Goal: Task Accomplishment & Management: Complete application form

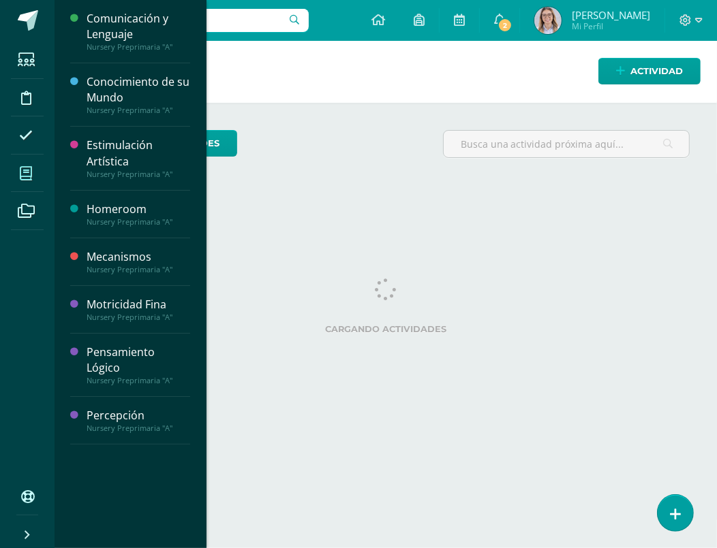
click at [27, 162] on span at bounding box center [26, 173] width 31 height 31
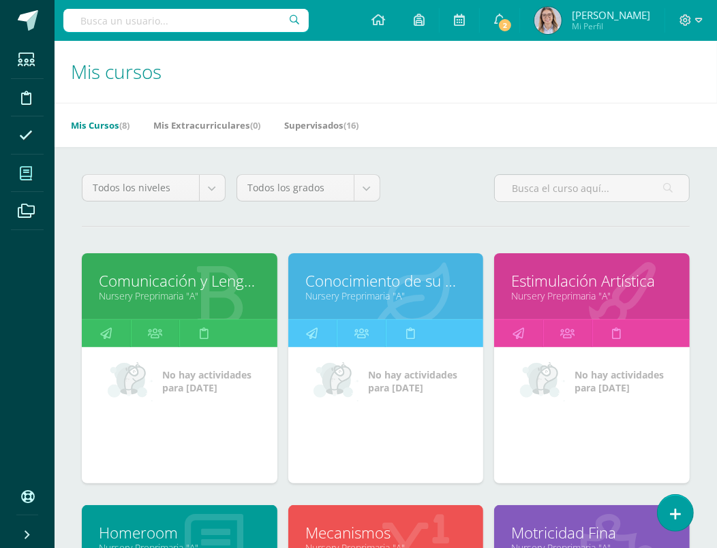
click at [229, 279] on link "Comunicación y Lenguaje" at bounding box center [179, 280] width 161 height 21
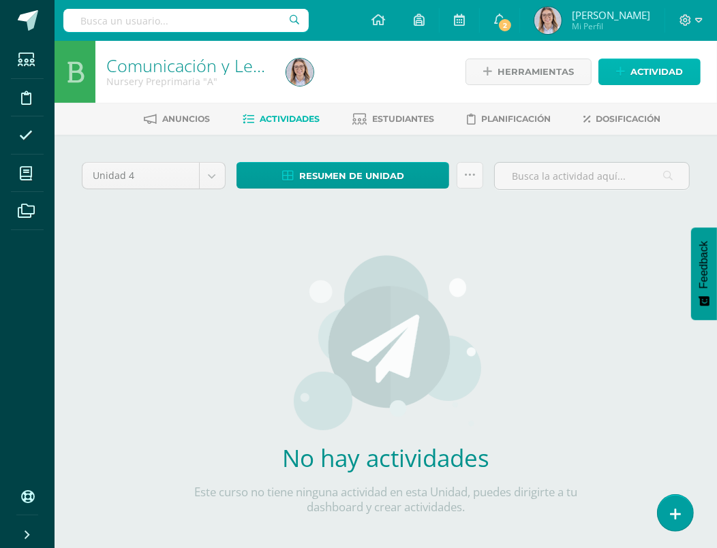
click at [646, 77] on span "Actividad" at bounding box center [656, 71] width 52 height 25
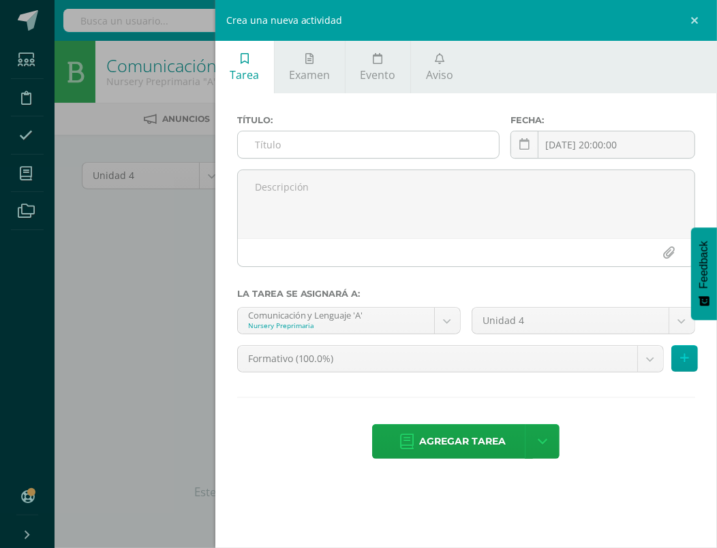
click at [273, 144] on input "text" at bounding box center [369, 144] width 262 height 27
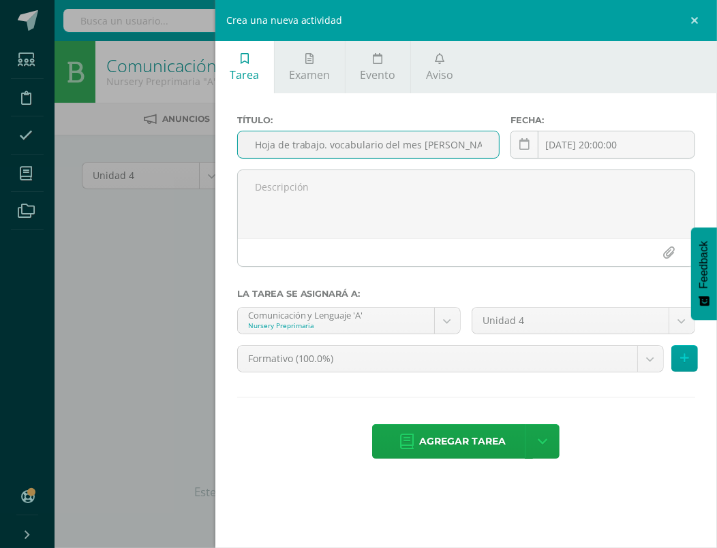
click at [419, 144] on input "Hoja de trabajo. vocabulario del mes Monte María." at bounding box center [369, 144] width 262 height 27
click at [483, 146] on input "Hoja de trabajo. vocabulario del mes. Monte María." at bounding box center [369, 144] width 262 height 27
type input "Hoja de trabajo. vocabulario del mes. Monte Maríac"
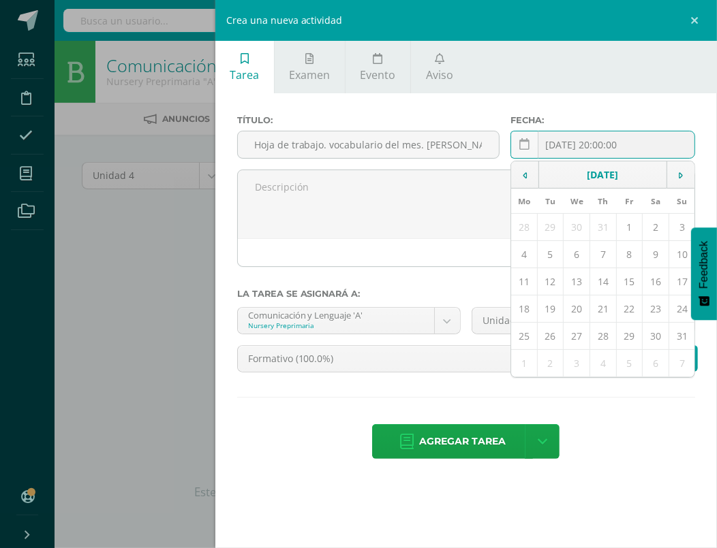
click at [631, 146] on div "2025-08-11 20:00:00 August, 2025 Mo Tu We Th Fr Sa Su 28 29 30 31 1 2 3 4 5 6 7…" at bounding box center [602, 150] width 185 height 39
click at [576, 284] on td "13" at bounding box center [576, 281] width 27 height 27
type input "2025-08-13"
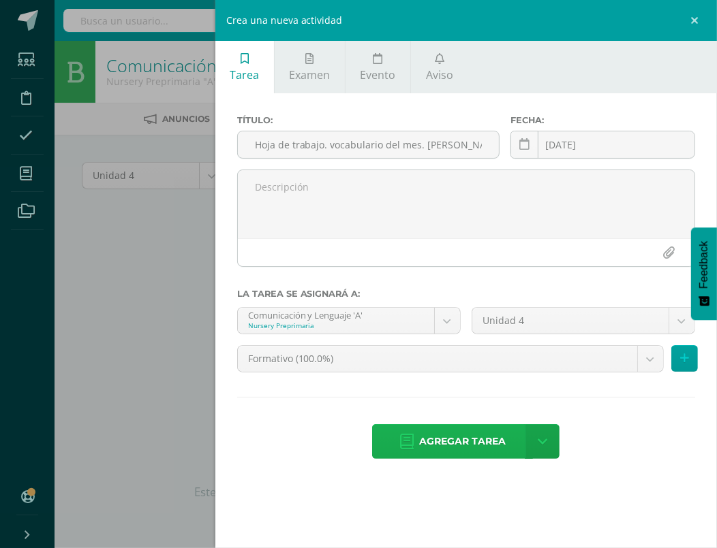
click at [486, 443] on span "Agregar tarea" at bounding box center [462, 441] width 87 height 33
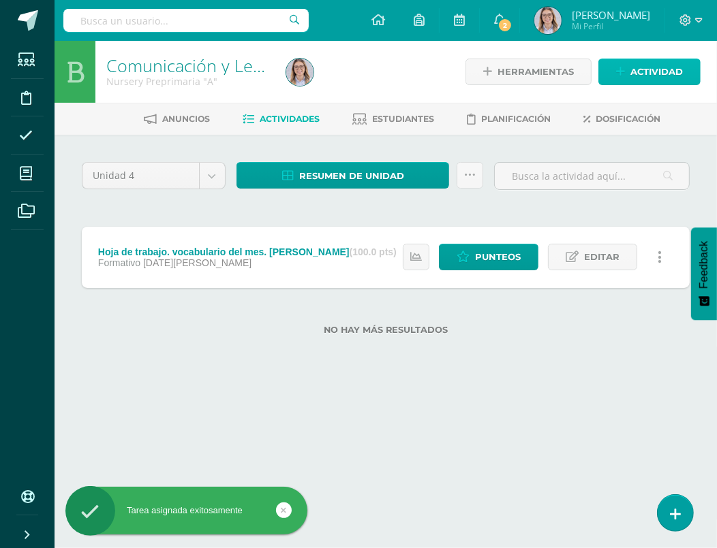
click at [647, 63] on span "Actividad" at bounding box center [656, 71] width 52 height 25
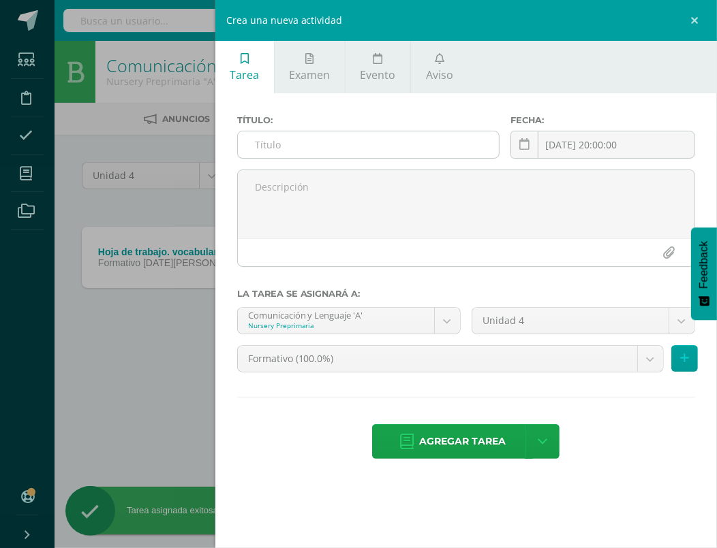
click at [361, 146] on input "text" at bounding box center [369, 144] width 262 height 27
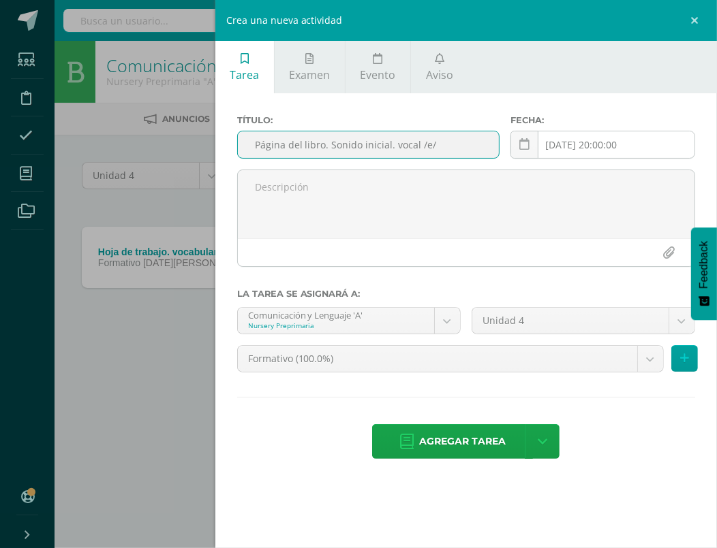
type input "Página del libro. Sonido inicial. vocal /e/"
click at [587, 136] on div "2025-08-11 20:00:00 August, 2025 Mo Tu We Th Fr Sa Su 28 29 30 31 1 2 3 4 5 6 7…" at bounding box center [602, 150] width 185 height 39
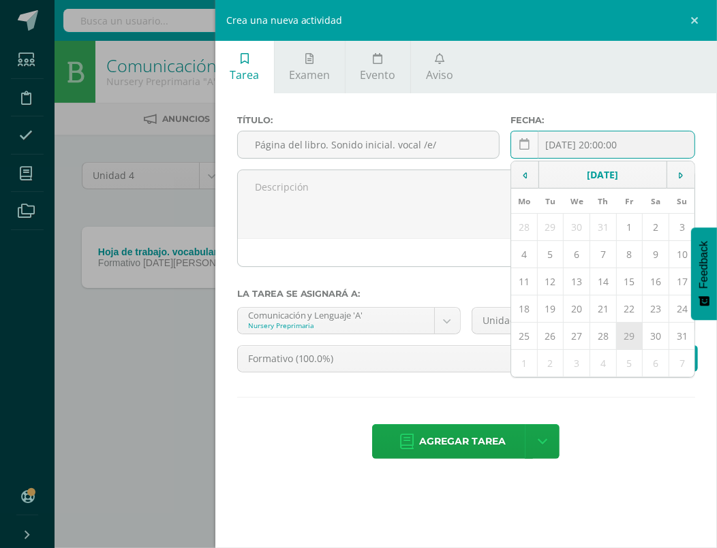
click at [631, 332] on td "29" at bounding box center [629, 336] width 27 height 27
type input "2025-08-29"
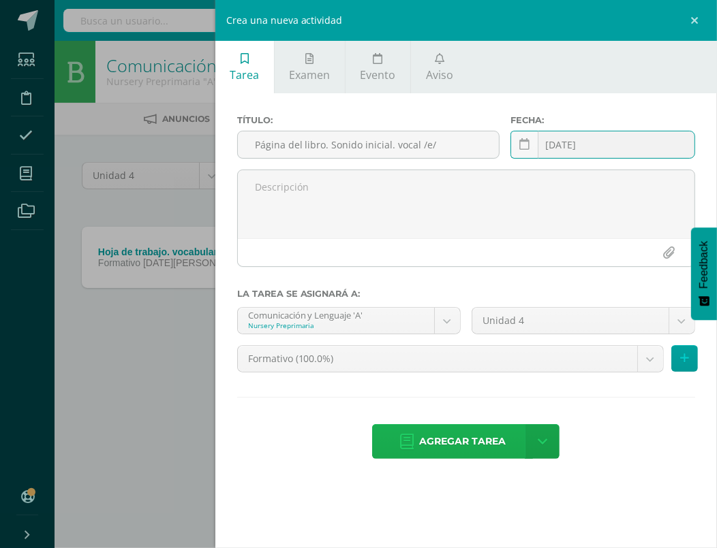
click at [457, 446] on span "Agregar tarea" at bounding box center [462, 441] width 87 height 33
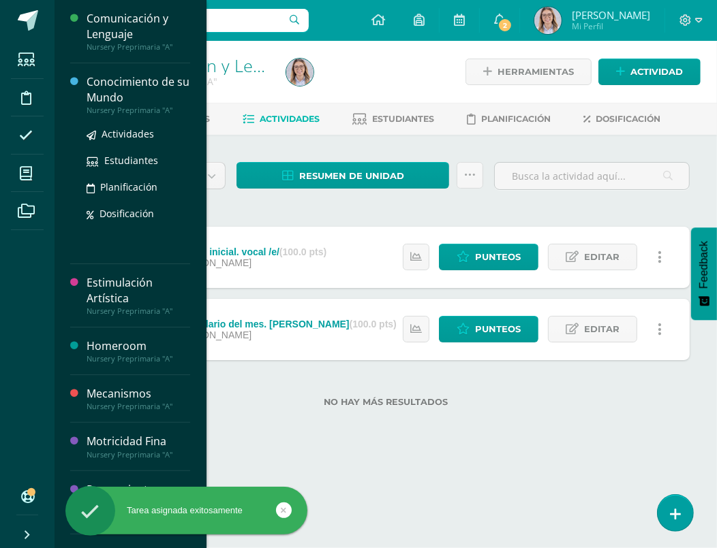
click at [91, 86] on div "Conocimiento de su Mundo" at bounding box center [139, 89] width 104 height 31
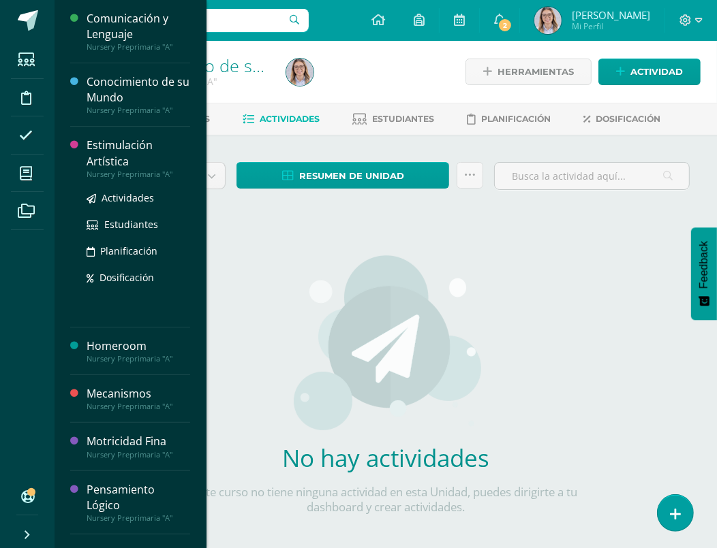
click at [89, 148] on div "Estimulación Artística" at bounding box center [139, 153] width 104 height 31
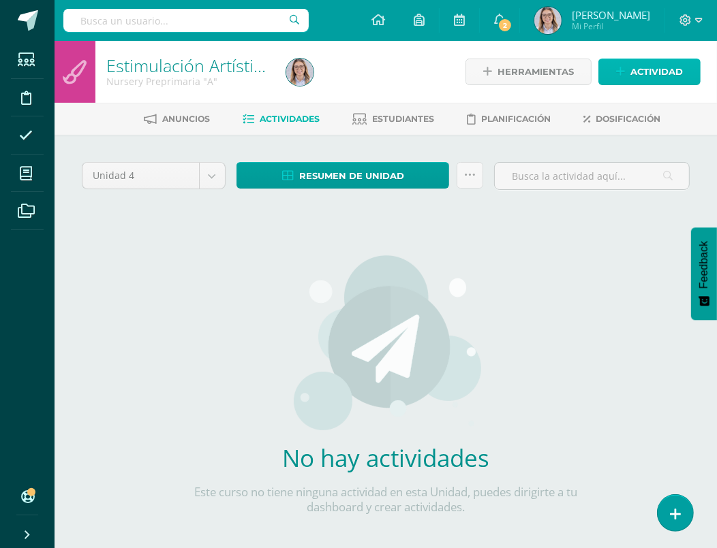
click at [632, 65] on span "Actividad" at bounding box center [656, 71] width 52 height 25
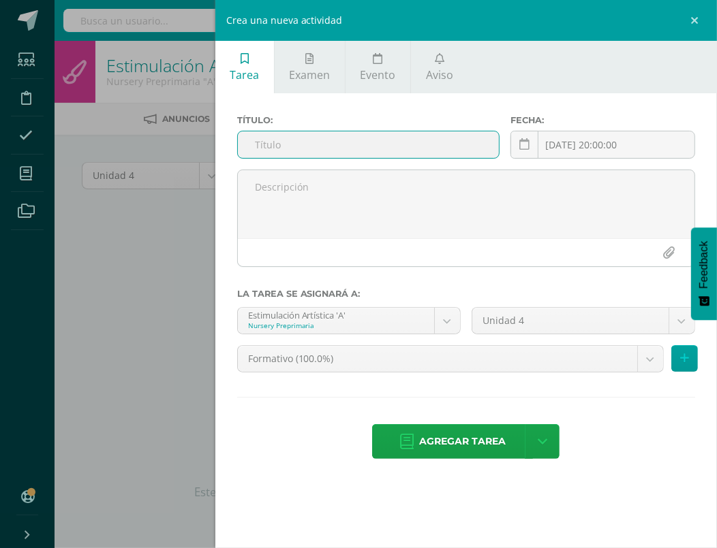
click at [365, 151] on input "text" at bounding box center [369, 144] width 262 height 27
type input "Manualidad. Color secundario. Verde"
click at [635, 142] on div "2025-08-11 20:00:00 August, 2025 Mo Tu We Th Fr Sa Su 28 29 30 31 1 2 3 4 5 6 7…" at bounding box center [602, 150] width 185 height 39
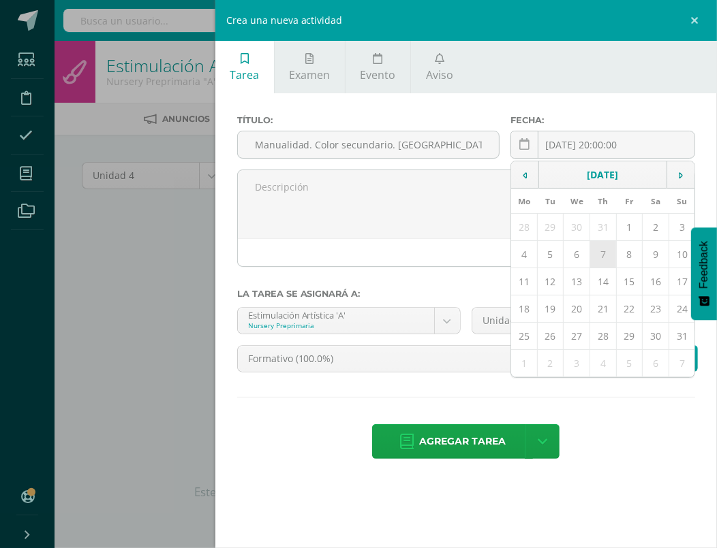
click at [607, 255] on td "7" at bounding box center [603, 254] width 27 height 27
type input "2025-08-07"
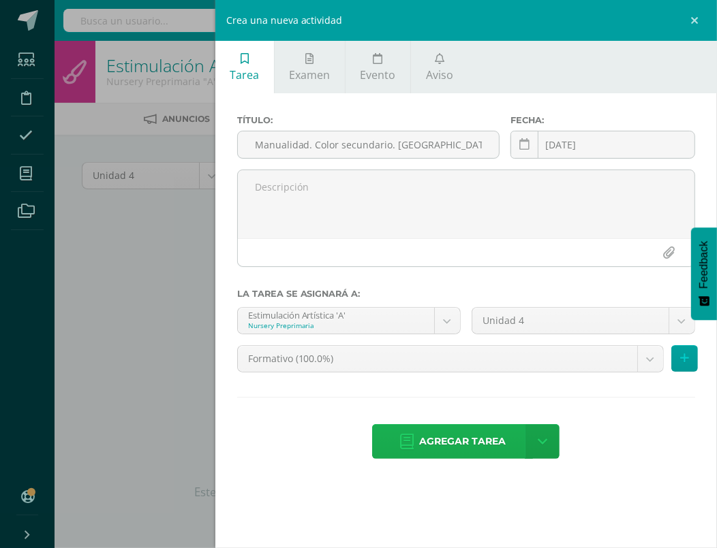
click at [501, 445] on span "Agregar tarea" at bounding box center [462, 441] width 87 height 33
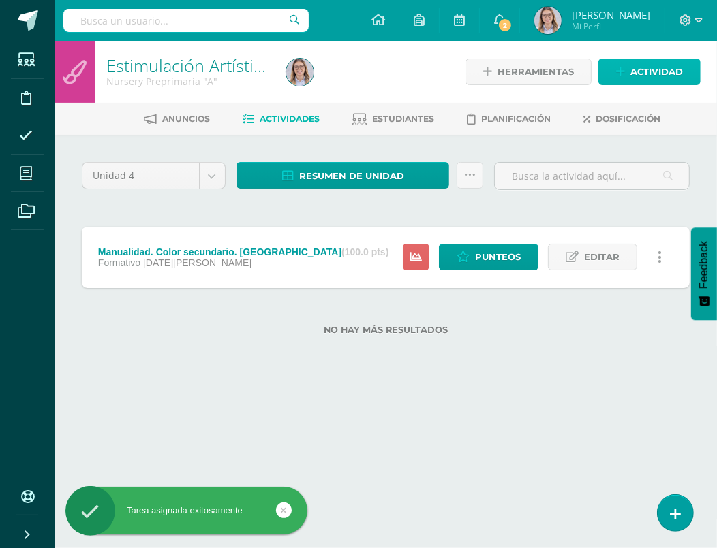
click at [643, 72] on span "Actividad" at bounding box center [656, 71] width 52 height 25
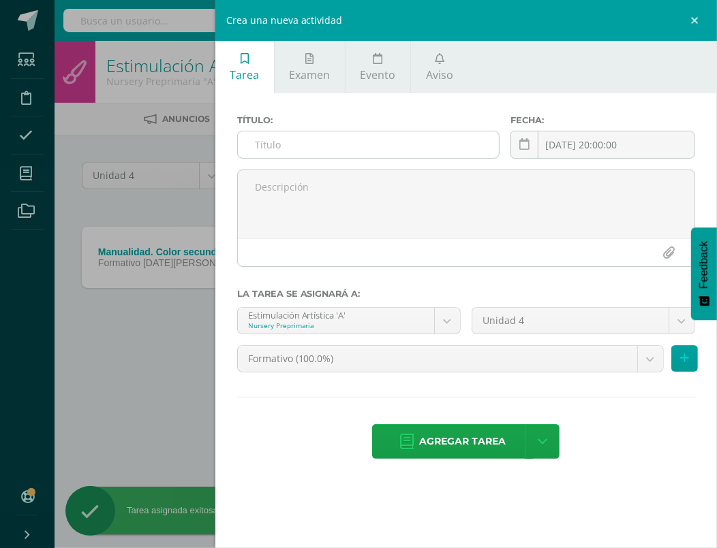
click at [445, 136] on input "text" at bounding box center [369, 144] width 262 height 27
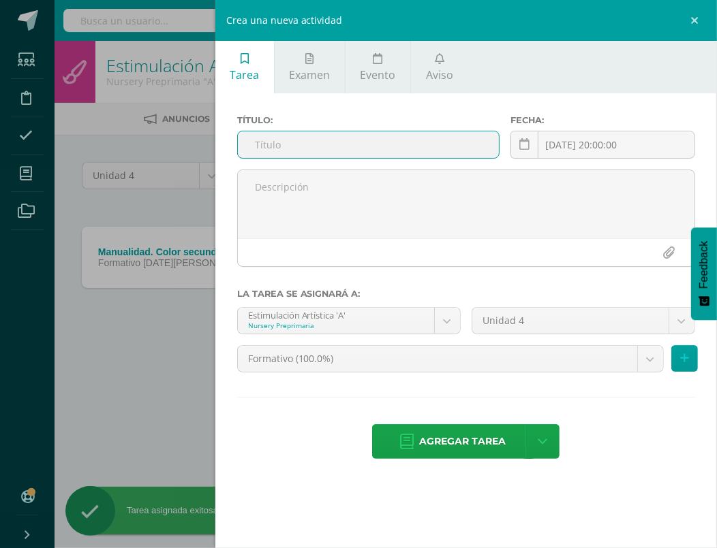
type input "C"
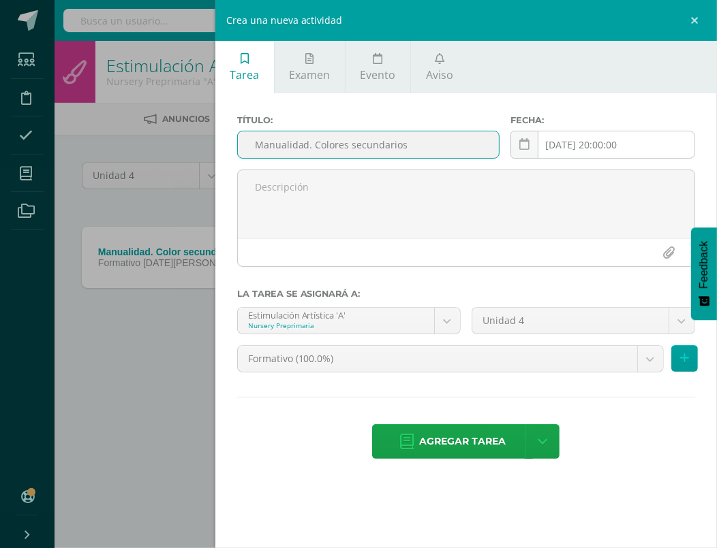
type input "Manualidad. Colores secundarios"
click at [569, 145] on div "2025-08-11 20:00:00 August, 2025 Mo Tu We Th Fr Sa Su 28 29 30 31 1 2 3 4 5 6 7…" at bounding box center [602, 150] width 185 height 39
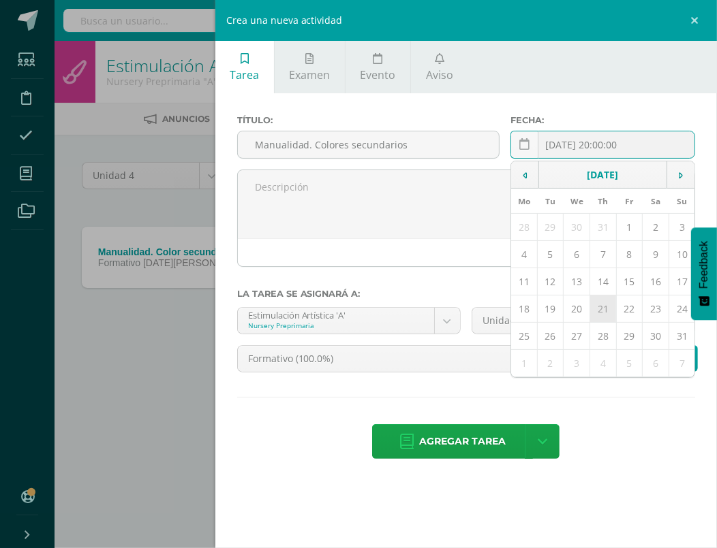
click at [602, 311] on td "21" at bounding box center [603, 309] width 27 height 27
type input "[DATE]"
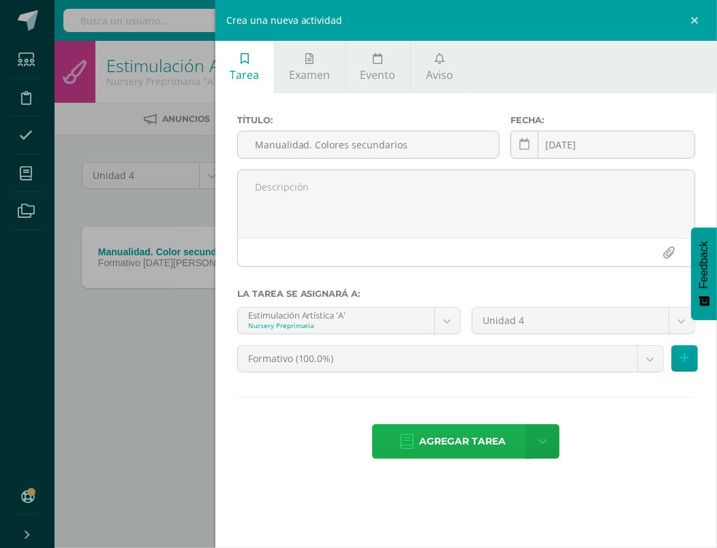
click at [469, 433] on span "Agregar tarea" at bounding box center [462, 441] width 87 height 33
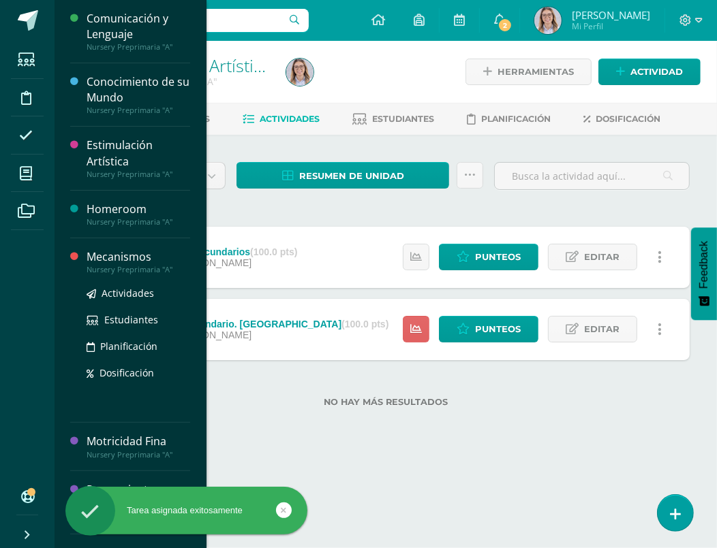
click at [134, 255] on div "Mecanismos" at bounding box center [139, 257] width 104 height 16
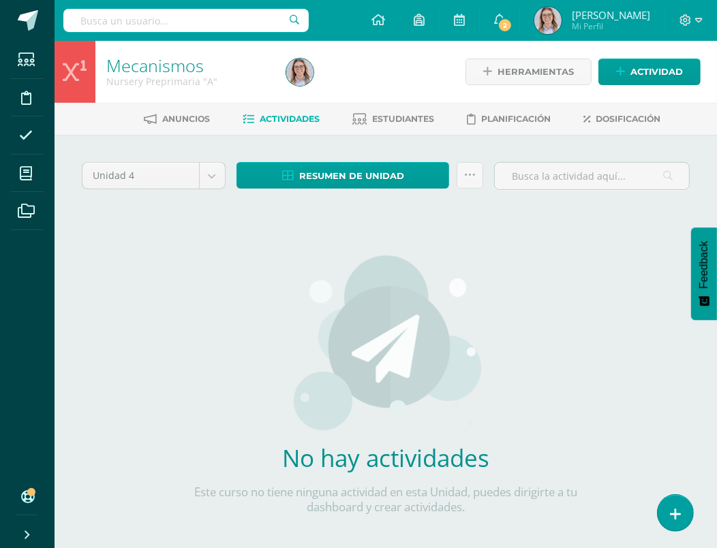
click at [653, 85] on div "Herramientas Detalle de asistencias Actividad" at bounding box center [582, 72] width 235 height 62
click at [643, 76] on span "Actividad" at bounding box center [656, 71] width 52 height 25
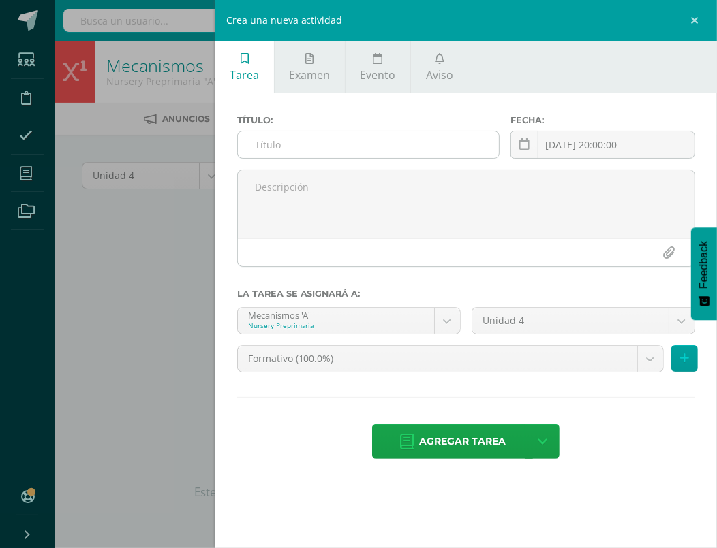
click at [422, 146] on input "text" at bounding box center [369, 144] width 262 height 27
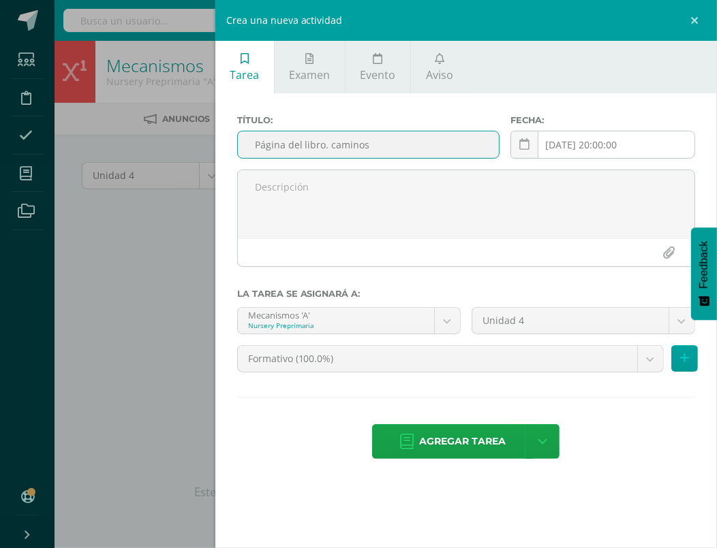
type input "Página del libro. caminos"
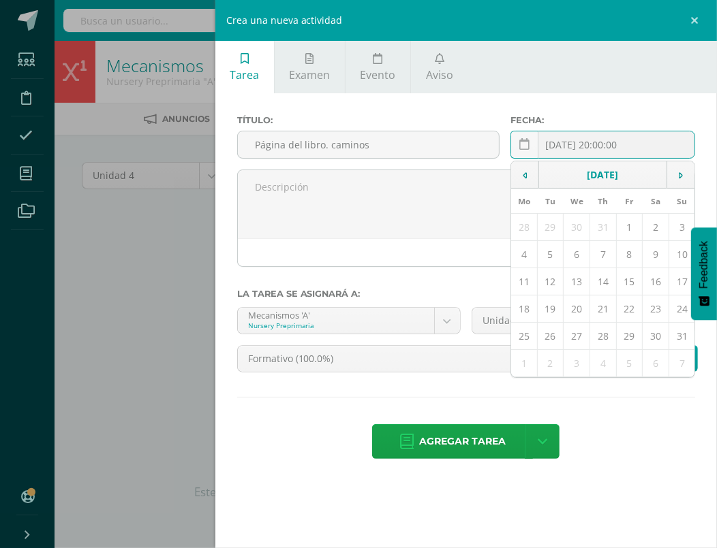
click at [633, 145] on div "[DATE] 20:00:00 [DATE] Mo Tu We Th Fr Sa Su 28 29 30 31 1 2 3 4 5 6 7 8 9 10 11…" at bounding box center [602, 150] width 185 height 39
click at [606, 251] on td "7" at bounding box center [603, 254] width 27 height 27
type input "2025-08-07"
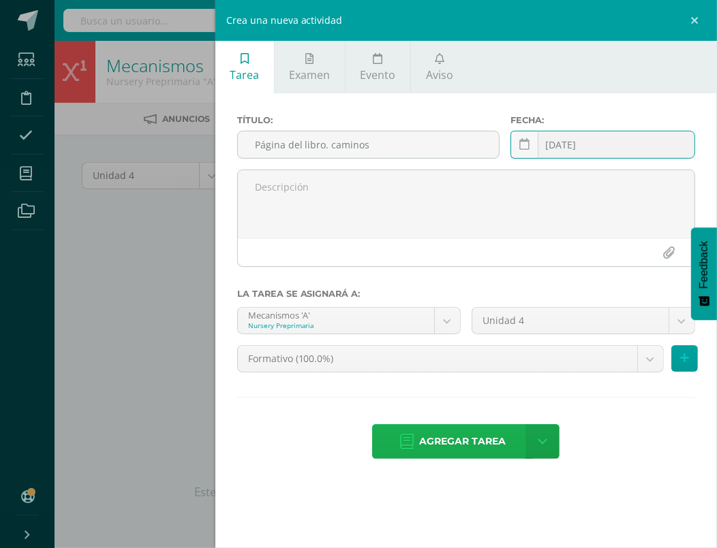
click at [468, 446] on span "Agregar tarea" at bounding box center [462, 441] width 87 height 33
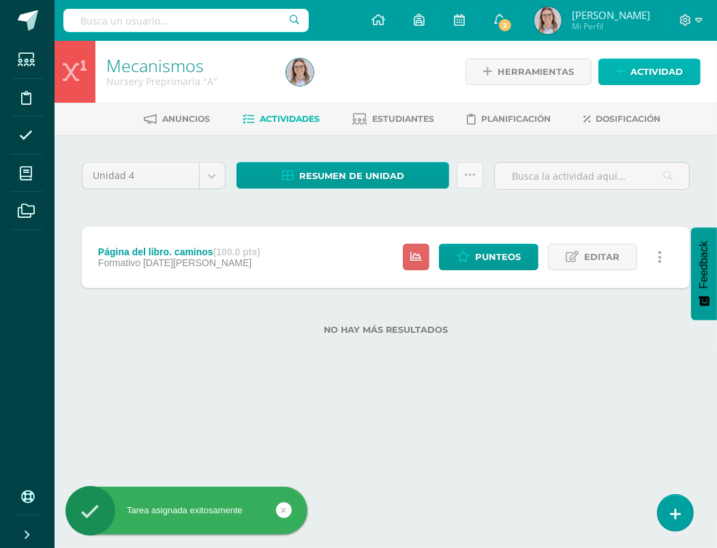
click at [650, 73] on span "Actividad" at bounding box center [656, 71] width 52 height 25
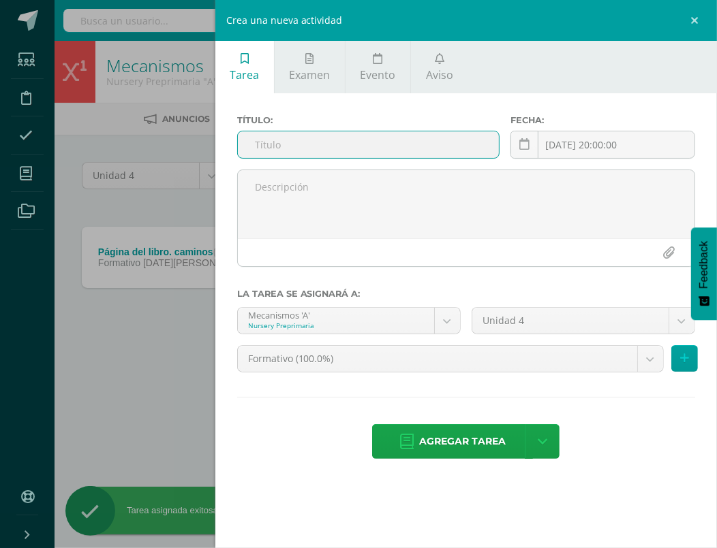
click at [394, 144] on input "text" at bounding box center [369, 144] width 262 height 27
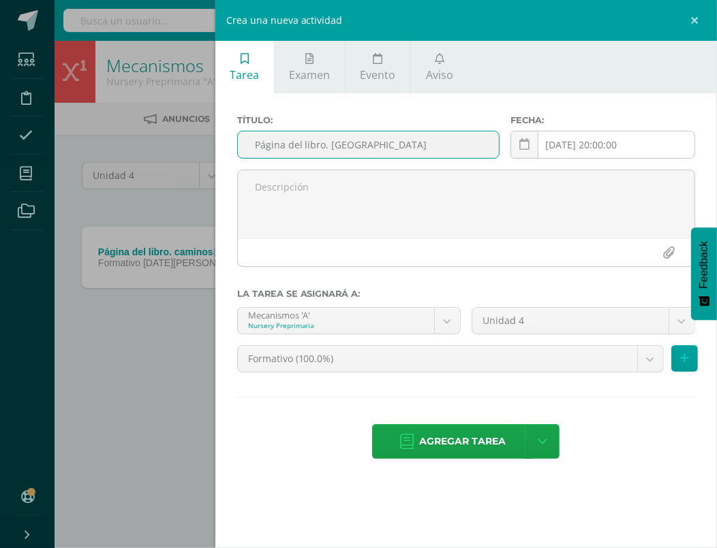
type input "Página del libro. Arco"
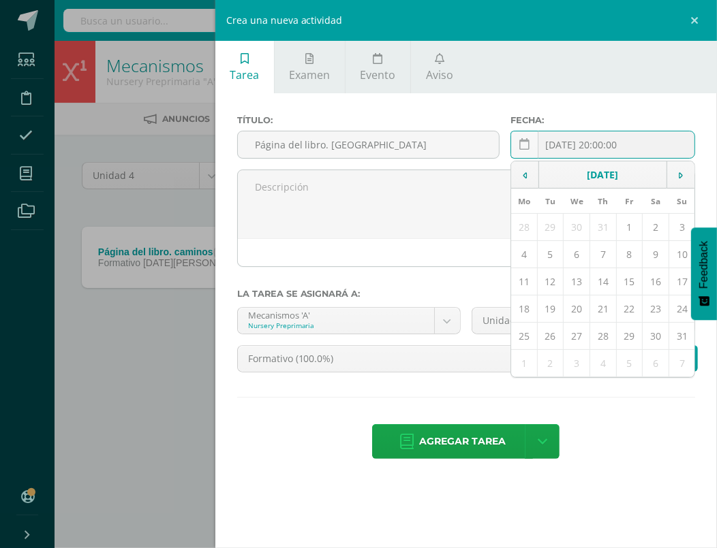
click at [621, 150] on div "[DATE] 20:00:00 [DATE] Mo Tu We Th Fr Sa Su 28 29 30 31 1 2 3 4 5 6 7 8 9 10 11…" at bounding box center [602, 150] width 185 height 39
click at [612, 275] on td "14" at bounding box center [603, 281] width 27 height 27
type input "[DATE]"
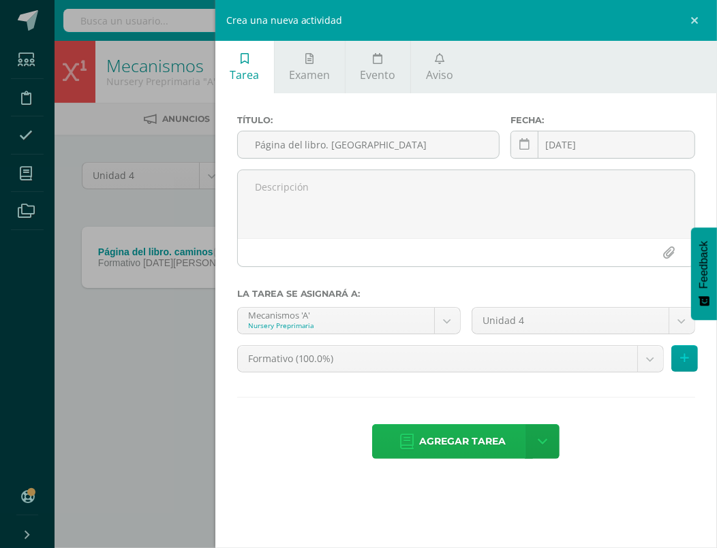
click at [433, 439] on span "Agregar tarea" at bounding box center [462, 441] width 87 height 33
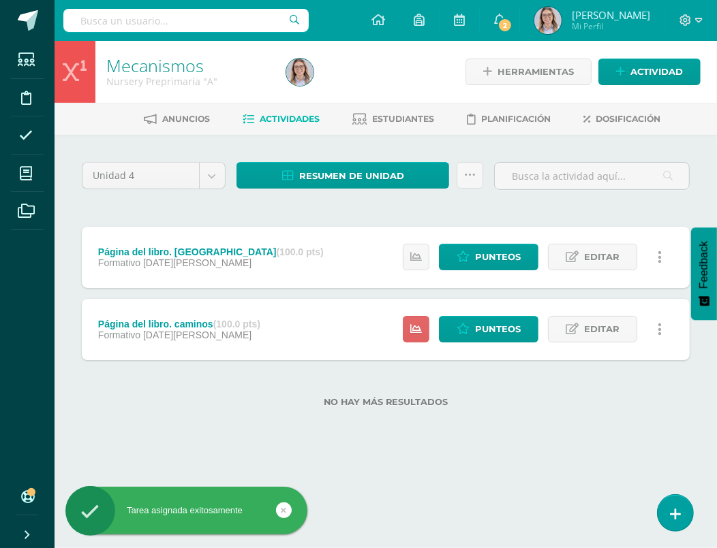
click at [666, 322] on link at bounding box center [659, 329] width 27 height 27
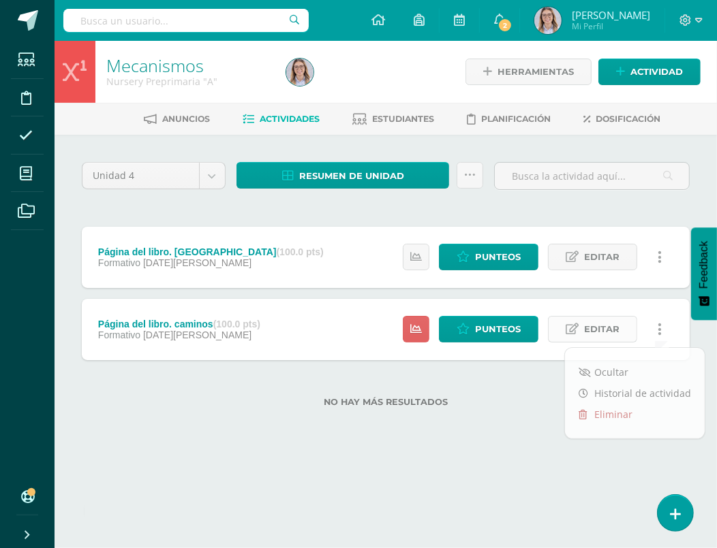
click at [584, 320] on link "Editar" at bounding box center [592, 329] width 89 height 27
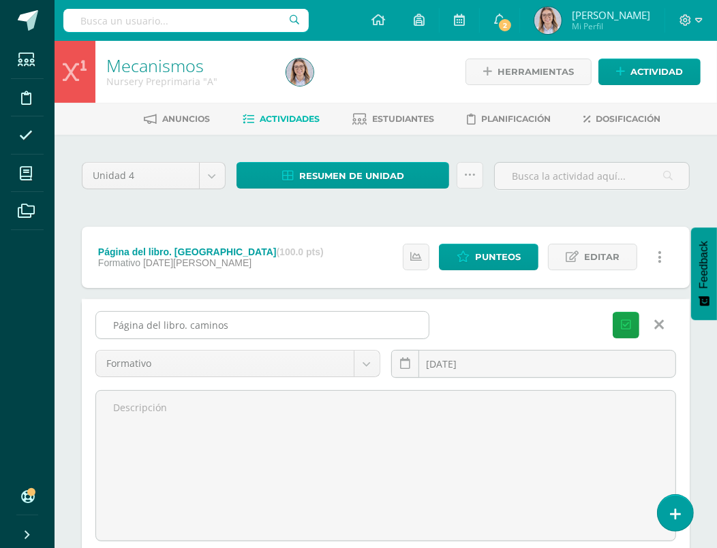
click at [191, 325] on input "Página del libro. caminos" at bounding box center [262, 325] width 332 height 27
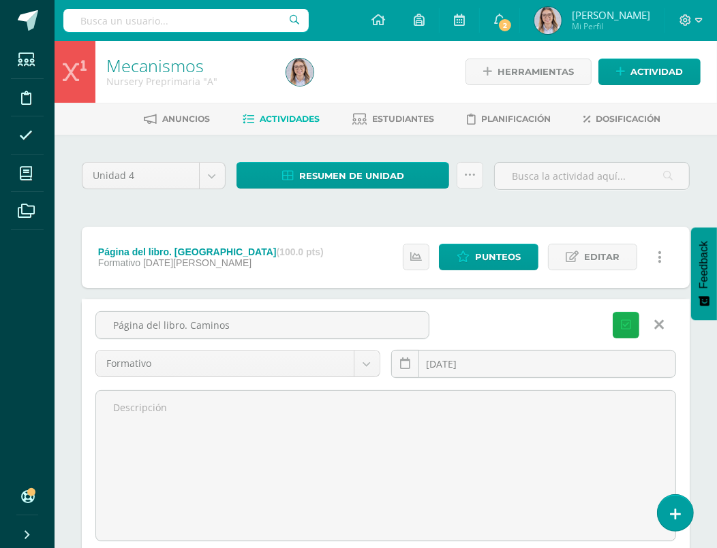
type input "Página del libro. Caminos"
click at [630, 323] on icon "submit" at bounding box center [626, 325] width 10 height 12
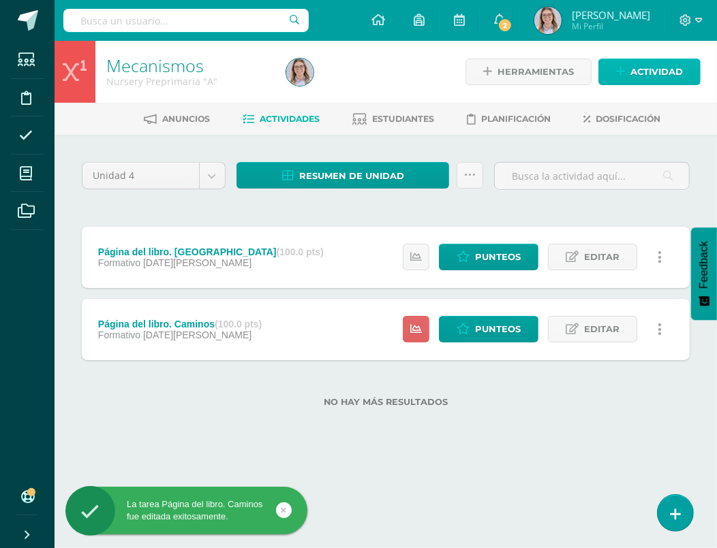
click at [643, 77] on span "Actividad" at bounding box center [656, 71] width 52 height 25
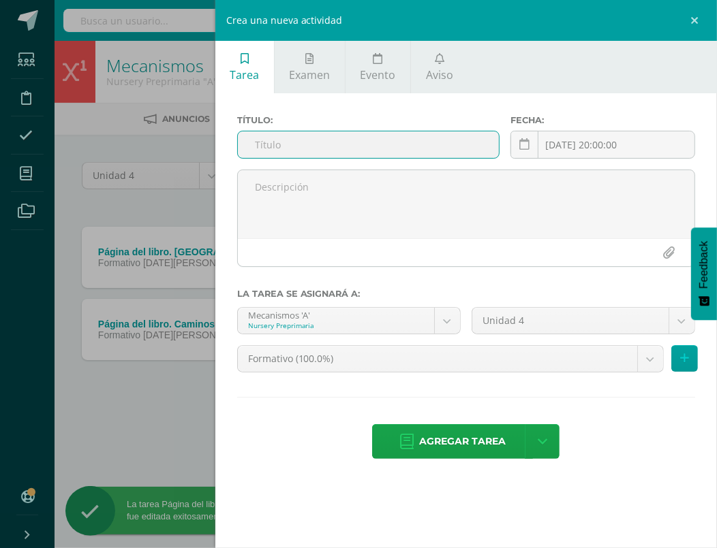
click at [360, 144] on input "text" at bounding box center [369, 144] width 262 height 27
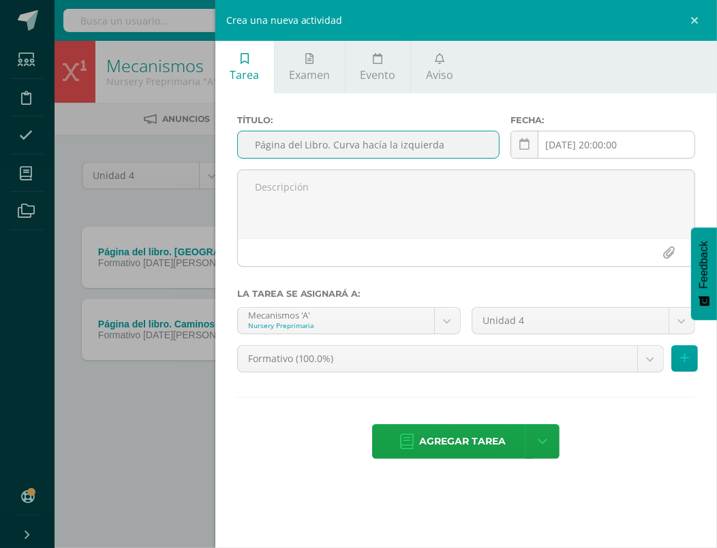
type input "Página del Libro. Curva hacía la izquierda"
click at [580, 152] on input "[DATE] 20:00:00" at bounding box center [602, 144] width 183 height 27
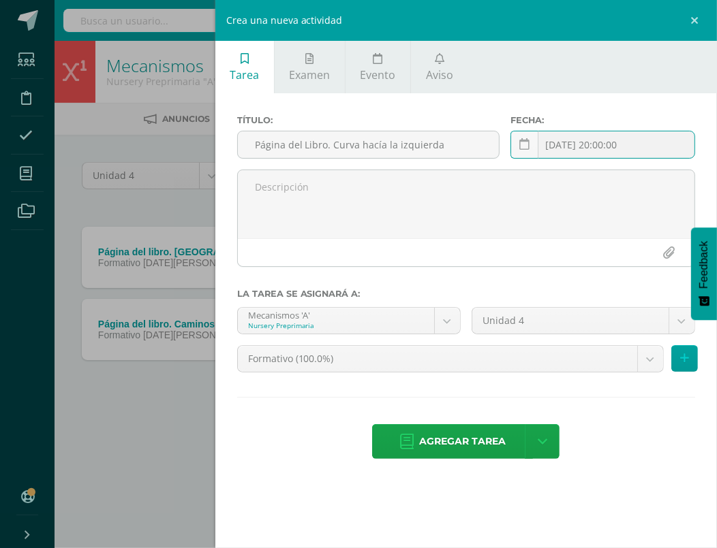
click at [681, 149] on input "[DATE] 20:00:00" at bounding box center [602, 144] width 183 height 27
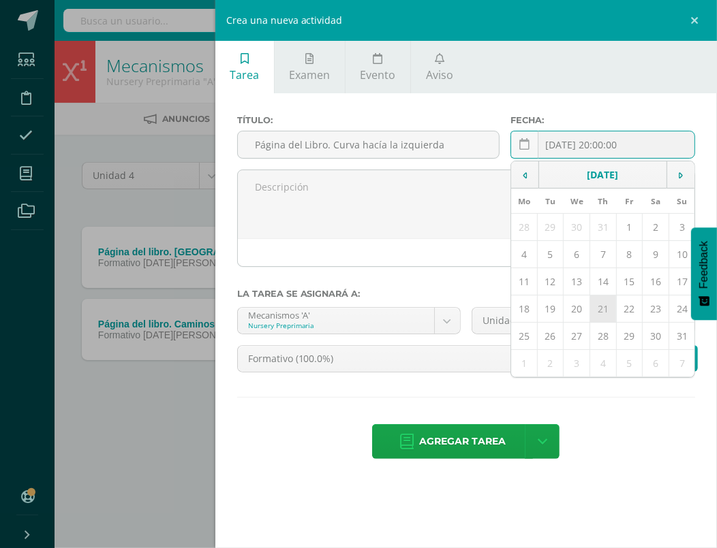
click at [600, 307] on td "21" at bounding box center [603, 309] width 27 height 27
type input "[DATE]"
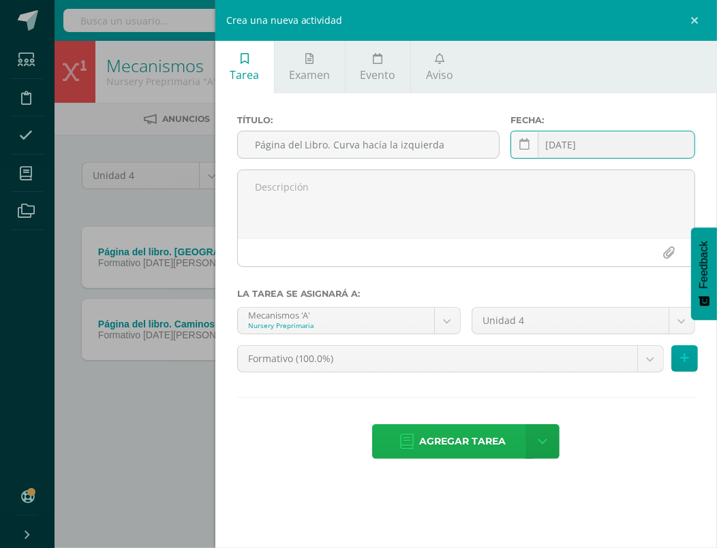
click at [429, 456] on span "Agregar tarea" at bounding box center [462, 441] width 87 height 33
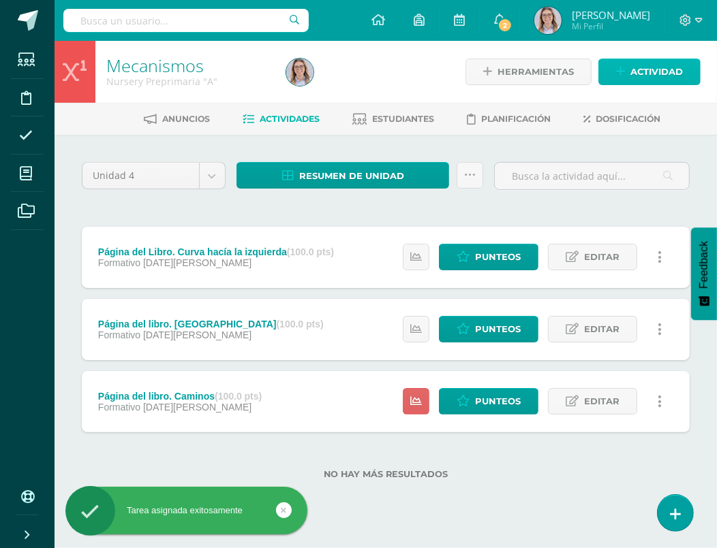
click at [623, 76] on icon at bounding box center [620, 72] width 9 height 12
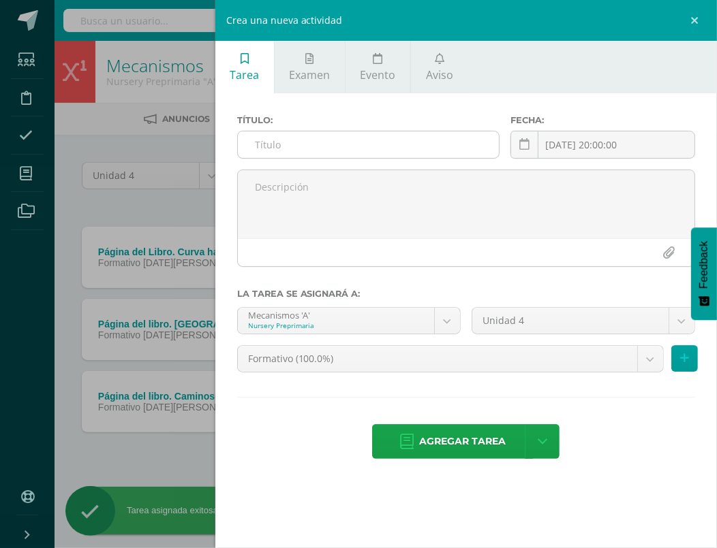
click at [405, 149] on input "text" at bounding box center [369, 144] width 262 height 27
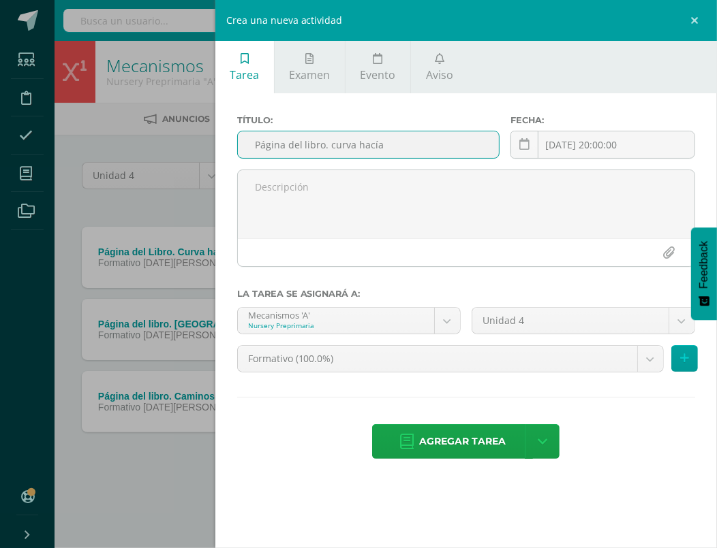
click at [330, 144] on input "Página del libro. curva hacía" at bounding box center [369, 144] width 262 height 27
click at [396, 140] on input "Página del libro. Curva hacía" at bounding box center [369, 144] width 262 height 27
type input "Página del libro. Curva hacía la derecha"
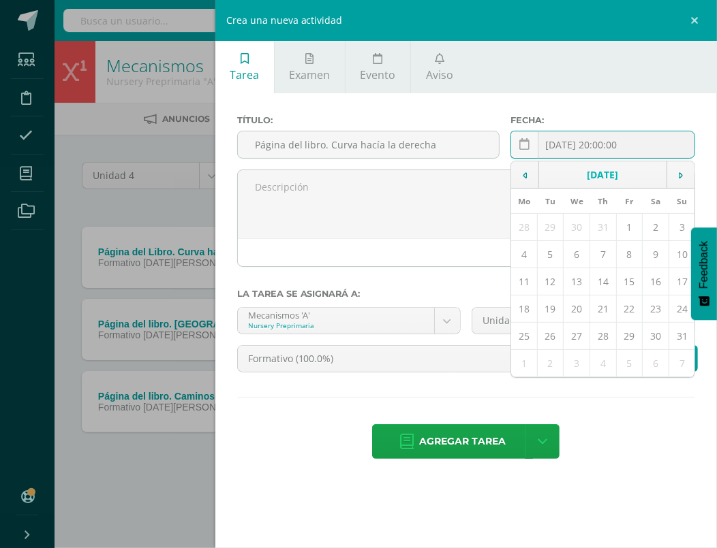
click at [603, 146] on div "2025-08-11 20:00:00 August, 2025 Mo Tu We Th Fr Sa Su 28 29 30 31 1 2 3 4 5 6 7…" at bounding box center [602, 150] width 185 height 39
click at [608, 328] on td "28" at bounding box center [603, 336] width 27 height 27
type input "[DATE]"
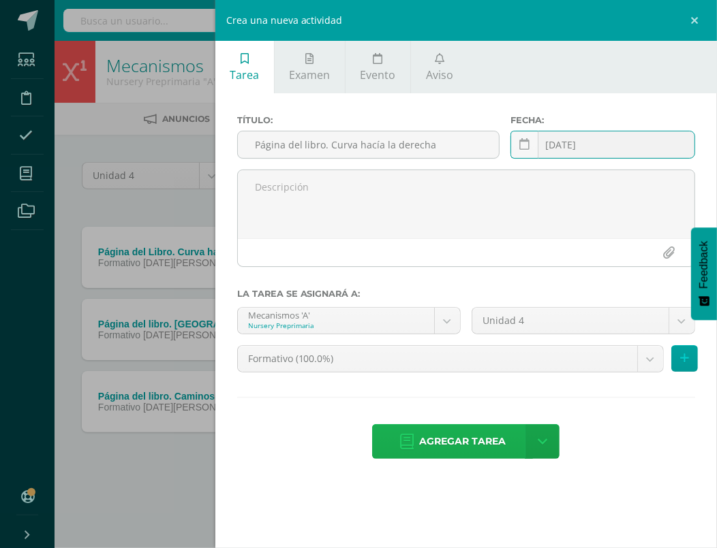
click at [473, 430] on span "Agregar tarea" at bounding box center [462, 441] width 87 height 33
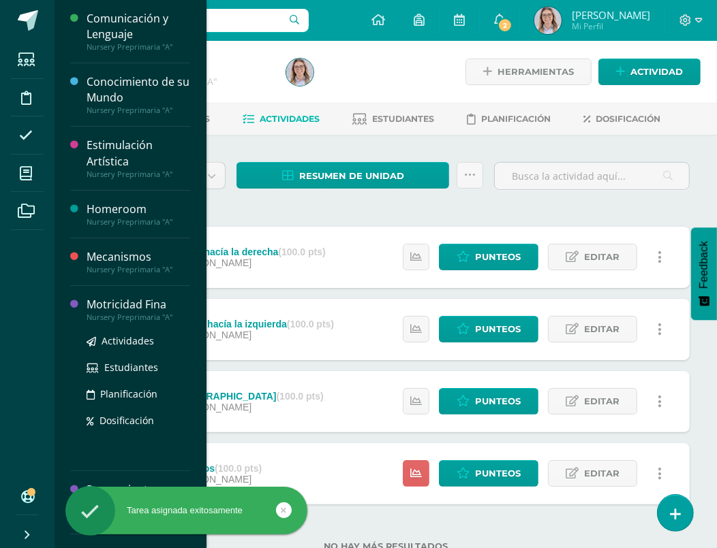
click at [111, 304] on div "Motricidad Fina" at bounding box center [139, 305] width 104 height 16
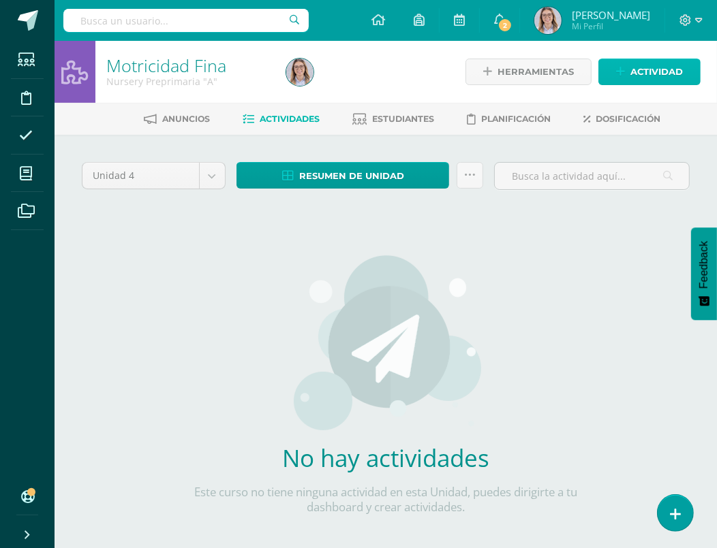
click at [668, 68] on span "Actividad" at bounding box center [656, 71] width 52 height 25
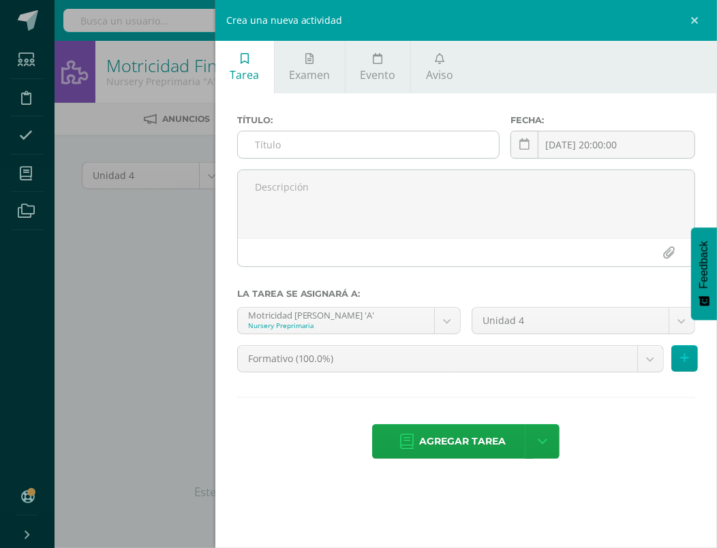
click at [396, 148] on input "text" at bounding box center [369, 144] width 262 height 27
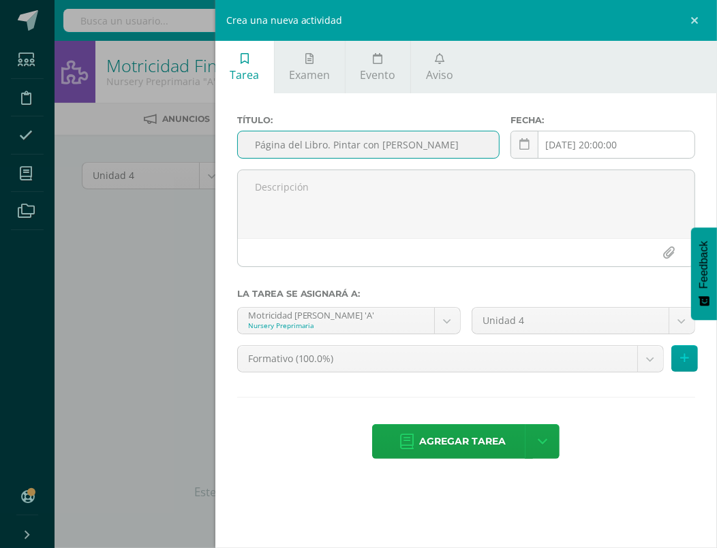
type input "Página del Libro. Pintar con [PERSON_NAME]"
click at [608, 144] on div "[DATE] 20:00:00 [DATE] Mo Tu We Th Fr Sa Su 28 29 30 31 1 2 3 4 5 6 7 8 9 10 11…" at bounding box center [602, 150] width 185 height 39
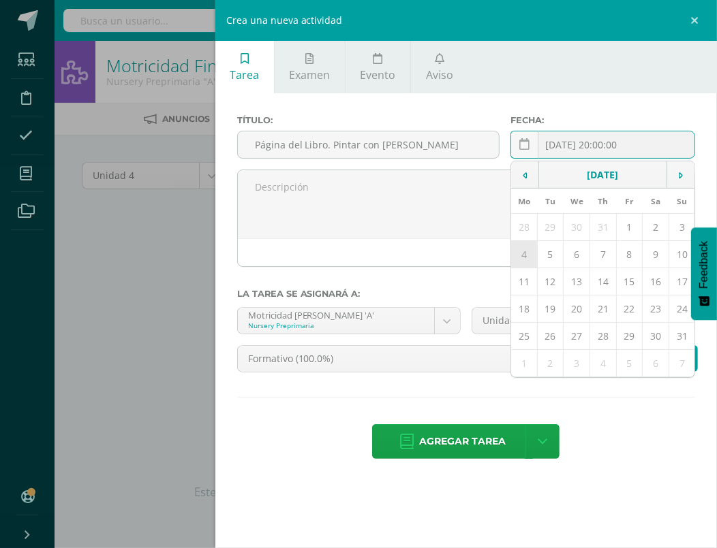
click at [519, 249] on td "4" at bounding box center [524, 254] width 26 height 27
type input "[DATE]"
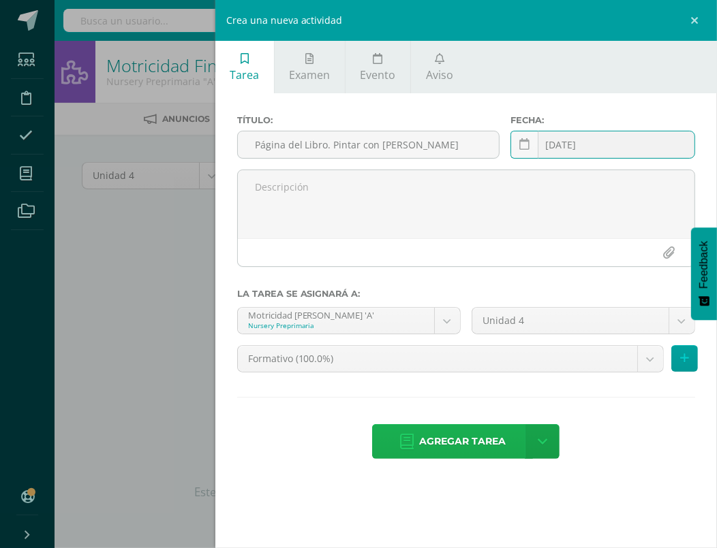
click at [463, 442] on span "Agregar tarea" at bounding box center [462, 441] width 87 height 33
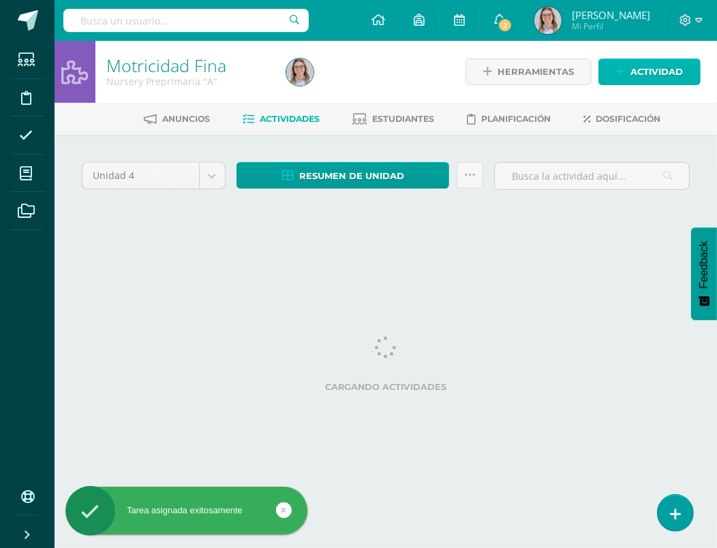
click at [615, 68] on link "Actividad" at bounding box center [649, 72] width 102 height 27
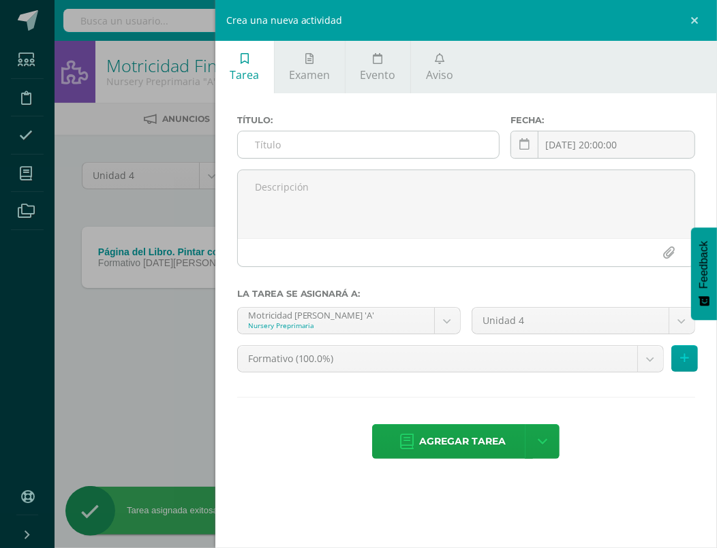
click at [298, 154] on input "text" at bounding box center [369, 144] width 262 height 27
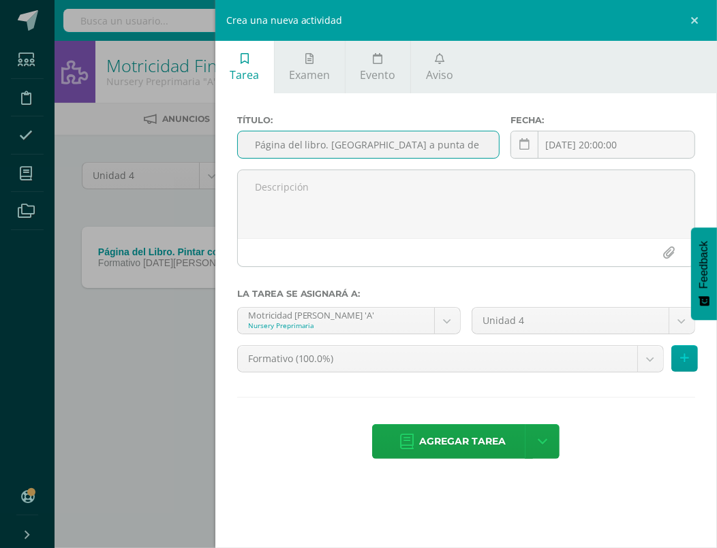
click at [423, 144] on input "Página del libro. [GEOGRAPHIC_DATA] a punta de [GEOGRAPHIC_DATA]" at bounding box center [369, 144] width 262 height 27
type input "Página del libro. [GEOGRAPHIC_DATA] a punta de [GEOGRAPHIC_DATA]"
click at [574, 144] on div "[DATE] 20:00:00 [DATE] Mo Tu We Th Fr Sa Su 28 29 30 31 1 2 3 4 5 6 7 8 9 10 11…" at bounding box center [602, 150] width 185 height 39
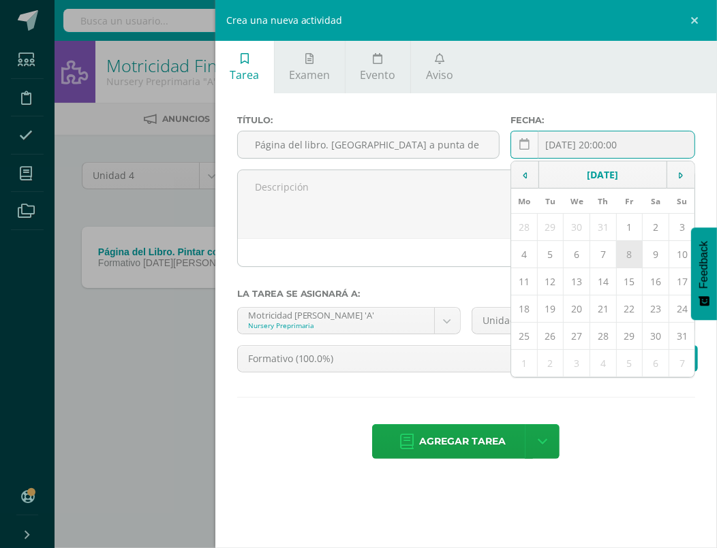
click at [631, 251] on td "8" at bounding box center [629, 254] width 27 height 27
type input "[DATE]"
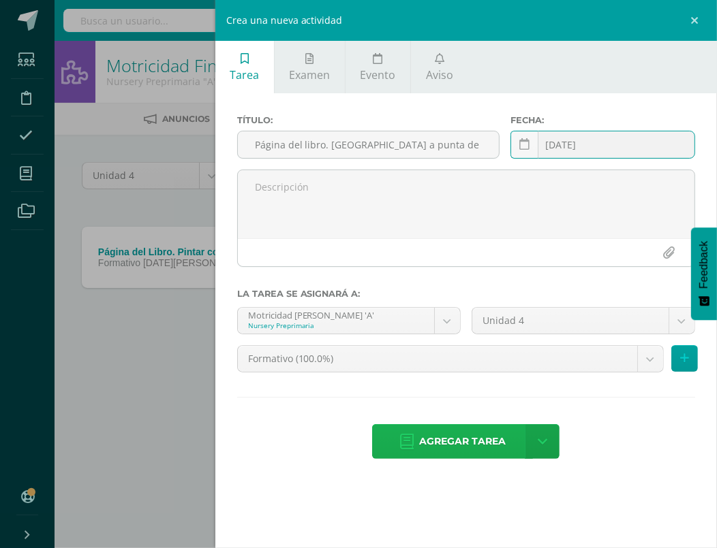
click at [450, 441] on span "Agregar tarea" at bounding box center [462, 441] width 87 height 33
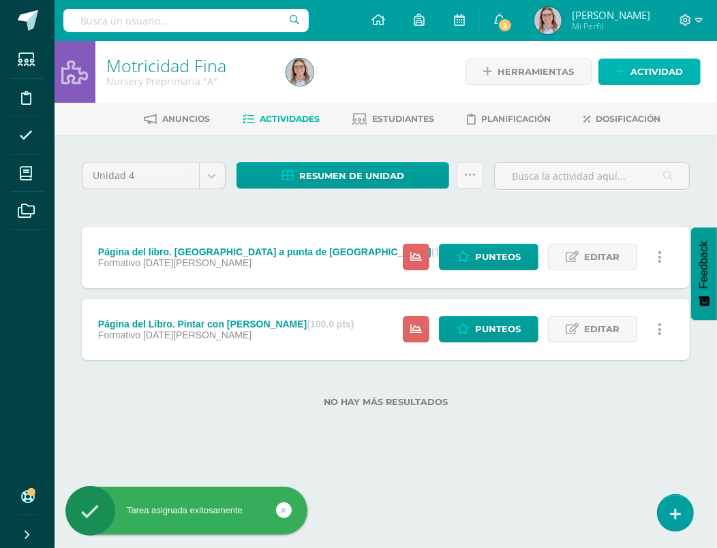
click at [631, 78] on span "Actividad" at bounding box center [656, 71] width 52 height 25
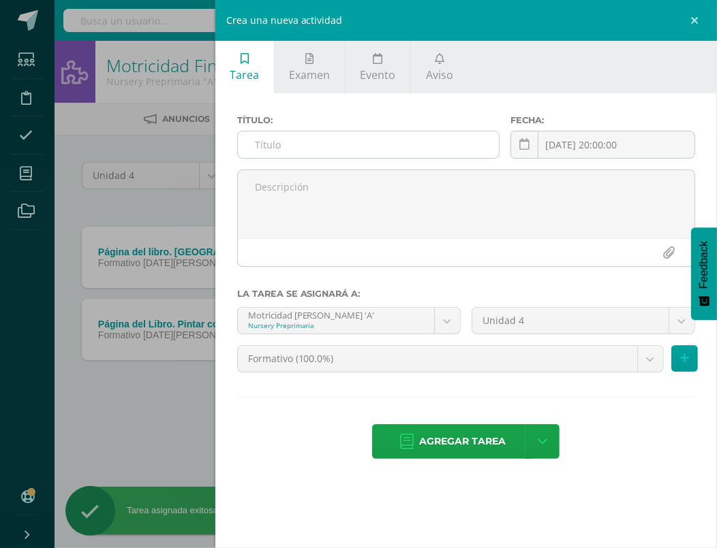
click at [371, 151] on input "text" at bounding box center [369, 144] width 262 height 27
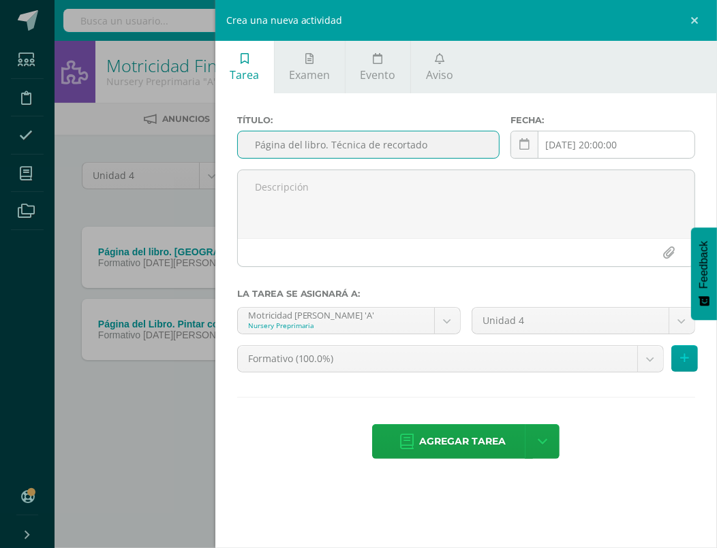
type input "Página del libro. Técnica de recortado"
click at [572, 139] on div "[DATE] 20:00:00 [DATE] Mo Tu We Th Fr Sa Su 28 29 30 31 1 2 3 4 5 6 7 8 9 10 11…" at bounding box center [602, 150] width 185 height 39
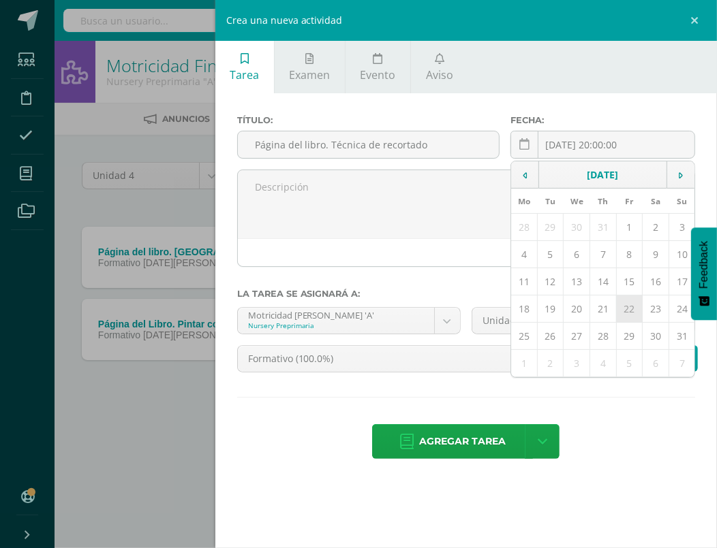
click at [620, 296] on td "22" at bounding box center [629, 309] width 27 height 27
type input "[DATE]"
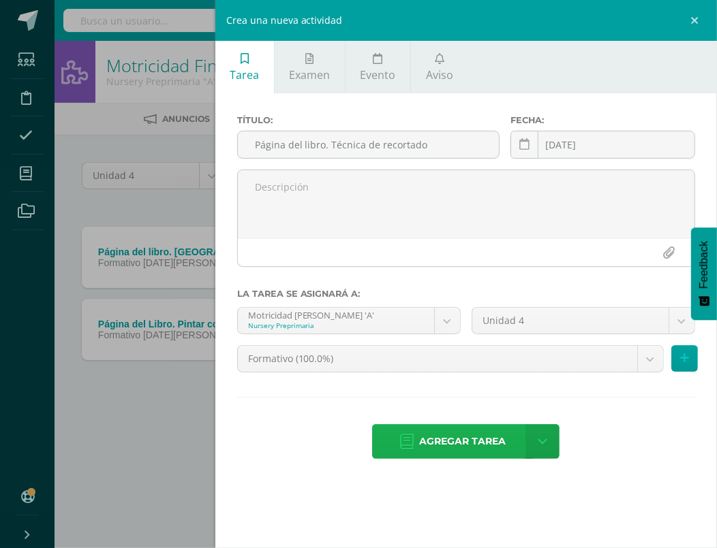
click at [449, 454] on span "Agregar tarea" at bounding box center [462, 441] width 87 height 33
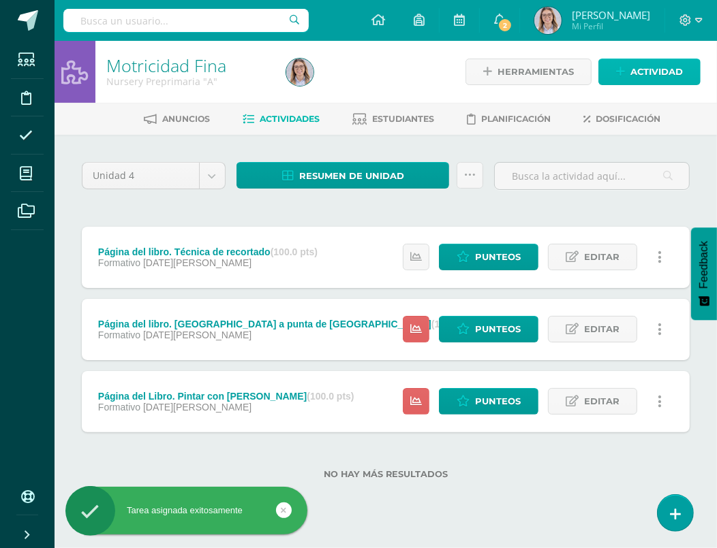
click at [638, 74] on span "Actividad" at bounding box center [656, 71] width 52 height 25
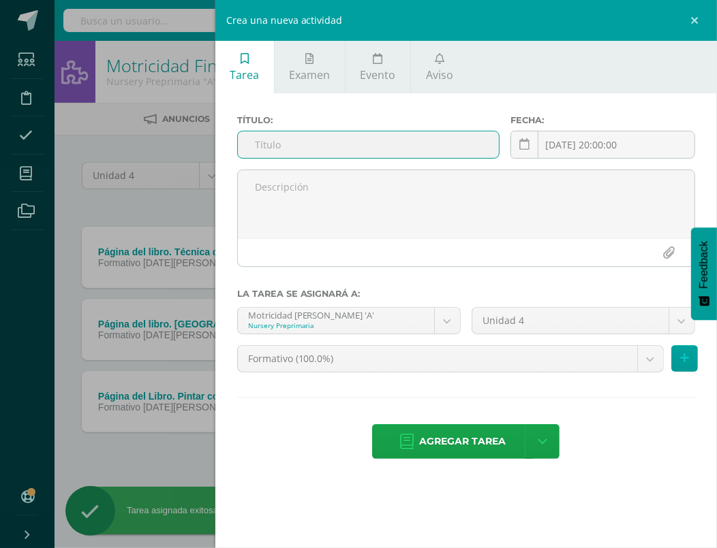
click at [300, 154] on input "text" at bounding box center [369, 144] width 262 height 27
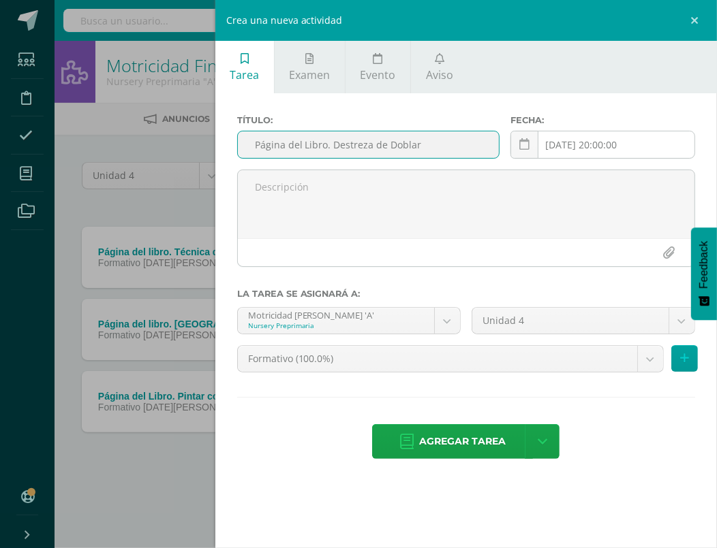
type input "Página del Libro. Destreza de Doblar"
click at [613, 148] on div "2025-08-11 20:00:00 August, 2025 Mo Tu We Th Fr Sa Su 28 29 30 31 1 2 3 4 5 6 7…" at bounding box center [602, 150] width 185 height 39
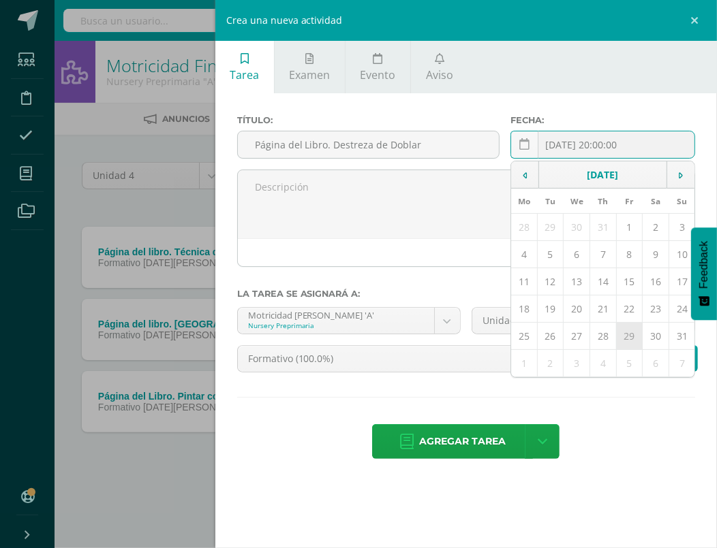
click at [624, 337] on td "29" at bounding box center [629, 336] width 27 height 27
type input "[DATE]"
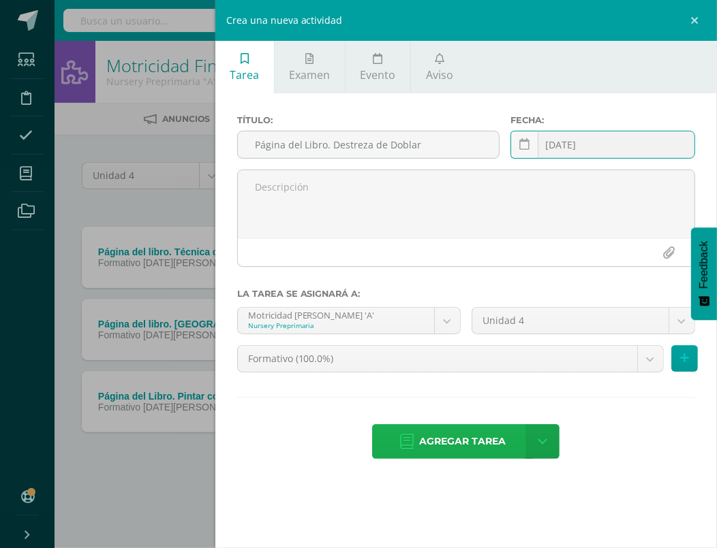
click at [448, 450] on span "Agregar tarea" at bounding box center [462, 441] width 87 height 33
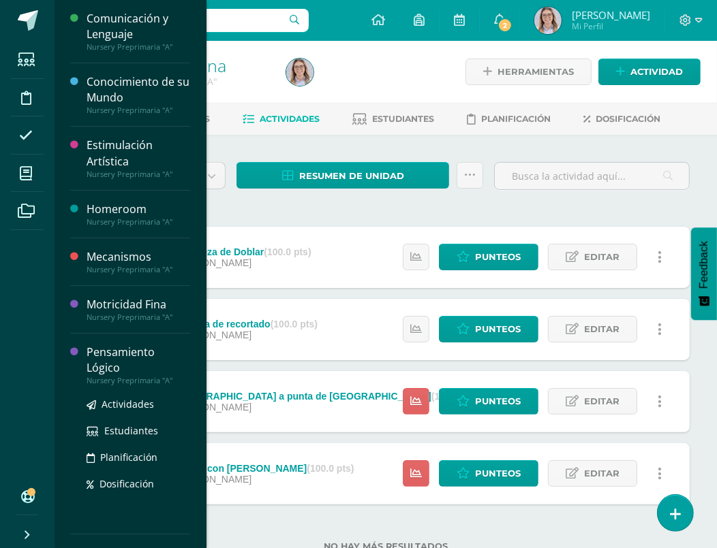
click at [123, 356] on div "Pensamiento Lógico" at bounding box center [139, 360] width 104 height 31
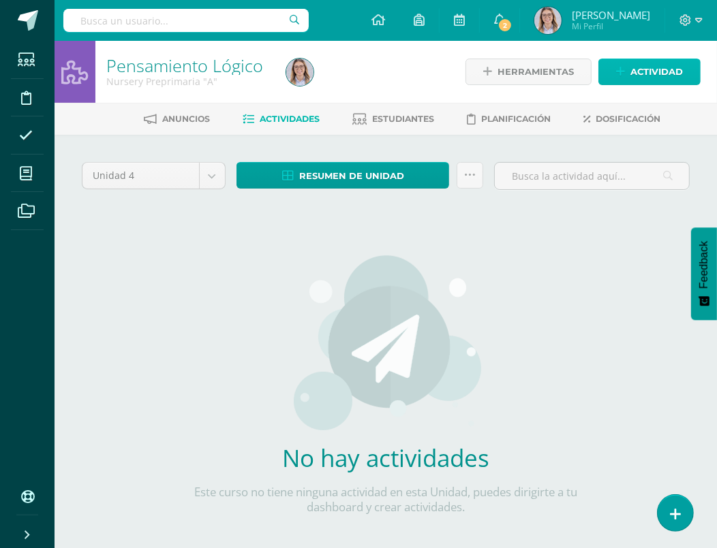
click at [642, 78] on span "Actividad" at bounding box center [656, 71] width 52 height 25
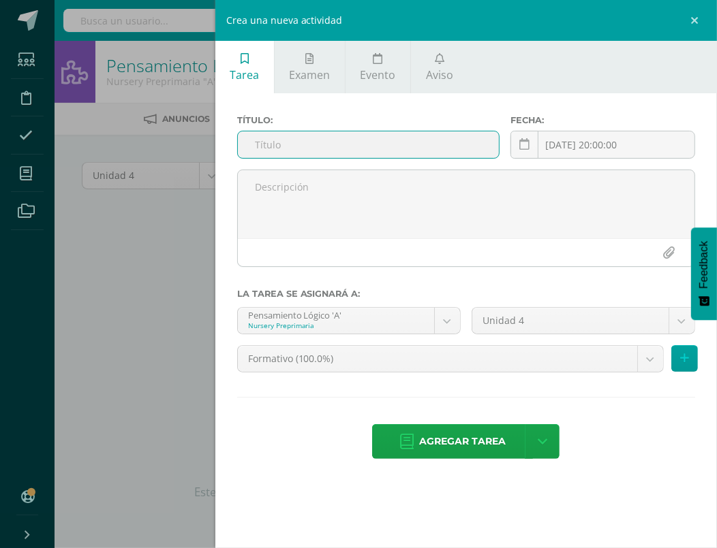
click at [369, 142] on input "text" at bounding box center [369, 144] width 262 height 27
type input "Página del Libro. Noción según tamaño"
click at [564, 141] on div "[DATE] 20:00:00 [DATE] Mo Tu We Th Fr Sa Su 28 29 30 31 1 2 3 4 5 6 7 8 9 10 11…" at bounding box center [602, 150] width 185 height 39
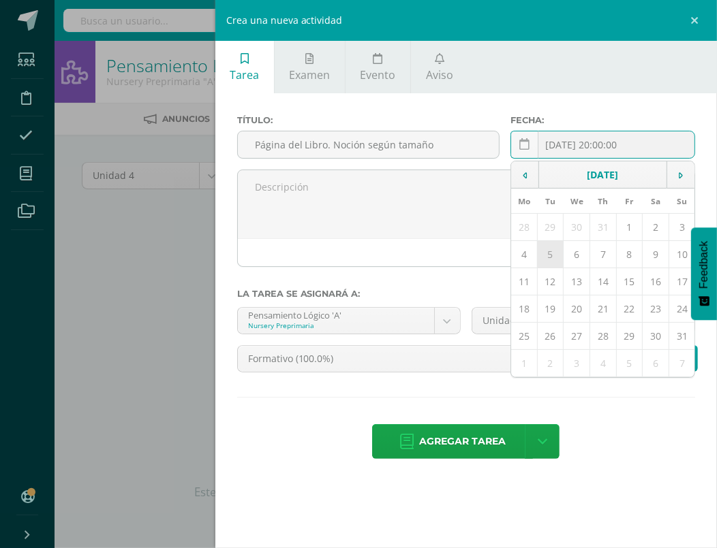
click at [555, 256] on td "5" at bounding box center [550, 254] width 27 height 27
type input "2025-08-05"
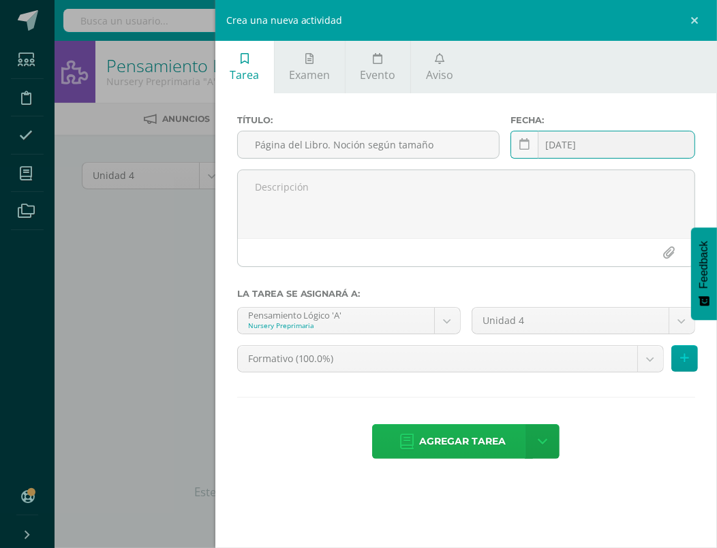
click at [471, 436] on span "Agregar tarea" at bounding box center [462, 441] width 87 height 33
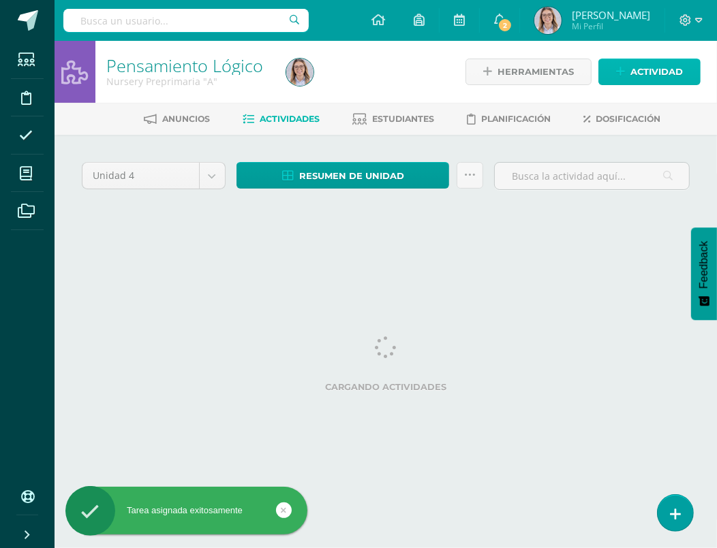
click at [632, 74] on span "Actividad" at bounding box center [656, 71] width 52 height 25
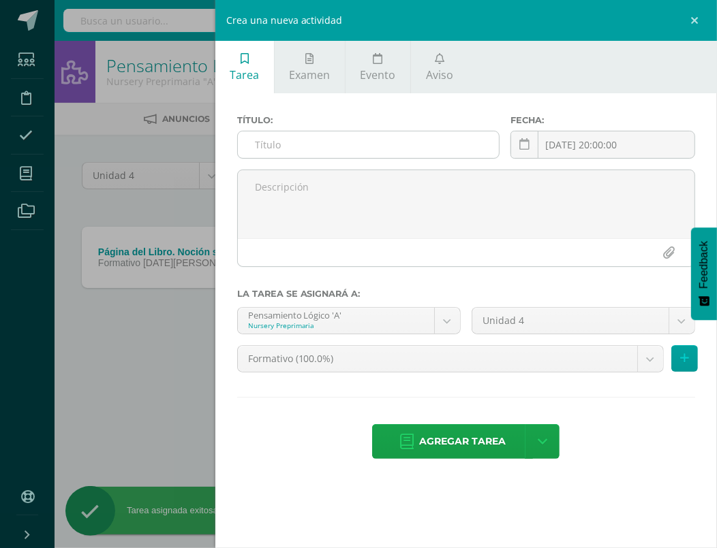
click at [377, 136] on input "text" at bounding box center [369, 144] width 262 height 27
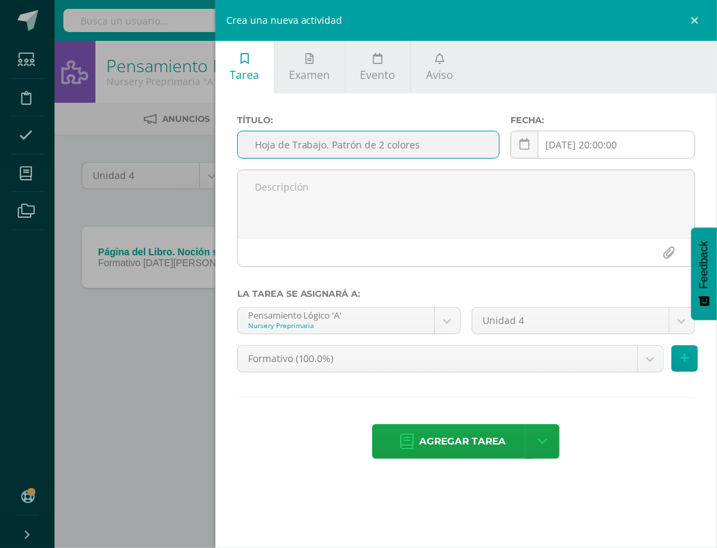
type input "Hoja de Trabajo. Patrón de 2 colores"
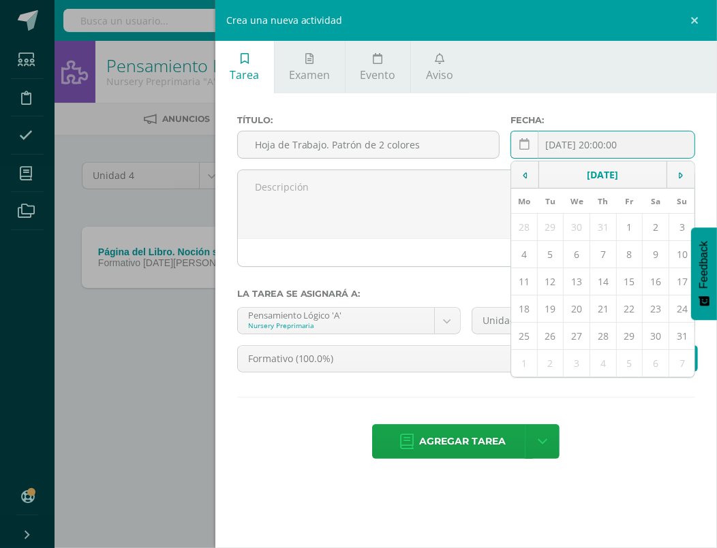
click at [608, 147] on div "[DATE] 20:00:00 [DATE] Mo Tu We Th Fr Sa Su 28 29 30 31 1 2 3 4 5 6 7 8 9 10 11…" at bounding box center [602, 150] width 185 height 39
click at [602, 279] on td "14" at bounding box center [603, 281] width 27 height 27
type input "[DATE]"
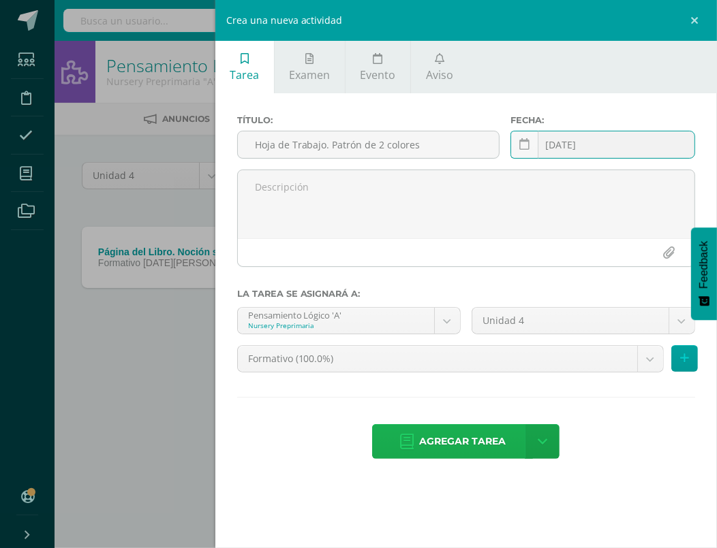
click at [467, 436] on span "Agregar tarea" at bounding box center [462, 441] width 87 height 33
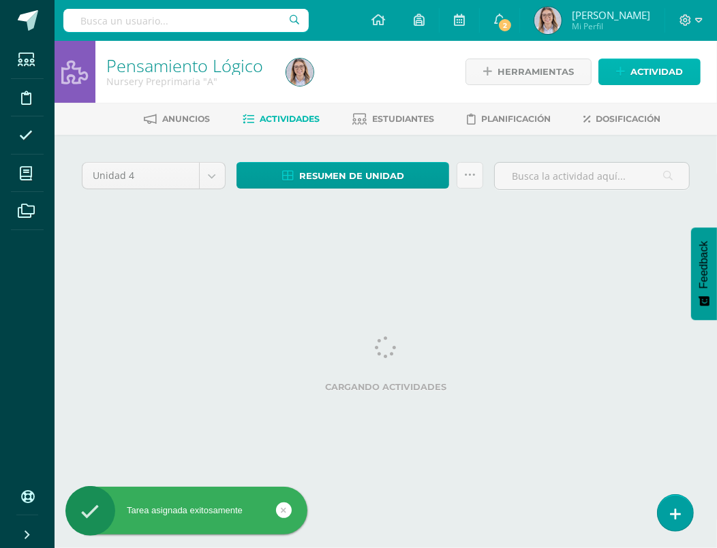
click at [689, 73] on link "Actividad" at bounding box center [649, 72] width 102 height 27
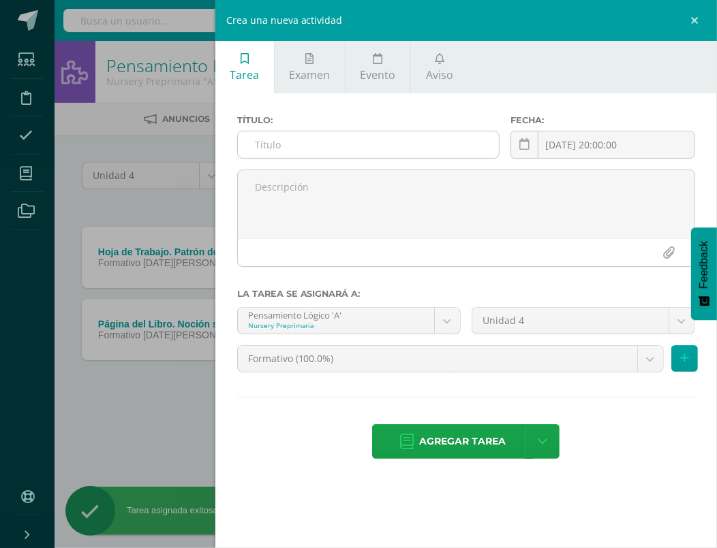
click at [439, 146] on input "text" at bounding box center [369, 144] width 262 height 27
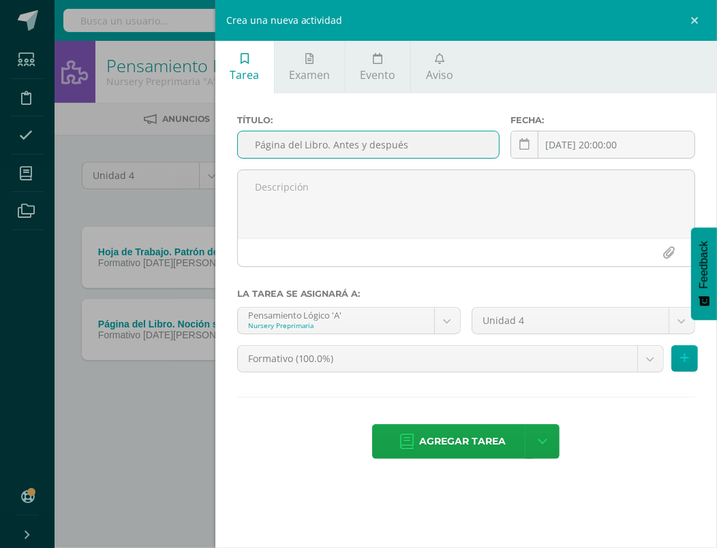
type input "Página del Libro. Antes y después"
click at [510, 145] on link at bounding box center [524, 145] width 28 height 28
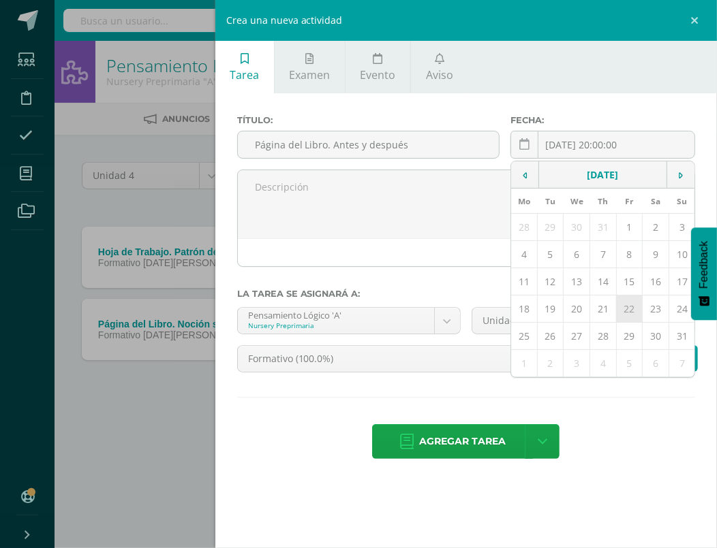
click at [629, 307] on td "22" at bounding box center [629, 309] width 27 height 27
type input "[DATE]"
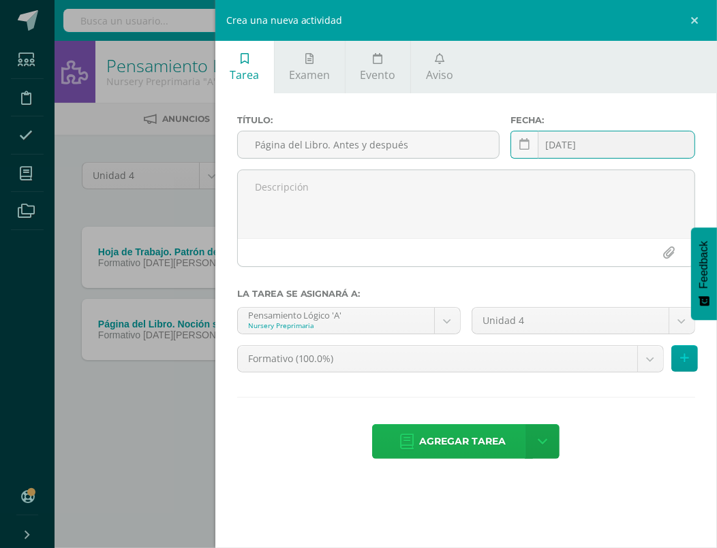
click at [460, 443] on span "Agregar tarea" at bounding box center [462, 441] width 87 height 33
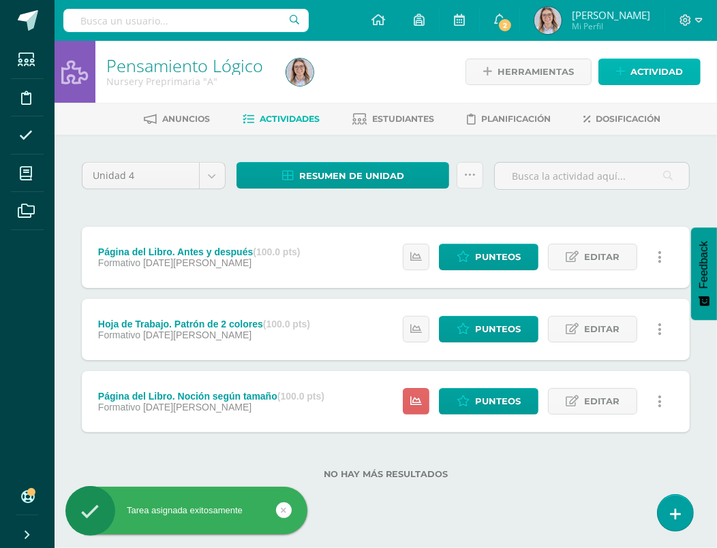
click at [651, 69] on span "Actividad" at bounding box center [656, 71] width 52 height 25
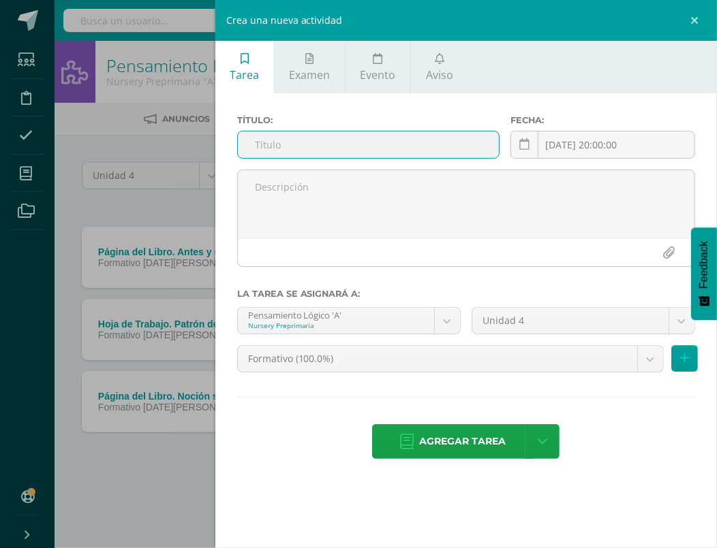
click at [418, 139] on input "text" at bounding box center [369, 144] width 262 height 27
type input "Página del Libro. Número 1 - 2"
click at [601, 147] on div "[DATE] 20:00:00 [DATE] Mo Tu We Th Fr Sa Su 28 29 30 31 1 2 3 4 5 6 7 8 9 10 11…" at bounding box center [602, 150] width 185 height 39
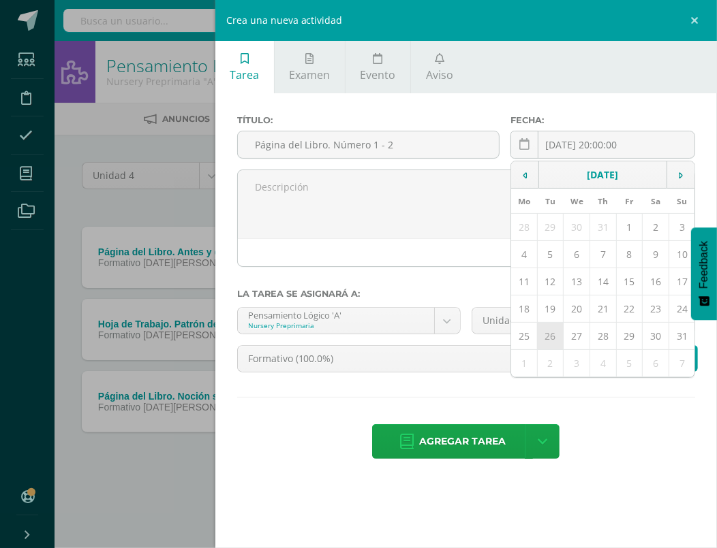
click at [545, 328] on td "26" at bounding box center [550, 336] width 27 height 27
type input "[DATE]"
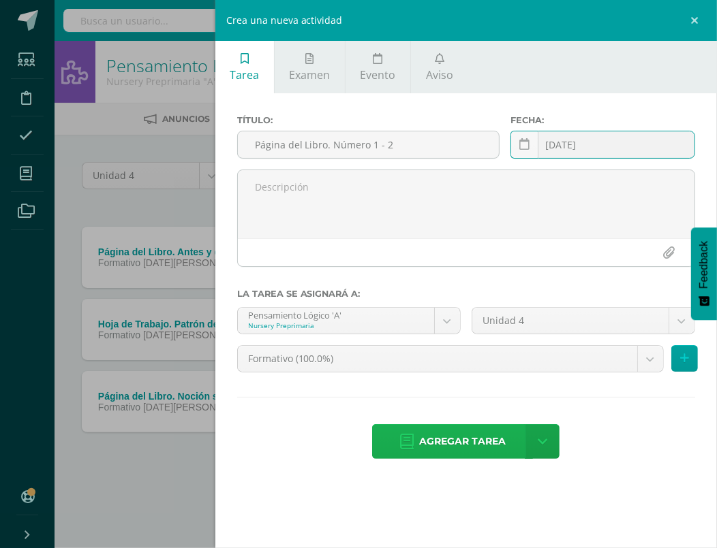
click at [489, 437] on span "Agregar tarea" at bounding box center [462, 441] width 87 height 33
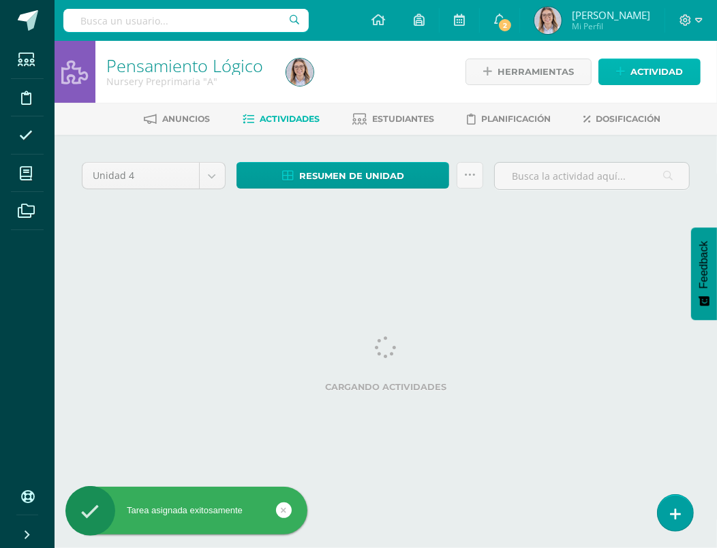
click at [631, 71] on span "Actividad" at bounding box center [656, 71] width 52 height 25
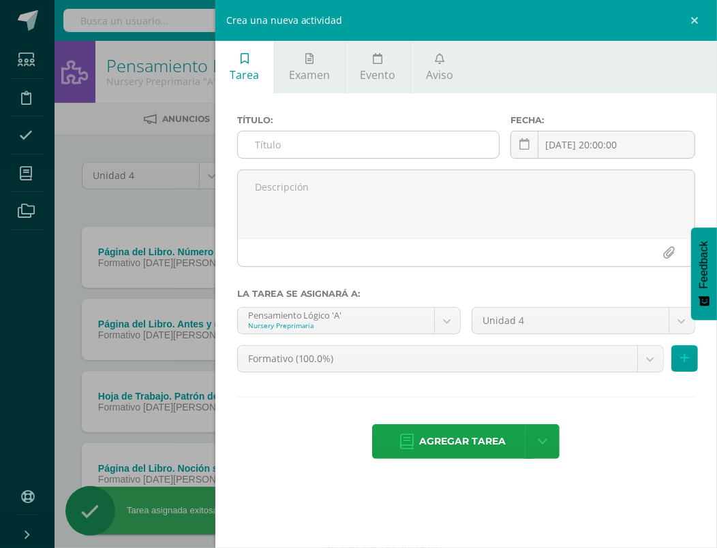
click at [419, 138] on input "text" at bounding box center [369, 144] width 262 height 27
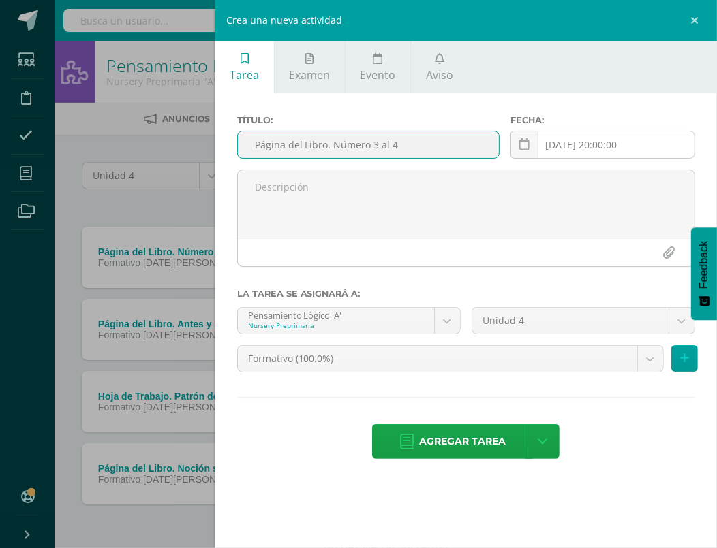
type input "Página del Libro. Número 3 al 4"
click at [621, 135] on input "[DATE] 20:00:00" at bounding box center [602, 144] width 183 height 27
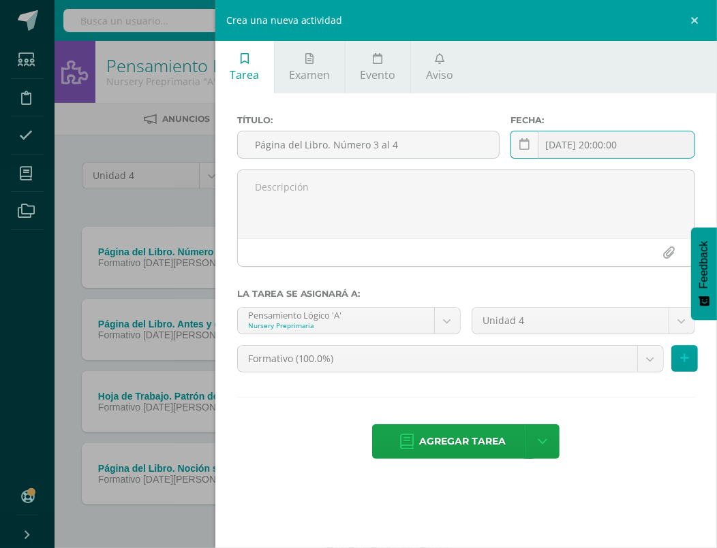
click at [638, 155] on input "[DATE] 20:00:00" at bounding box center [602, 144] width 183 height 27
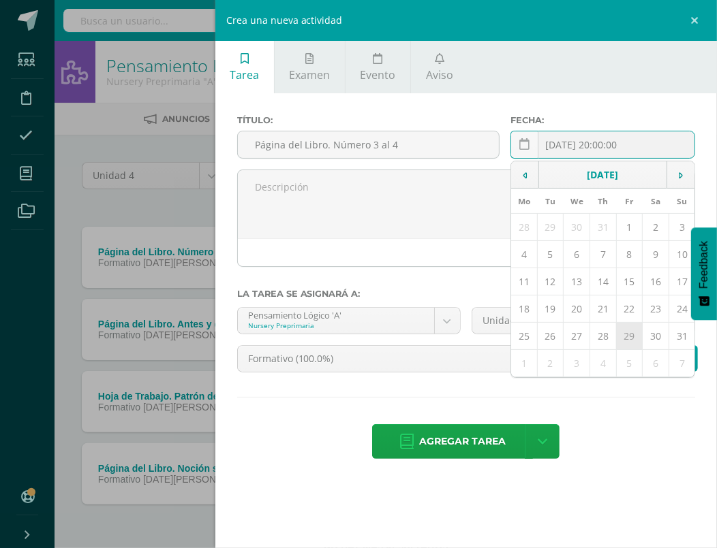
click at [631, 332] on td "29" at bounding box center [629, 336] width 27 height 27
type input "2025-08-29"
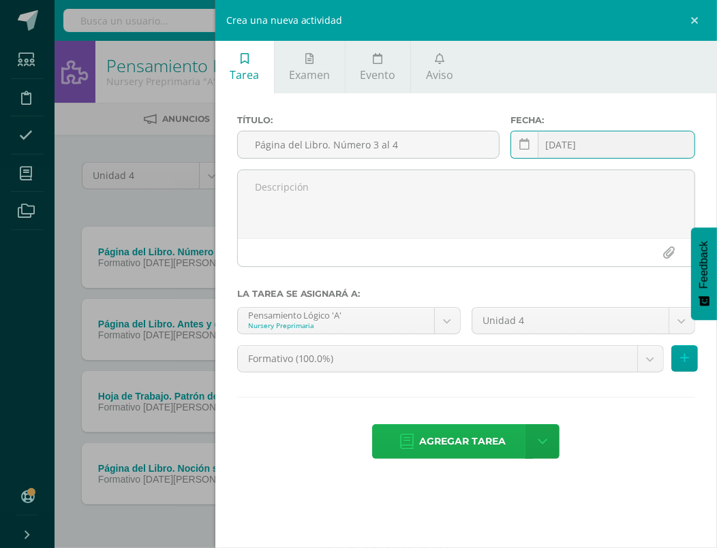
click at [443, 446] on span "Agregar tarea" at bounding box center [462, 441] width 87 height 33
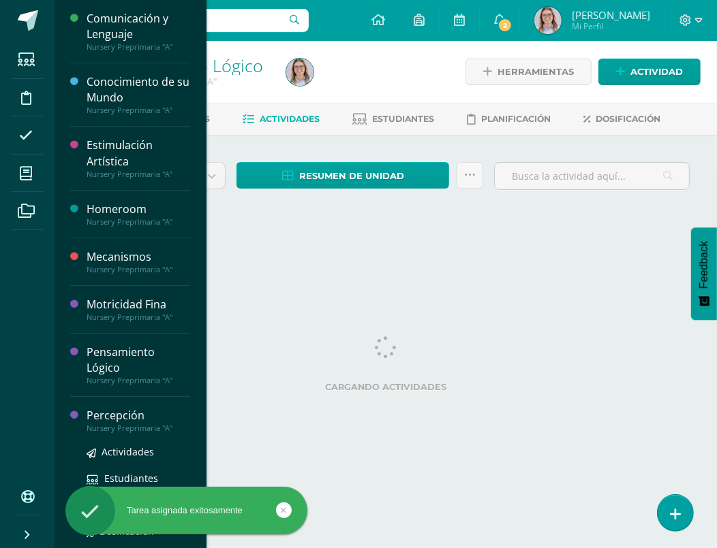
click at [127, 397] on div "Percepción Nursery Preprimaria "A" Actividades Estudiantes Planificación Dosifi…" at bounding box center [130, 489] width 120 height 185
click at [124, 408] on div "Percepción" at bounding box center [139, 416] width 104 height 16
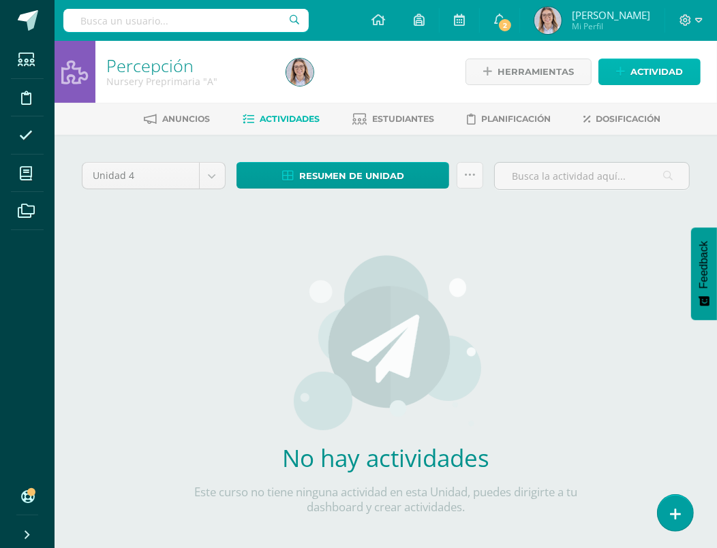
click at [678, 75] on span "Actividad" at bounding box center [656, 71] width 52 height 25
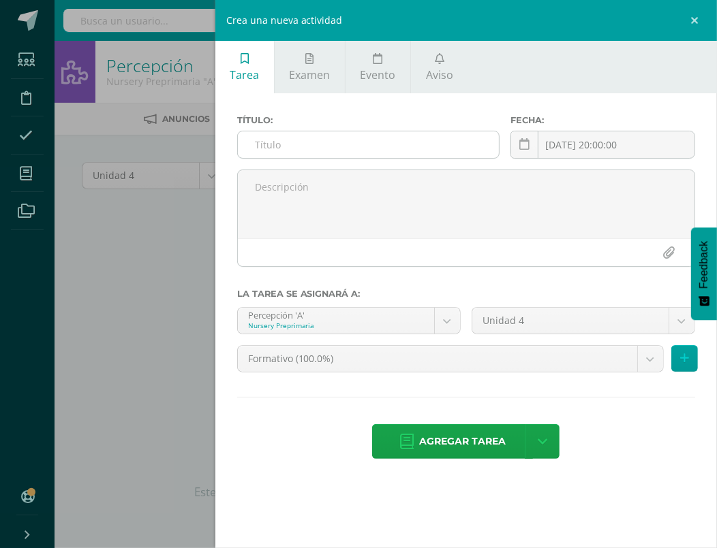
click at [386, 138] on input "text" at bounding box center [369, 144] width 262 height 27
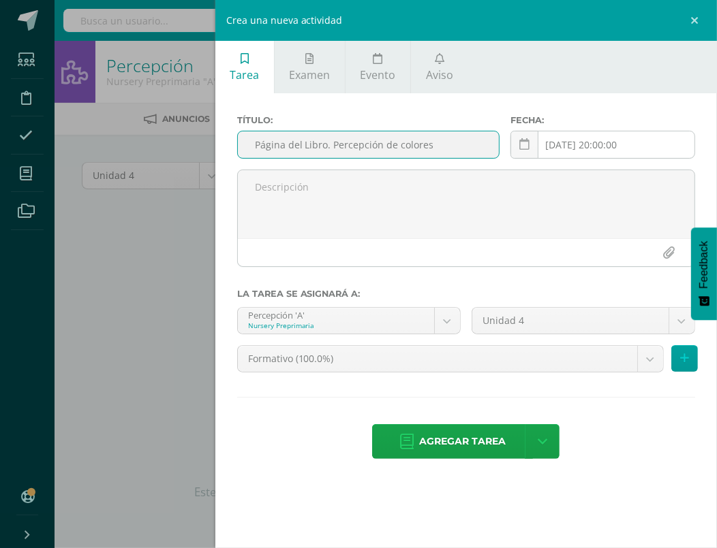
type input "Página del Libro. Percepción de colores"
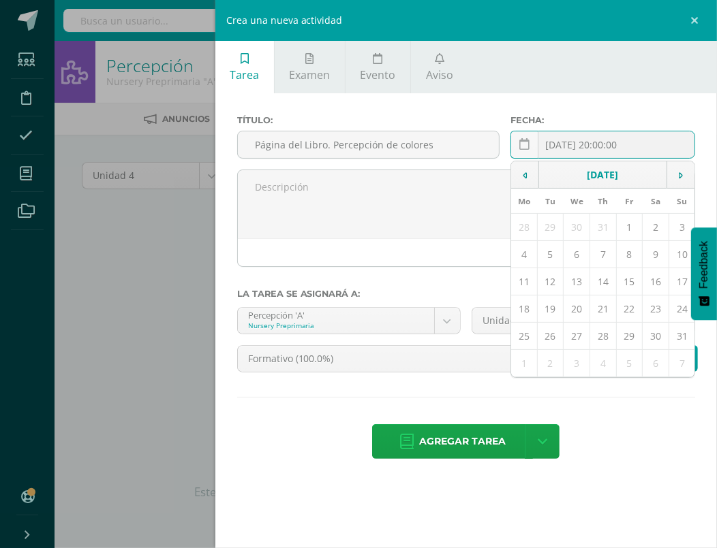
click at [599, 139] on div "[DATE] 20:00:00 [DATE] Mo Tu We Th Fr Sa Su 28 29 30 31 1 2 3 4 5 6 7 8 9 10 11…" at bounding box center [602, 150] width 185 height 39
click at [629, 249] on td "8" at bounding box center [629, 254] width 27 height 27
type input "[DATE]"
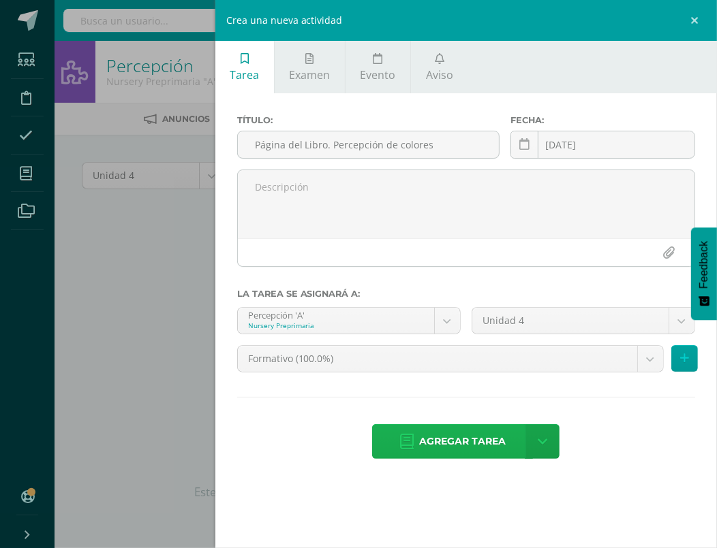
click at [469, 437] on span "Agregar tarea" at bounding box center [462, 441] width 87 height 33
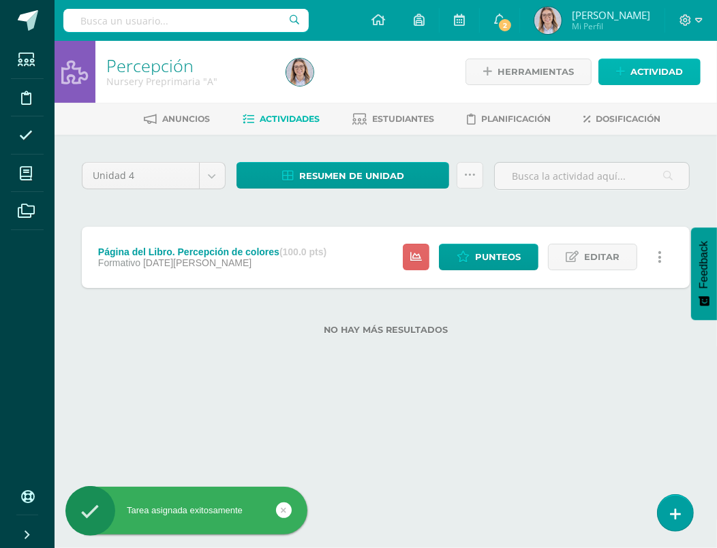
click at [667, 69] on span "Actividad" at bounding box center [656, 71] width 52 height 25
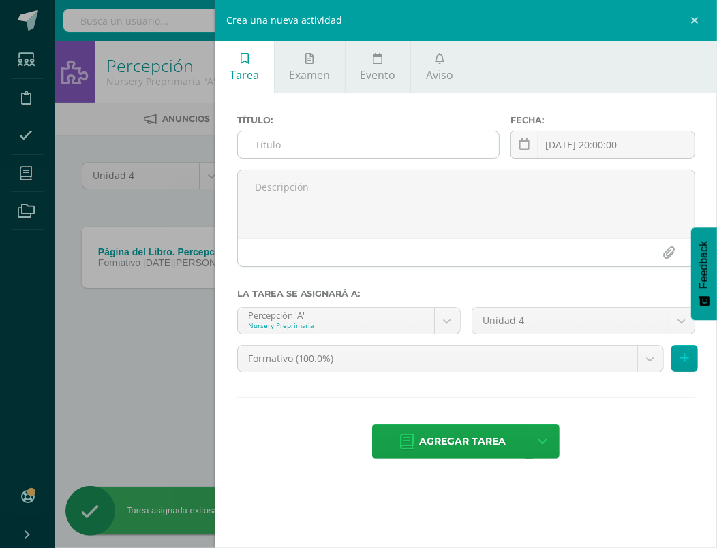
click at [418, 152] on input "text" at bounding box center [369, 144] width 262 height 27
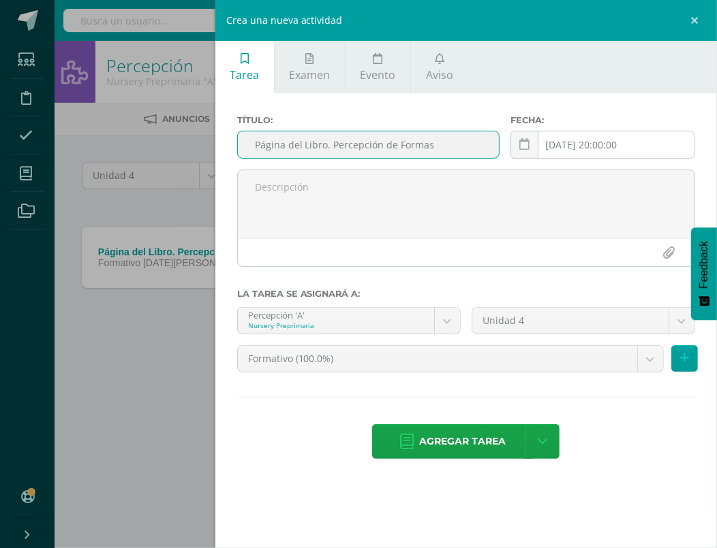
type input "Página del Libro. Percepción de Formas"
click at [633, 138] on div "[DATE] 20:00:00 [DATE] Mo Tu We Th Fr Sa Su 28 29 30 31 1 2 3 4 5 6 7 8 9 10 11…" at bounding box center [602, 150] width 185 height 39
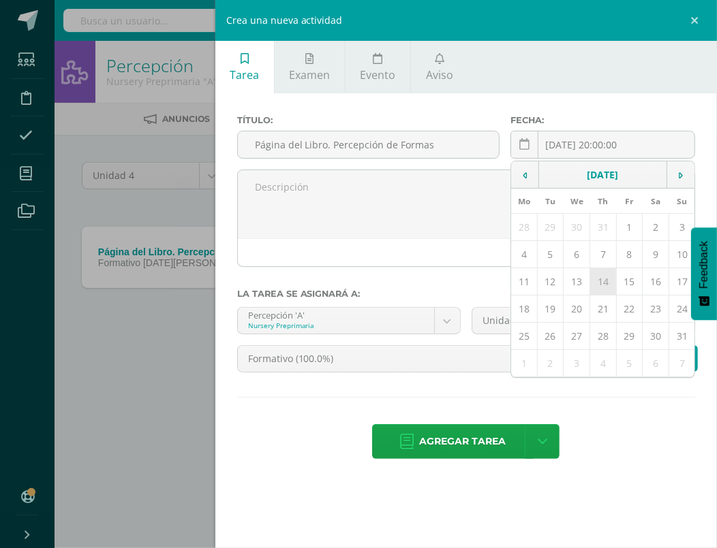
click at [607, 276] on td "14" at bounding box center [603, 281] width 27 height 27
type input "[DATE]"
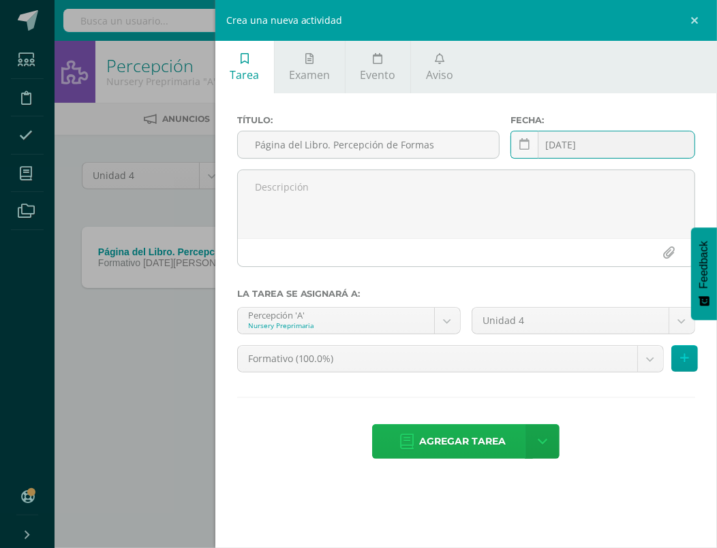
click at [436, 437] on span "Agregar tarea" at bounding box center [462, 441] width 87 height 33
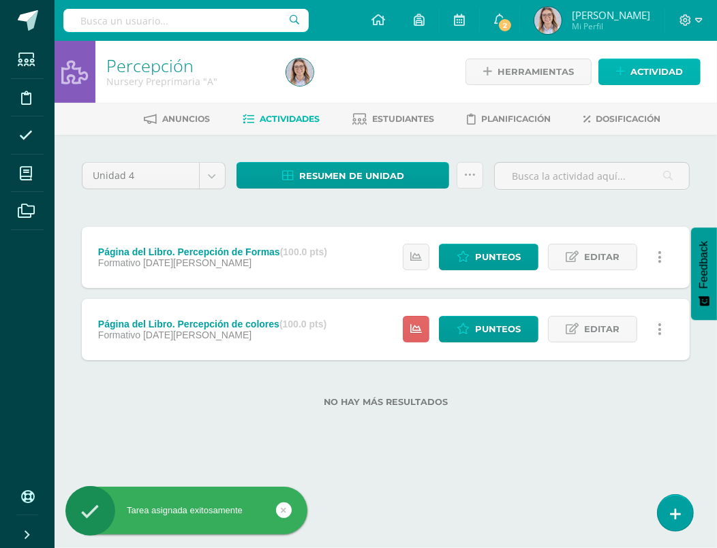
click at [640, 72] on span "Actividad" at bounding box center [656, 71] width 52 height 25
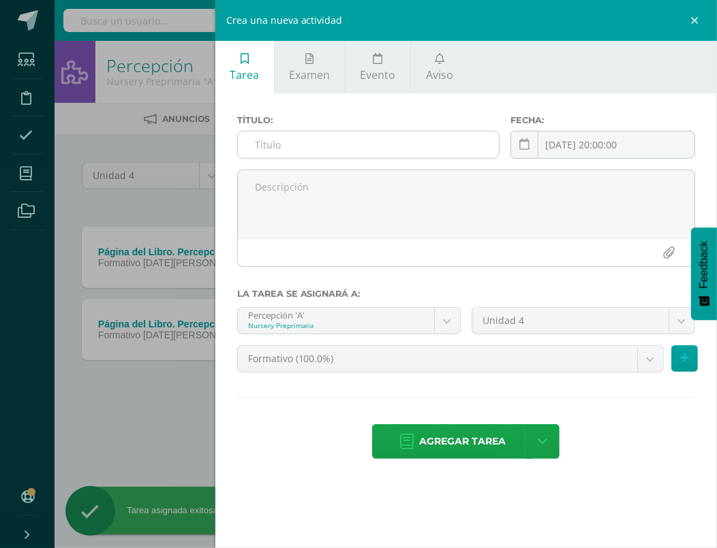
click at [433, 149] on input "text" at bounding box center [369, 144] width 262 height 27
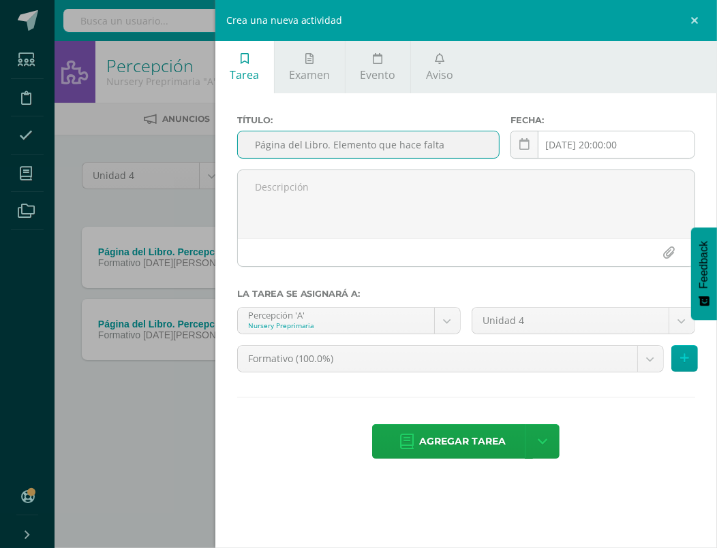
type input "Página del Libro. Elemento que hace falta"
click at [661, 146] on div "[DATE] 20:00:00 [DATE] Mo Tu We Th Fr Sa Su 28 29 30 31 1 2 3 4 5 6 7 8 9 10 11…" at bounding box center [602, 150] width 185 height 39
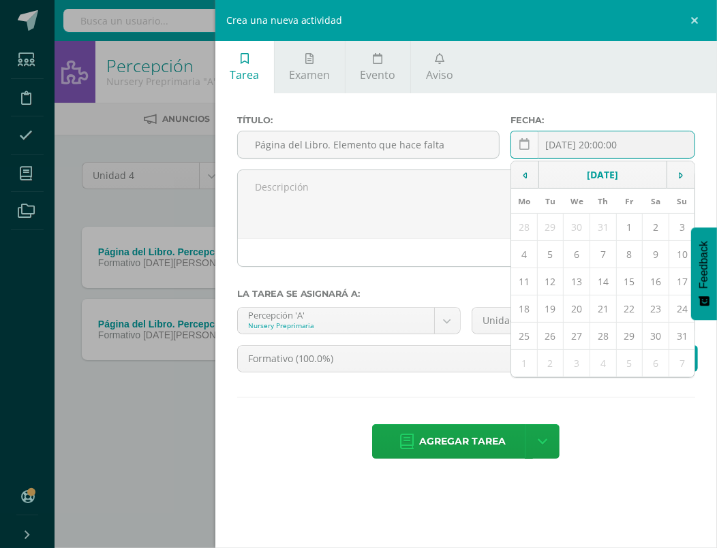
click at [633, 331] on td "29" at bounding box center [629, 336] width 27 height 27
type input "[DATE]"
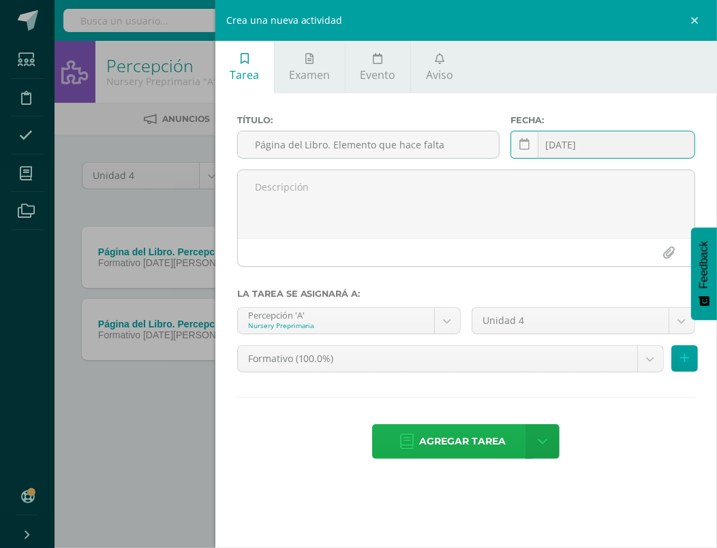
click at [500, 431] on span "Agregar tarea" at bounding box center [462, 441] width 87 height 33
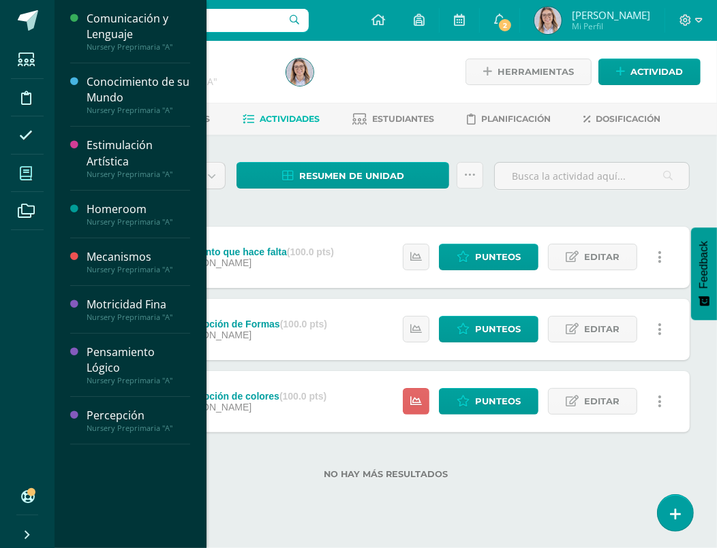
click at [34, 175] on span at bounding box center [26, 173] width 31 height 31
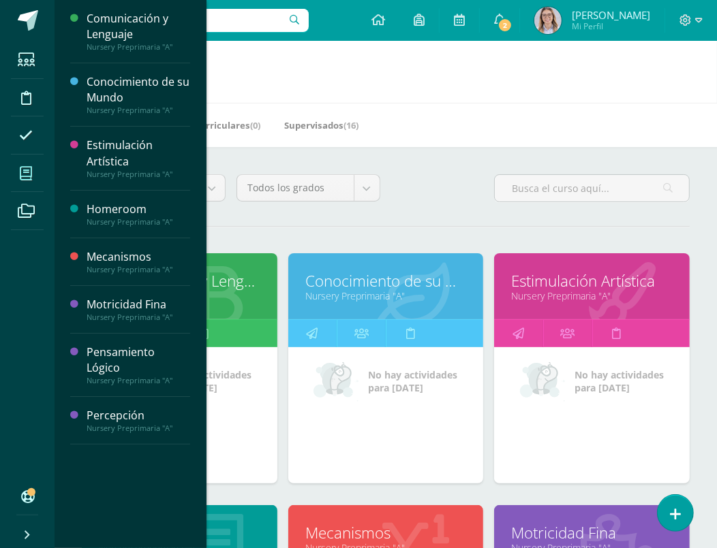
click at [237, 280] on link "Comunicación y Lenguaje" at bounding box center [179, 280] width 161 height 21
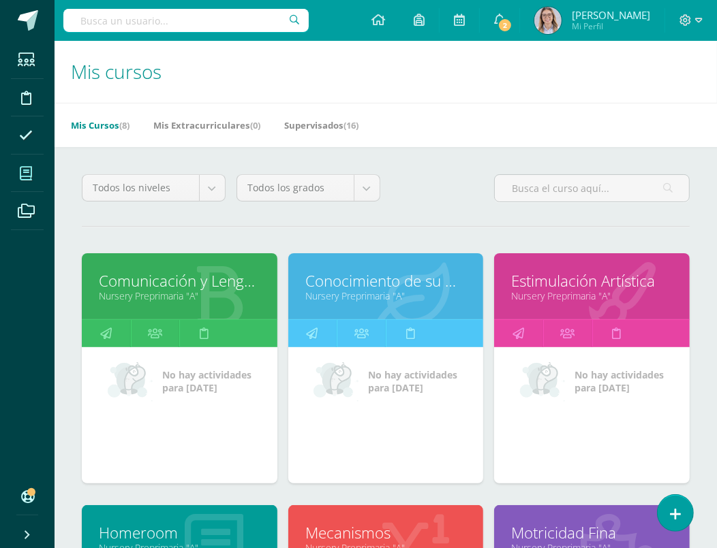
click at [628, 283] on link "Estimulación Artística" at bounding box center [591, 280] width 161 height 21
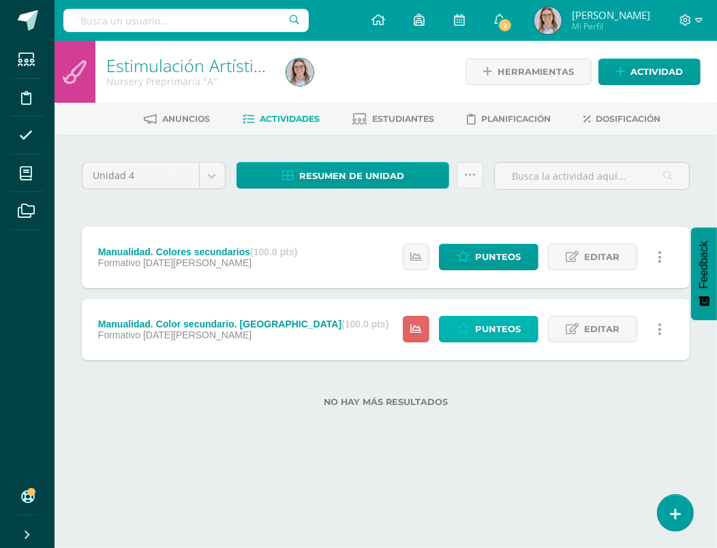
click at [503, 334] on span "Punteos" at bounding box center [498, 329] width 46 height 25
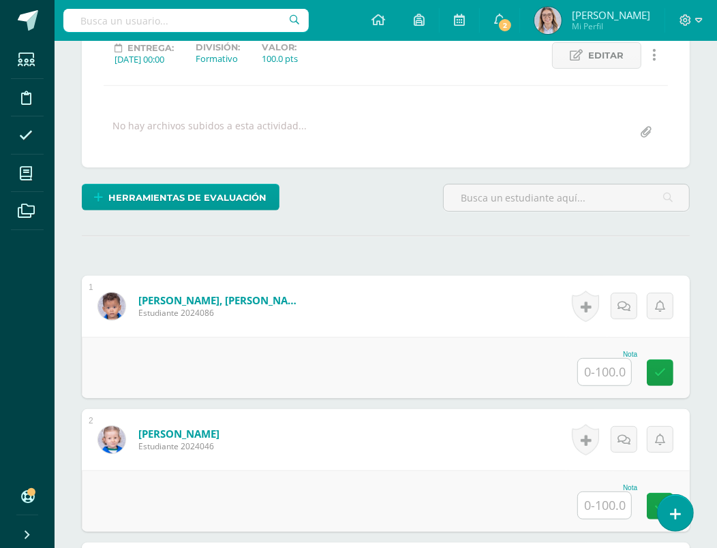
scroll to position [236, 0]
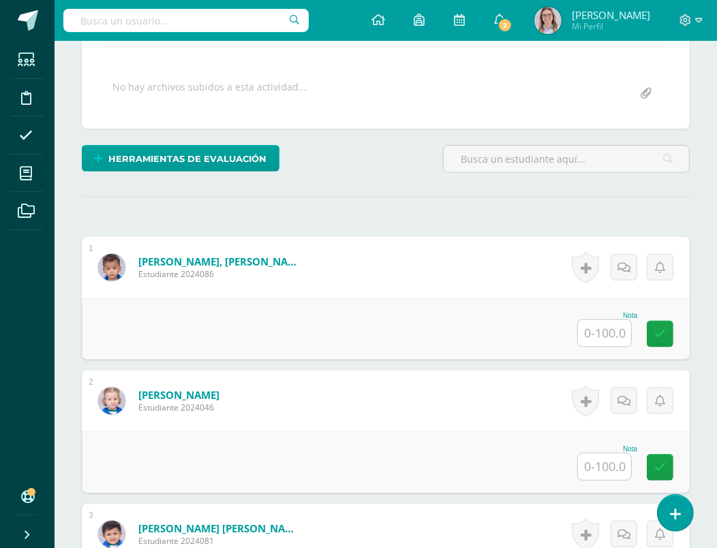
click at [605, 324] on input "text" at bounding box center [604, 333] width 53 height 27
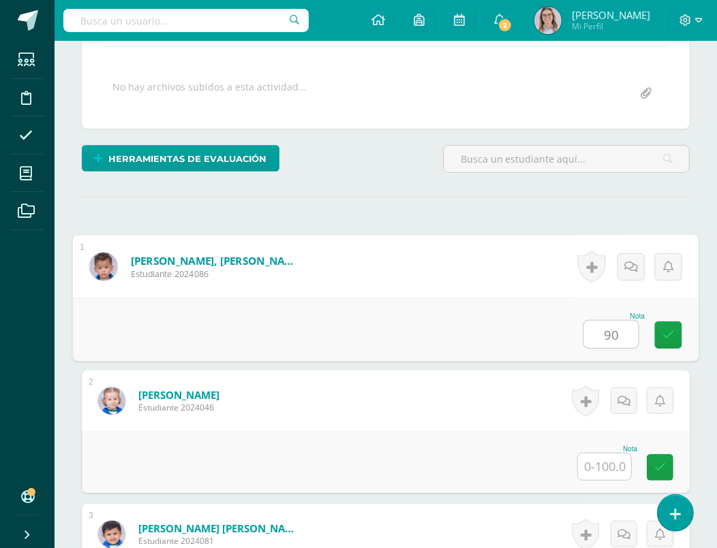
type input "90"
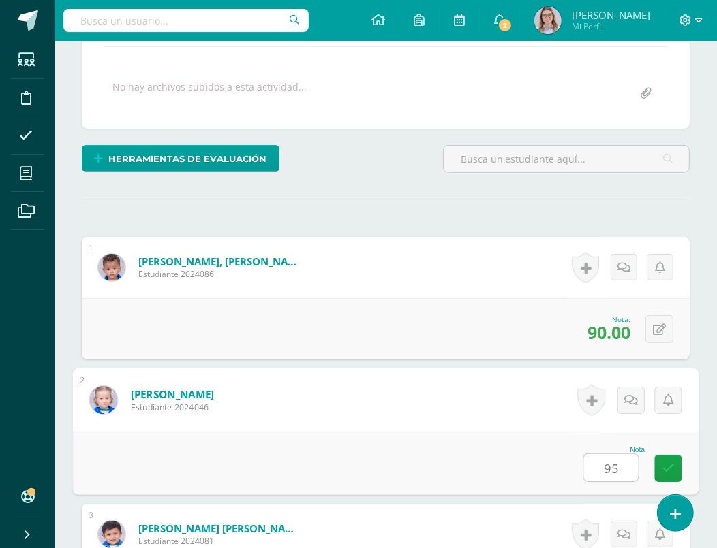
type input "95"
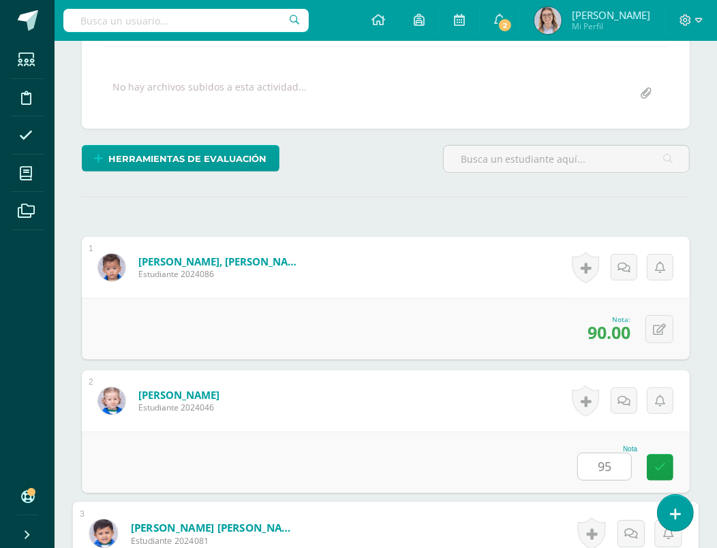
scroll to position [559, 0]
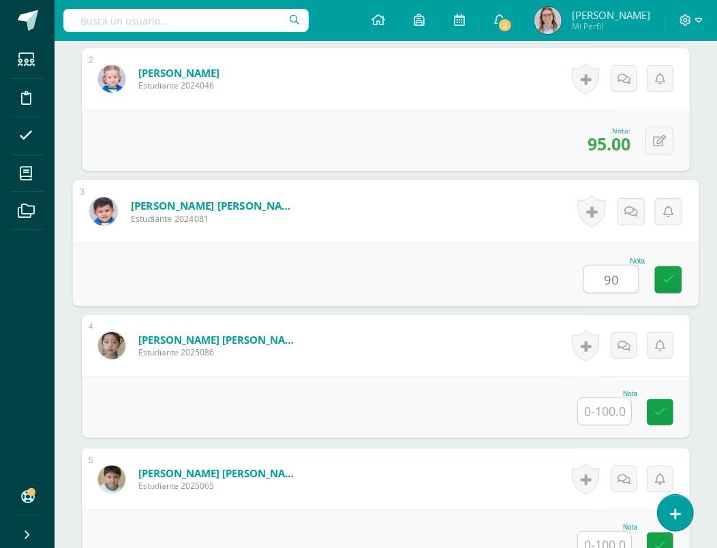
type input "90"
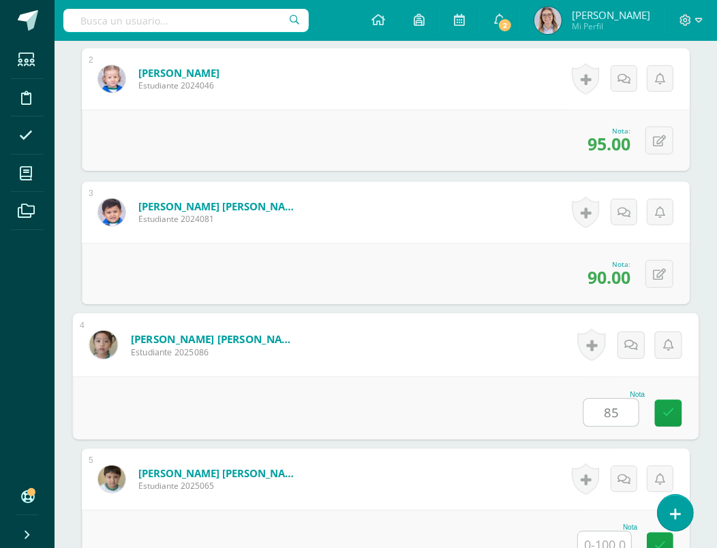
type input "85"
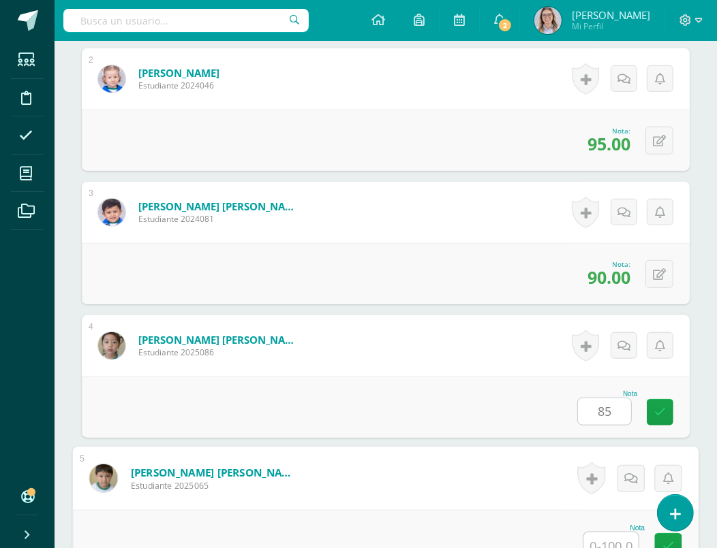
scroll to position [564, 0]
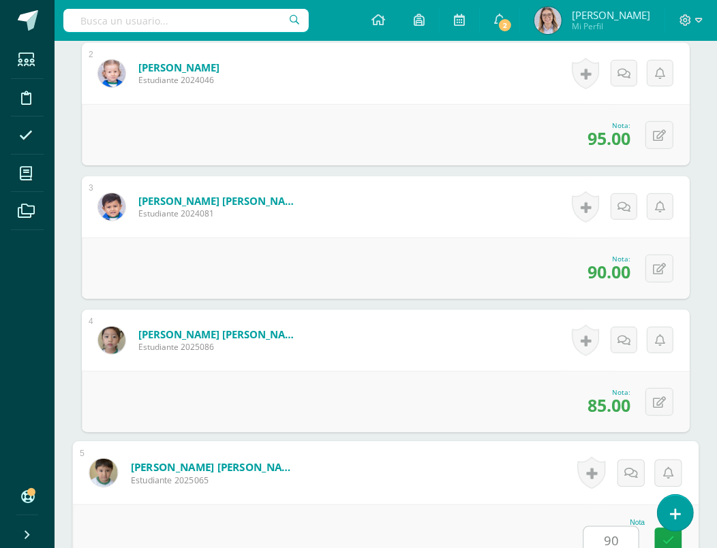
type input "90"
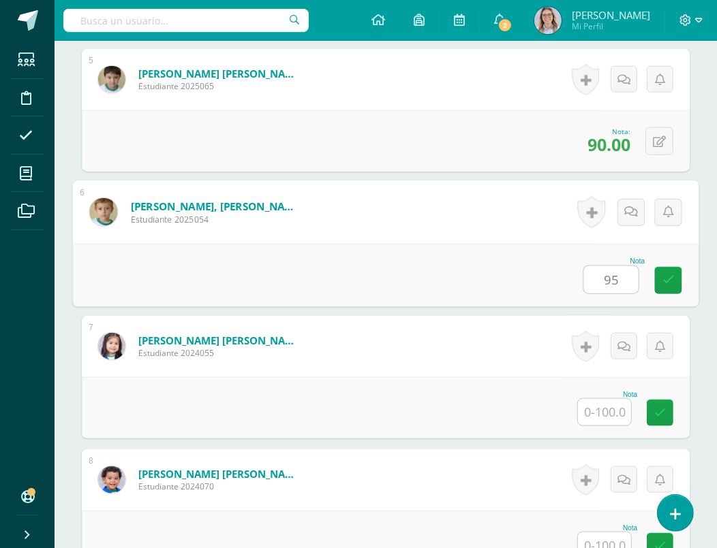
type input "95"
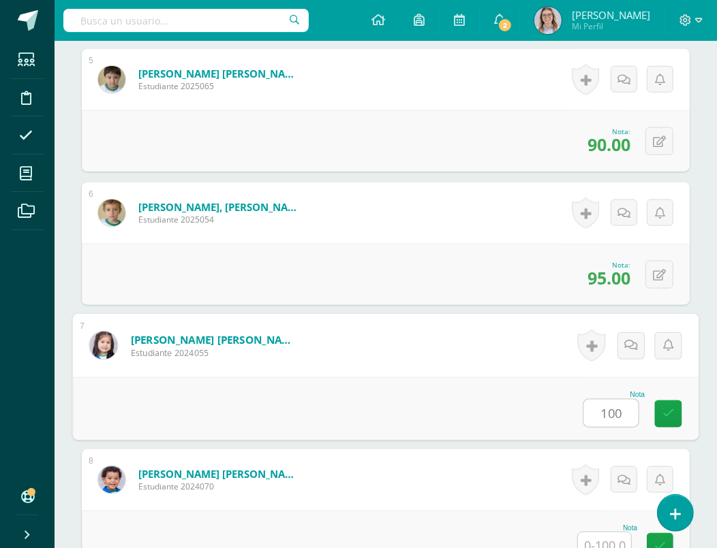
type input "100"
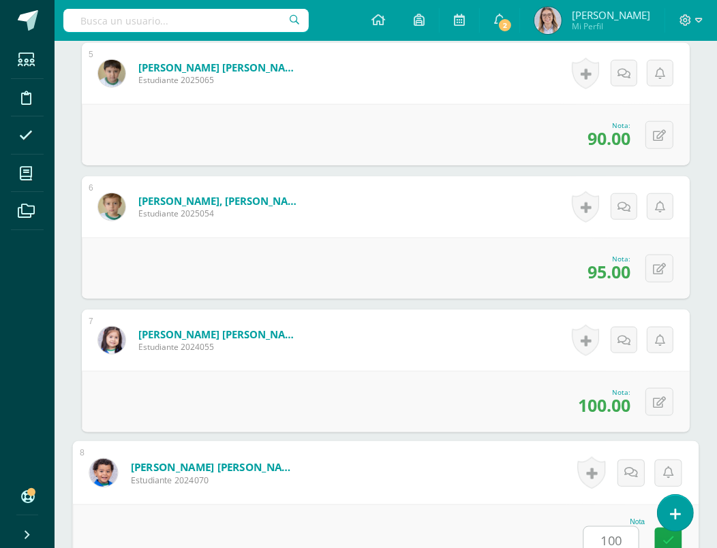
type input "100"
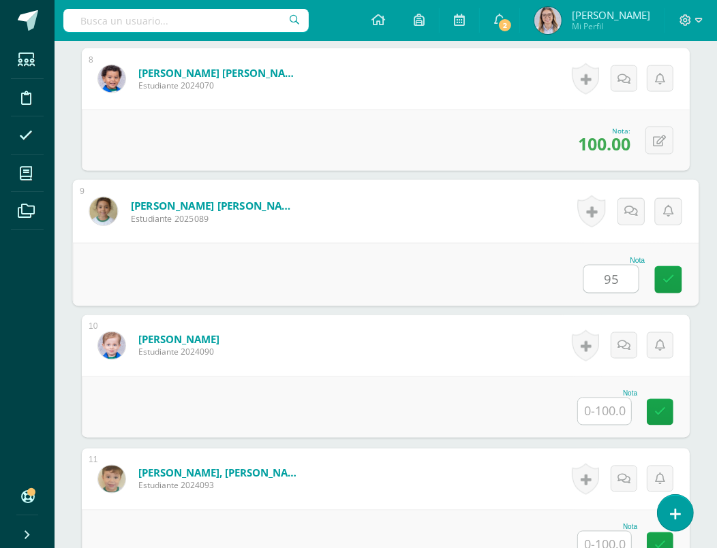
type input "95"
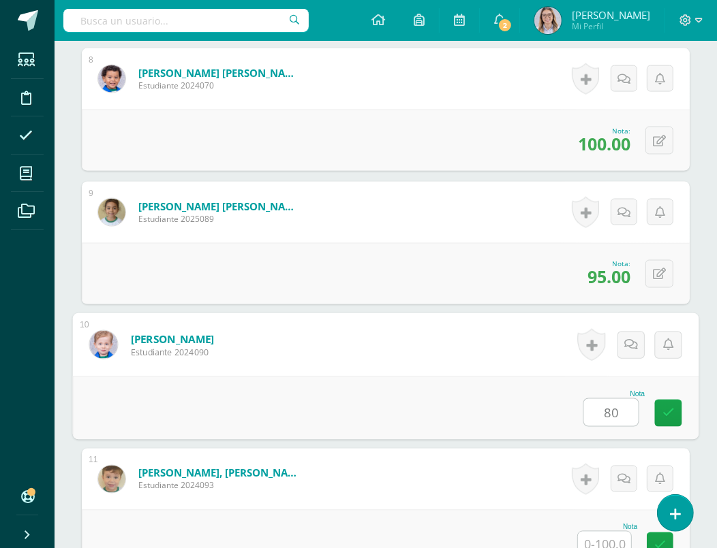
type input "80"
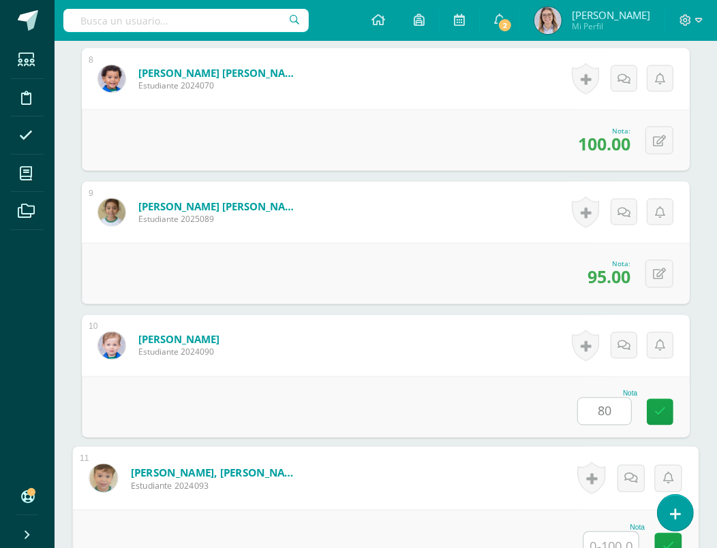
scroll to position [1365, 0]
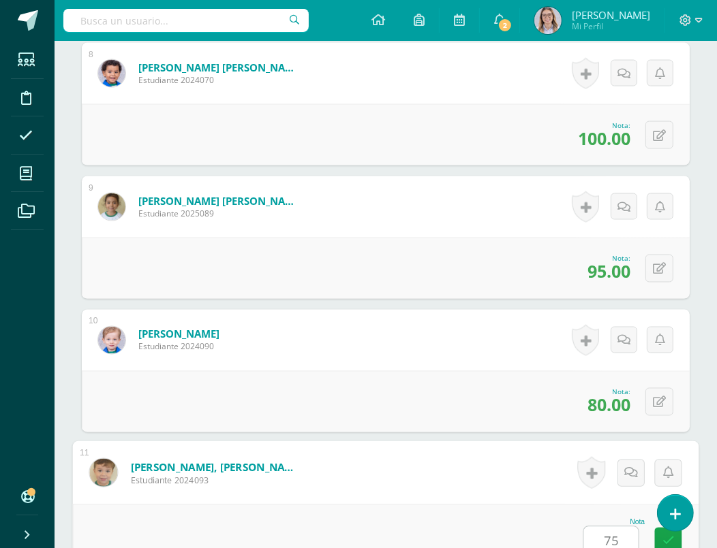
type input "75"
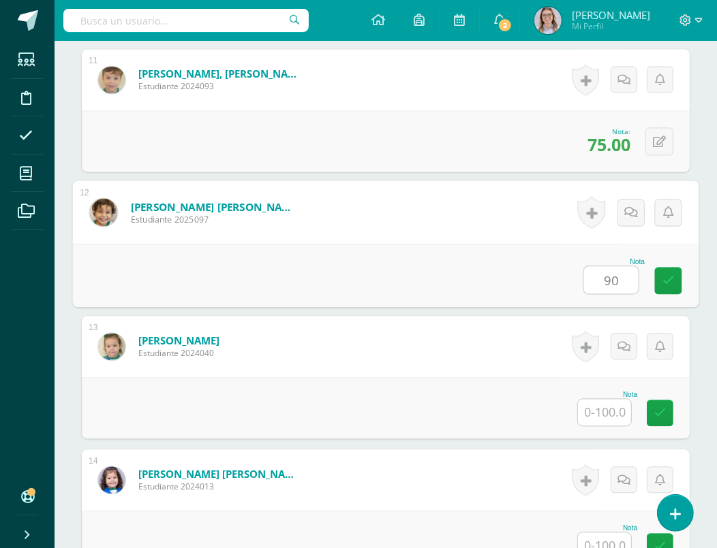
type input "90"
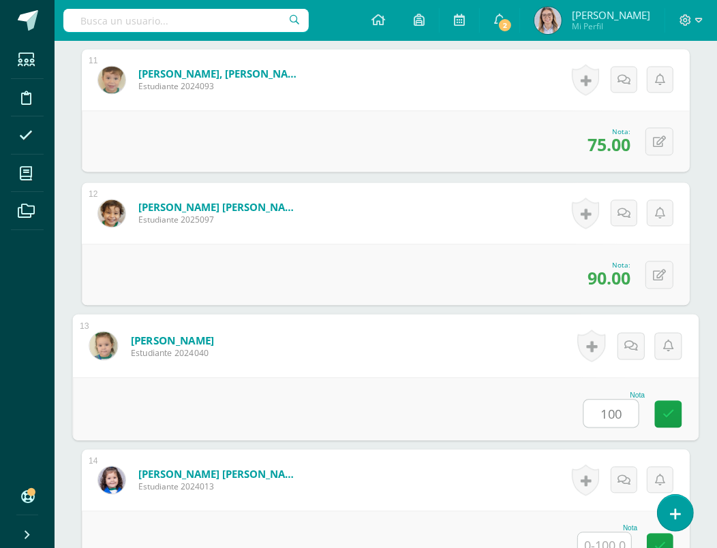
type input "100"
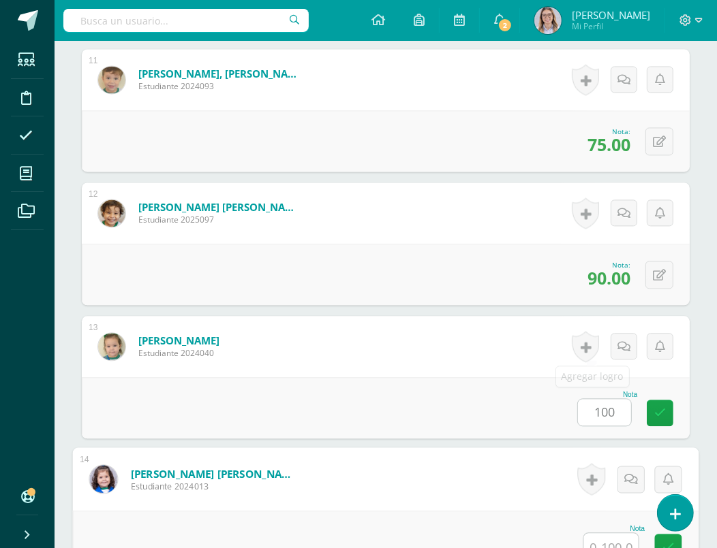
scroll to position [1766, 0]
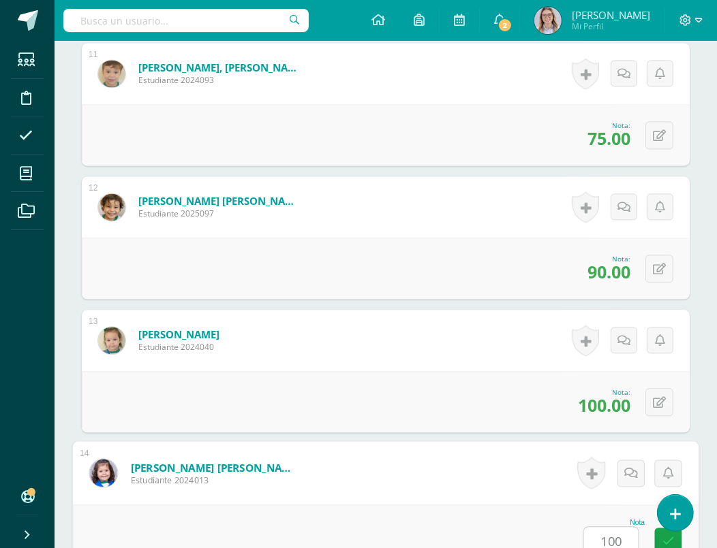
type input "100"
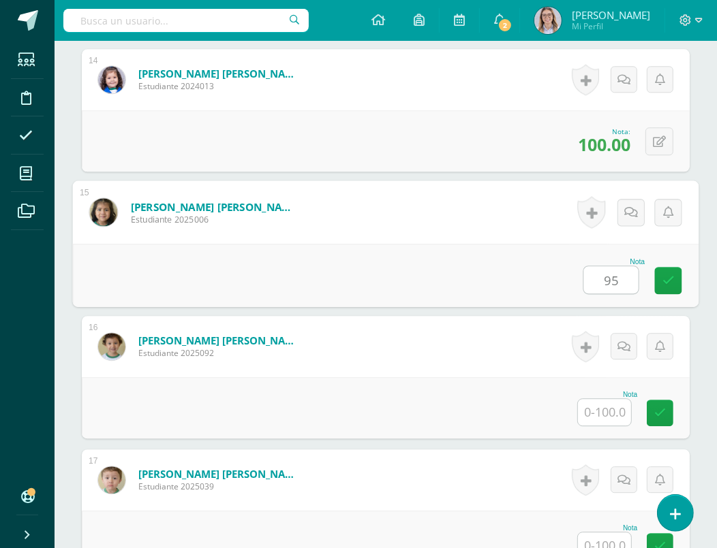
type input "95"
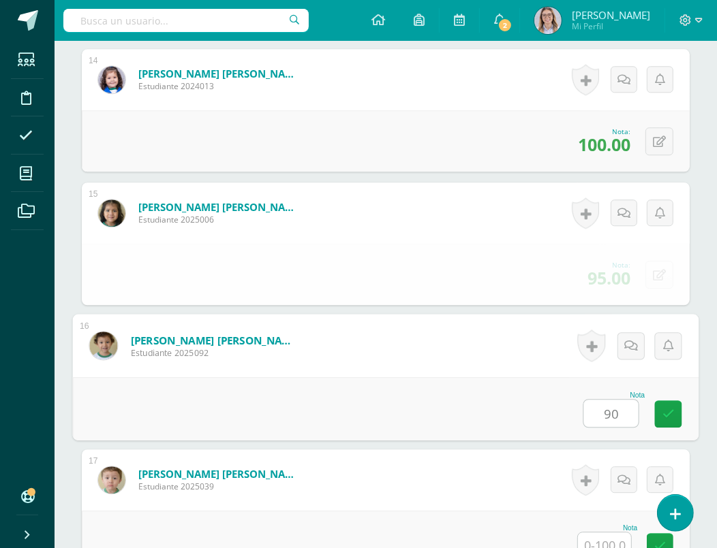
type input "90"
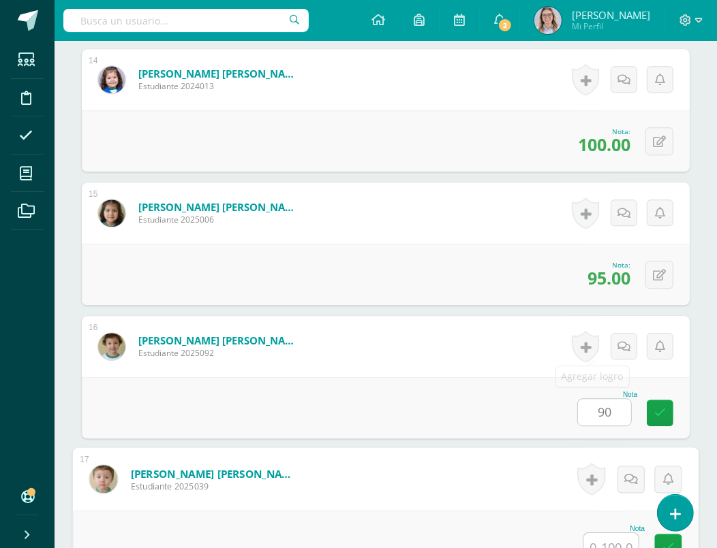
scroll to position [2166, 0]
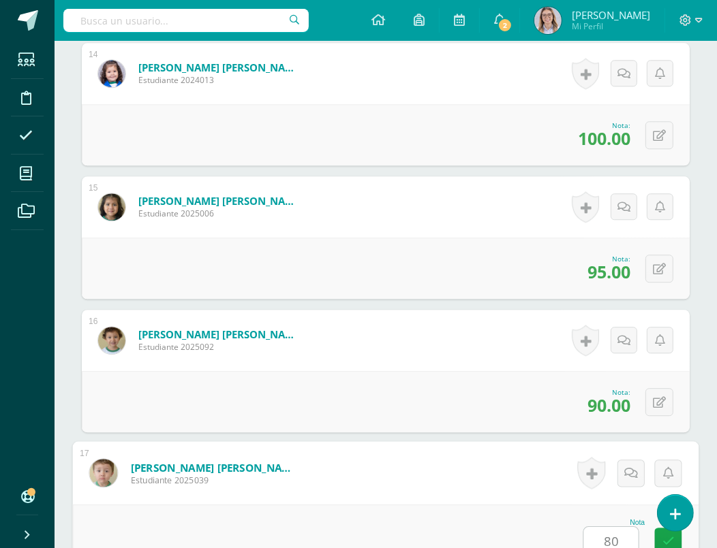
type input "80"
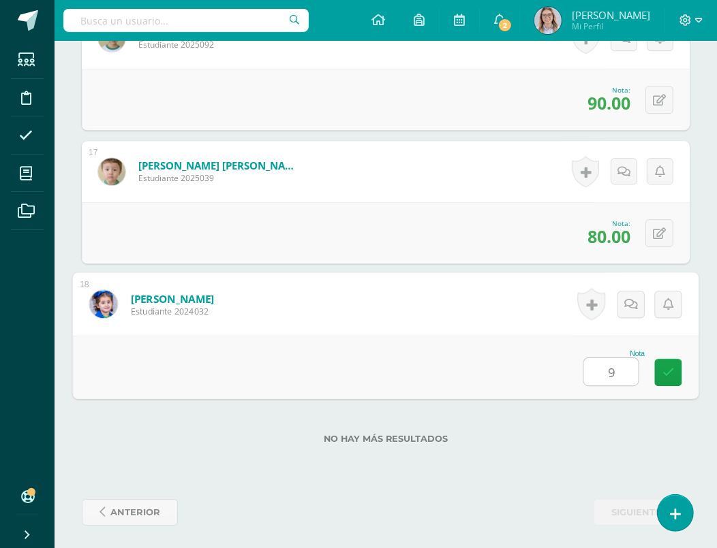
type input "95"
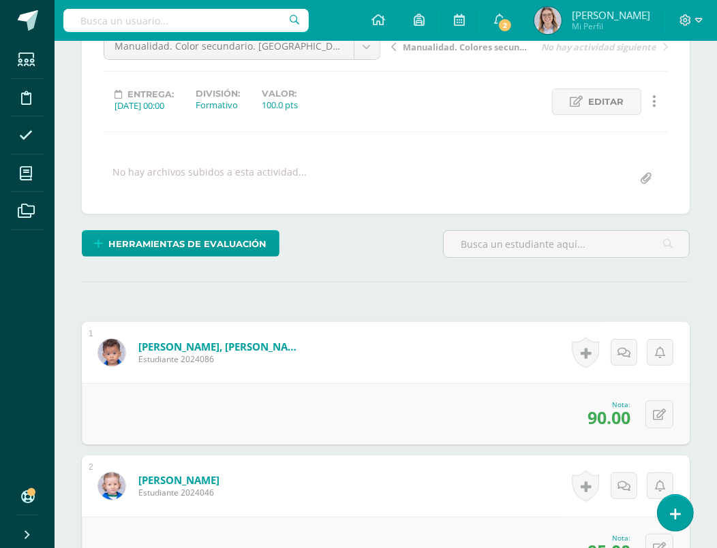
scroll to position [0, 0]
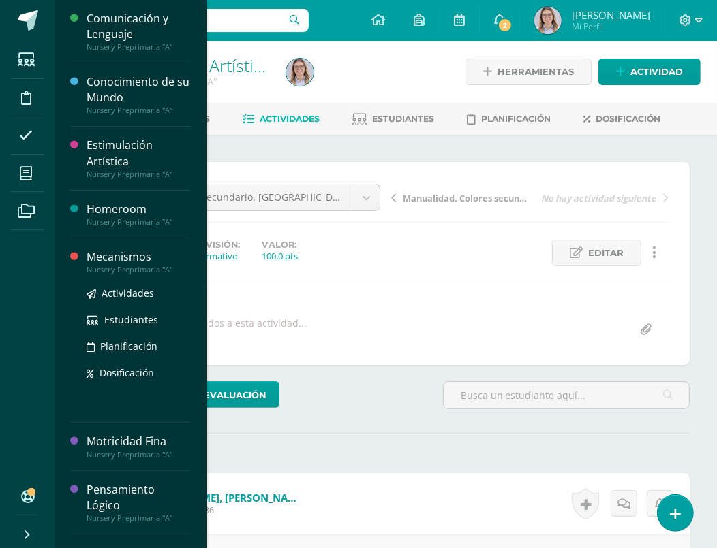
click at [118, 257] on div "Mecanismos" at bounding box center [139, 257] width 104 height 16
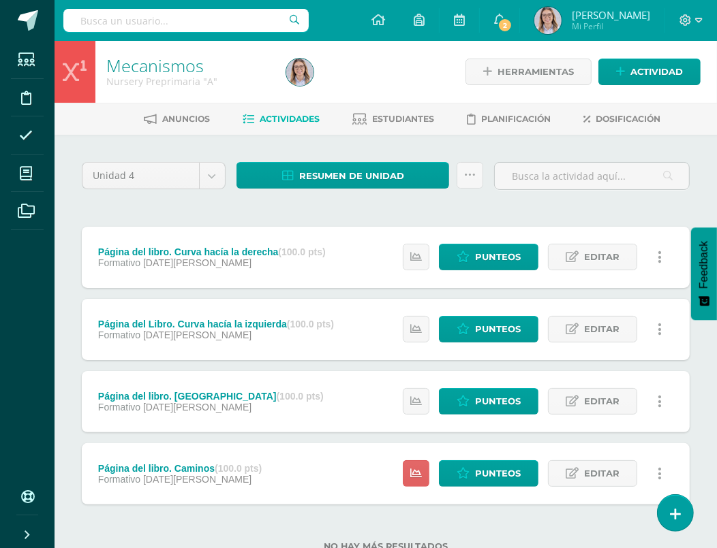
scroll to position [45, 0]
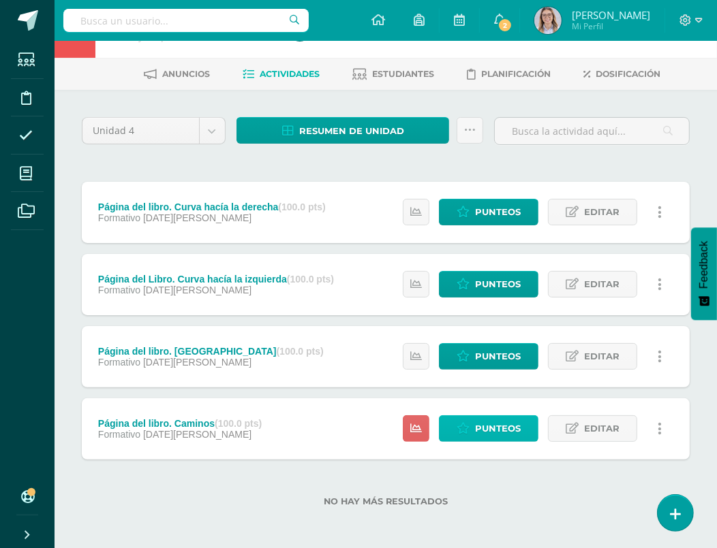
click at [478, 437] on span "Punteos" at bounding box center [498, 428] width 46 height 25
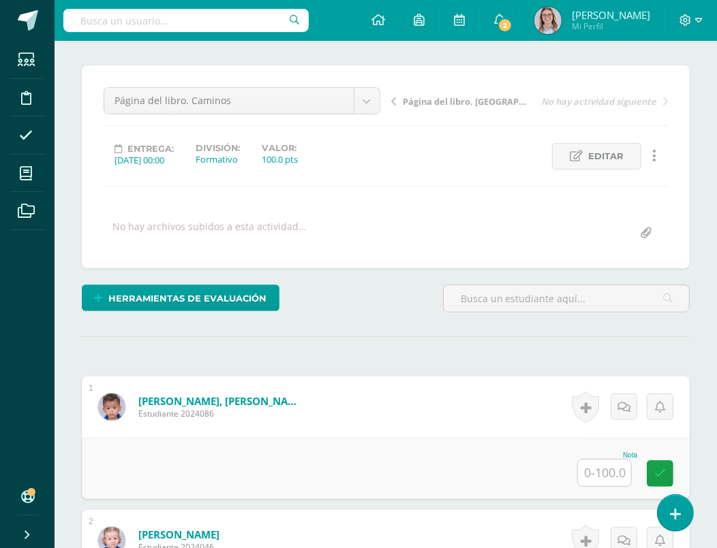
scroll to position [102, 0]
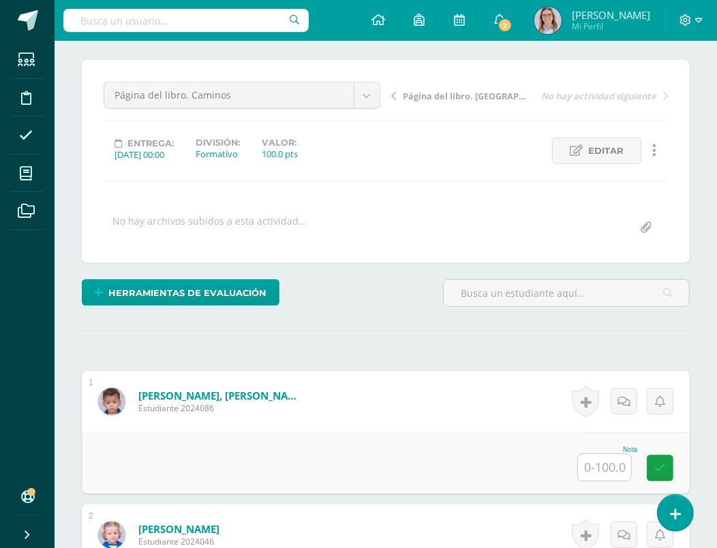
click at [602, 457] on input "text" at bounding box center [604, 467] width 53 height 27
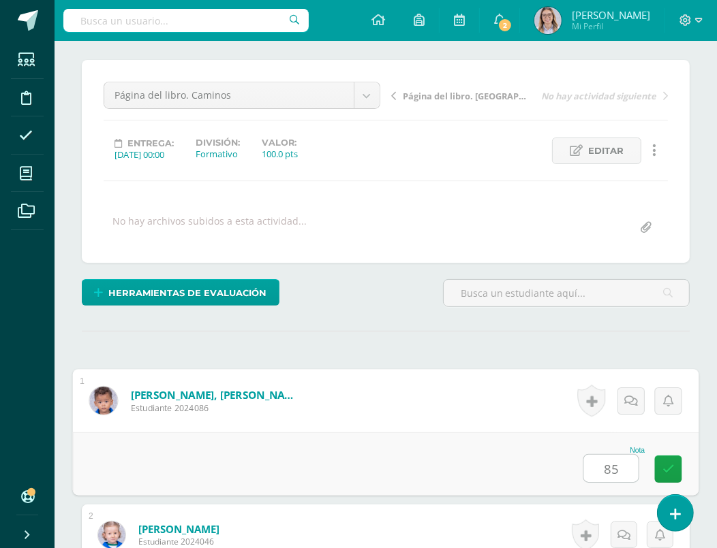
type input "8"
type input "70"
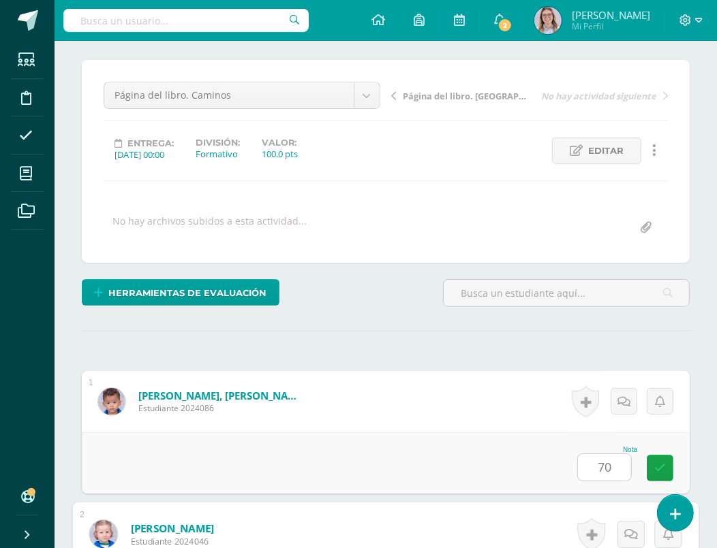
scroll to position [424, 0]
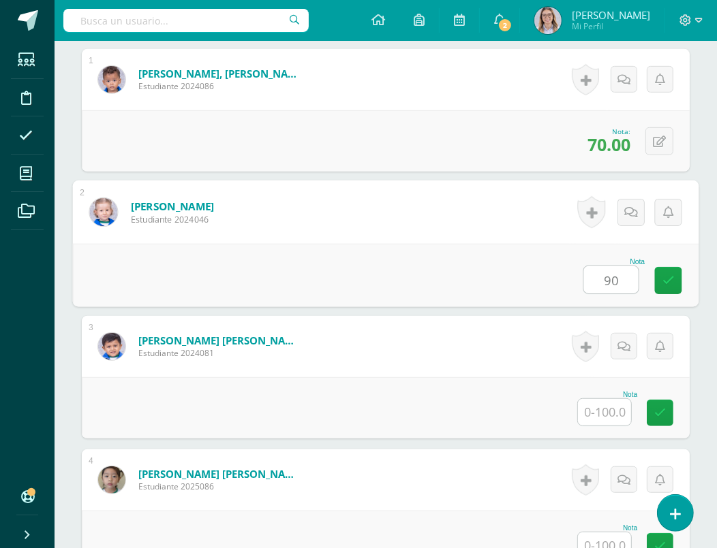
type input "90"
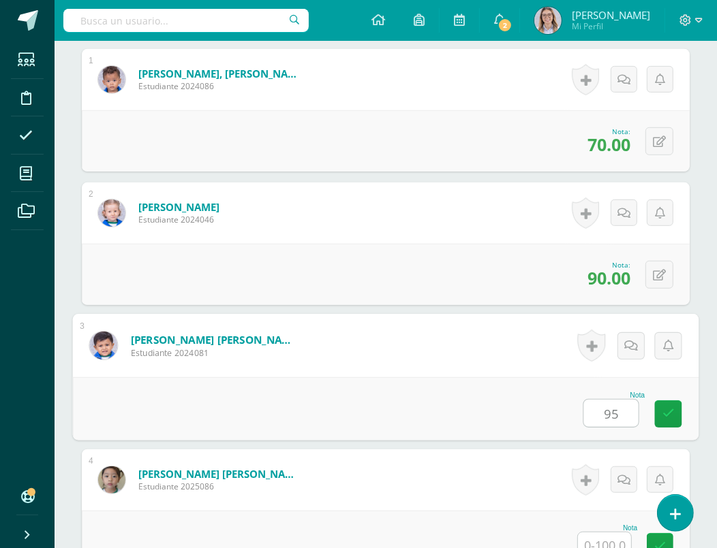
type input "95"
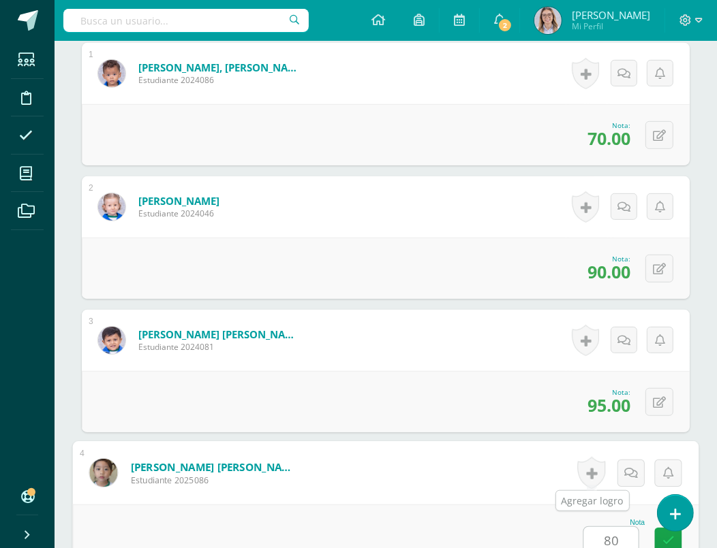
type input "80"
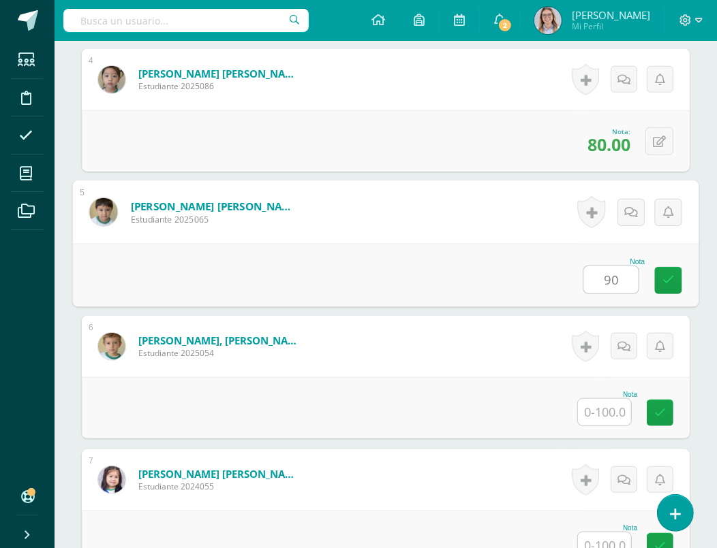
type input "90"
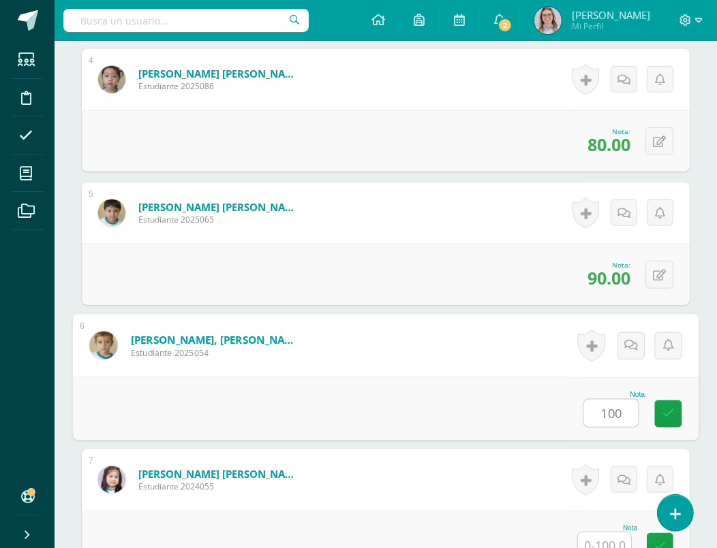
type input "100"
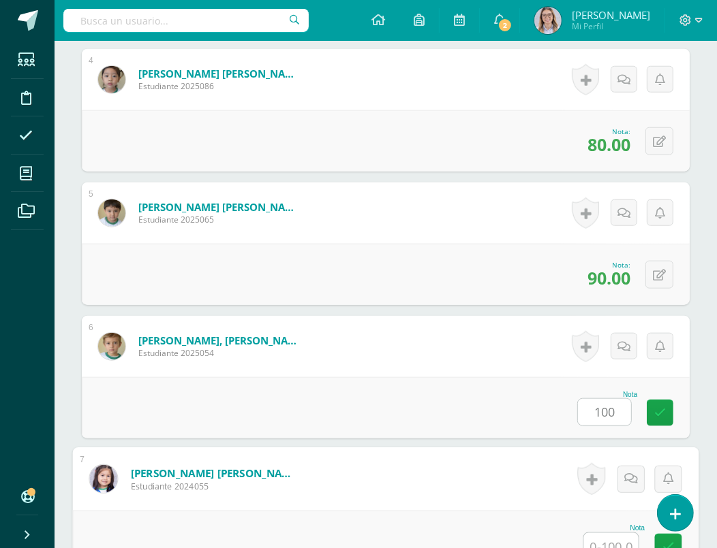
scroll to position [831, 0]
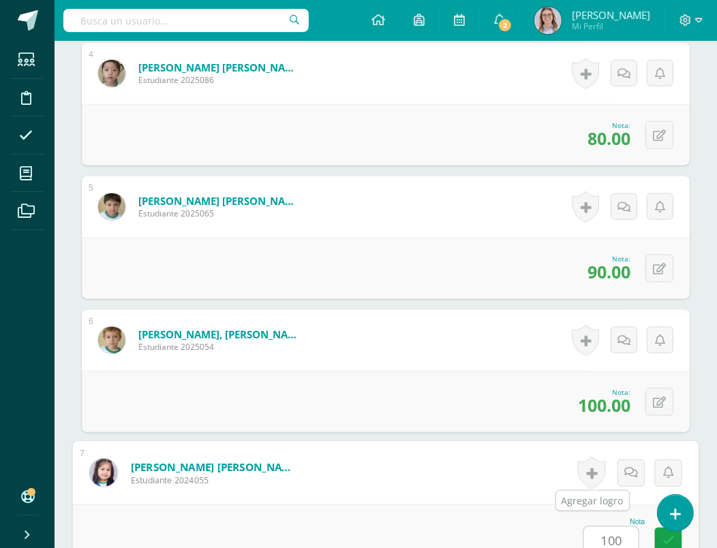
type input "100"
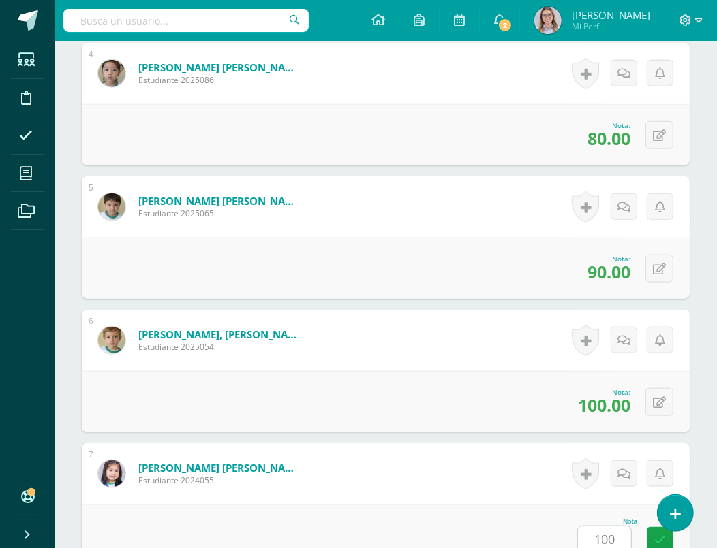
scroll to position [1226, 0]
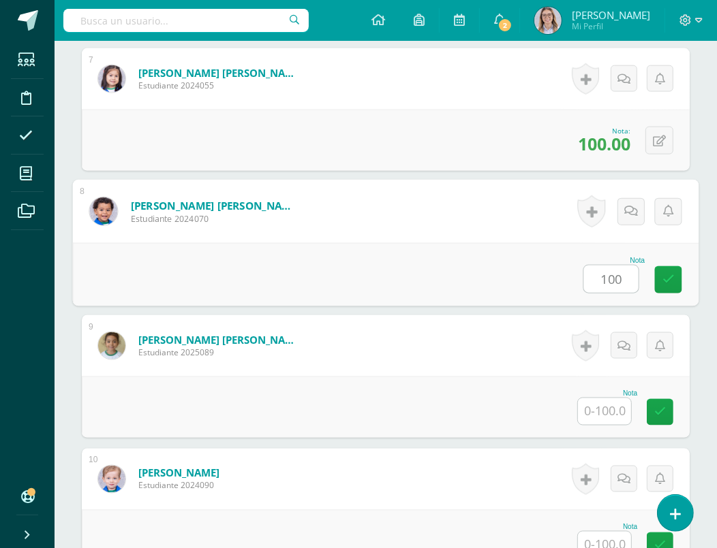
type input "100"
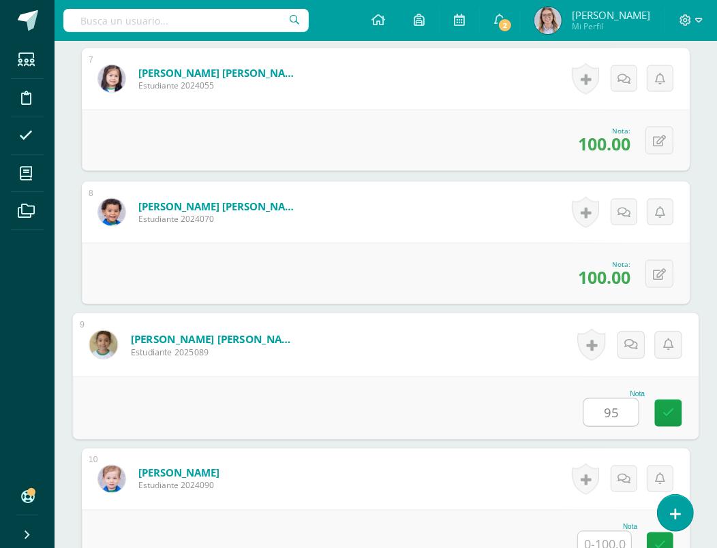
type input "95"
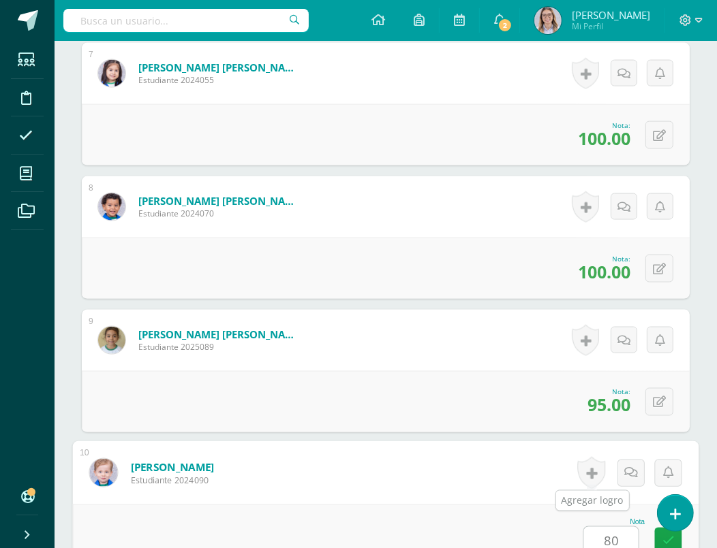
type input "80"
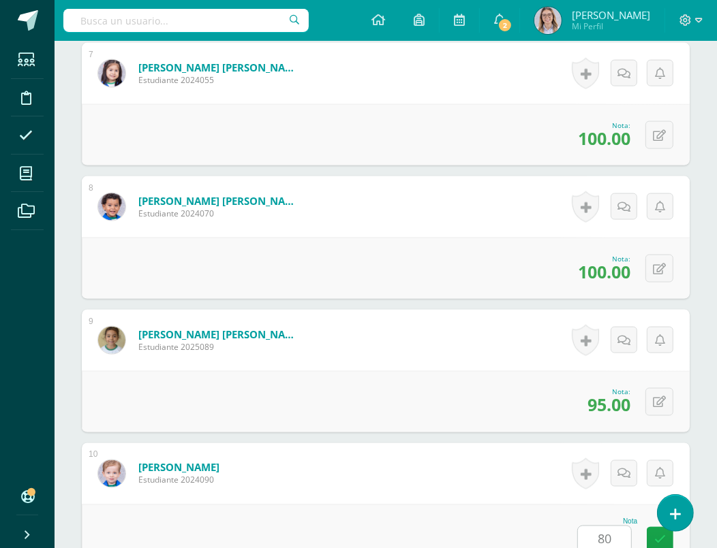
scroll to position [1626, 0]
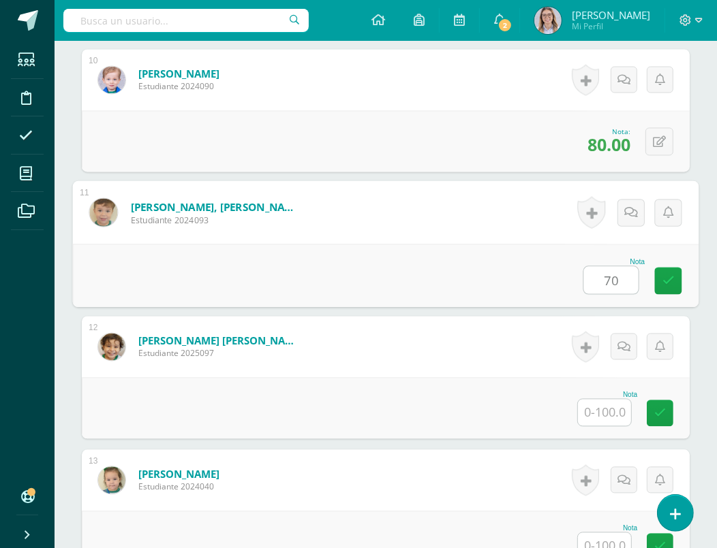
type input "70"
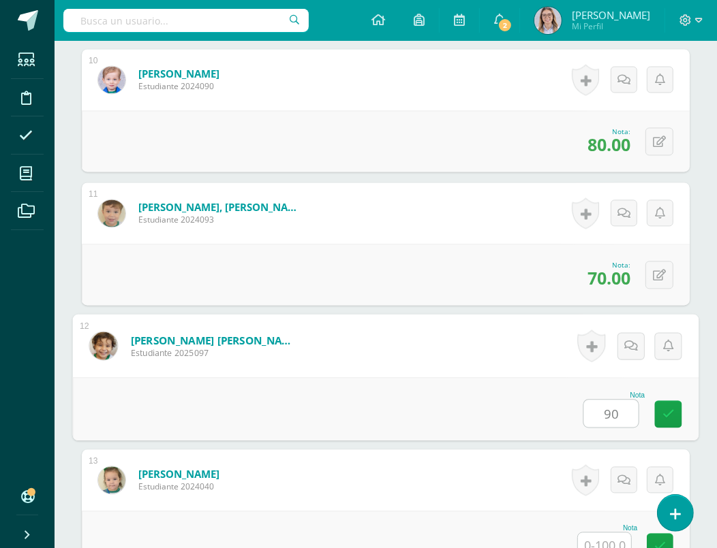
type input "90"
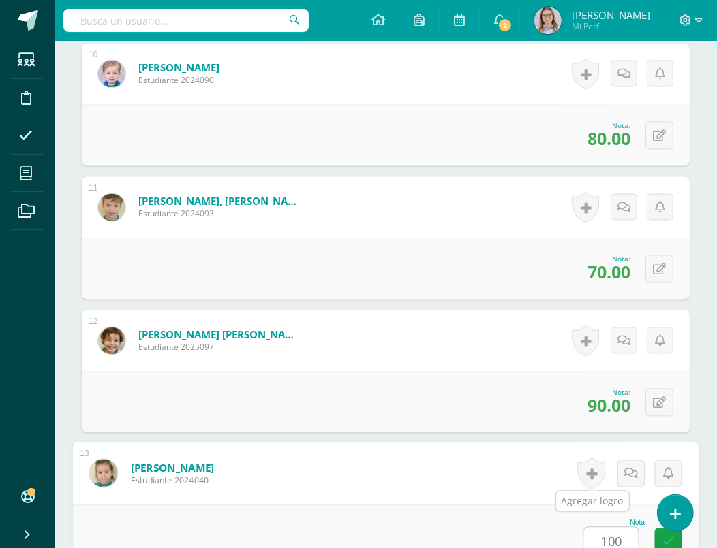
type input "100"
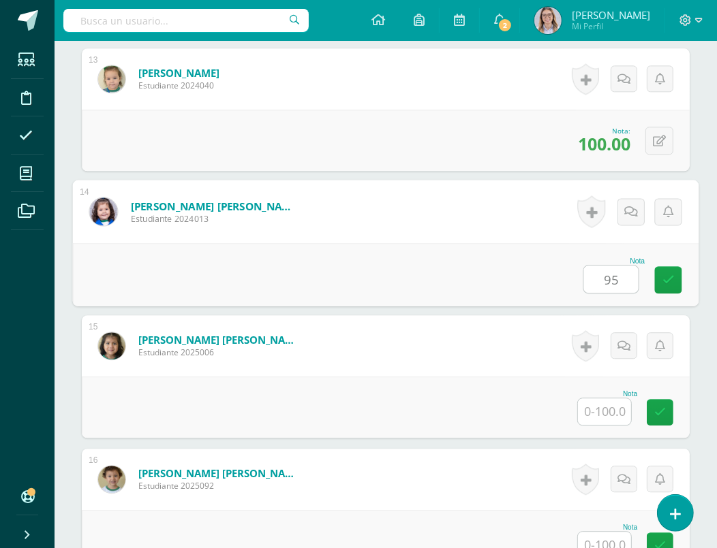
type input "95"
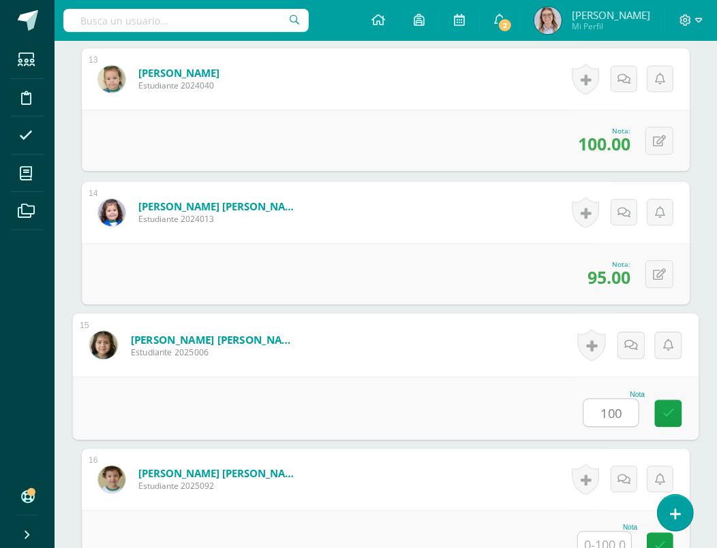
type input "100"
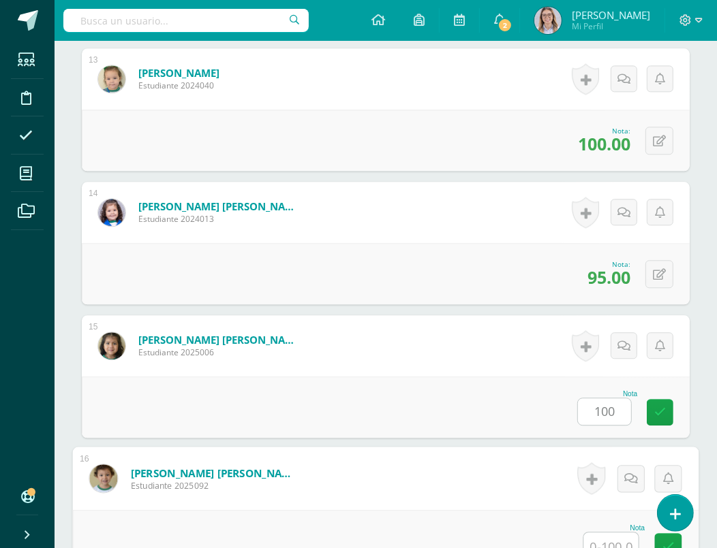
scroll to position [2033, 0]
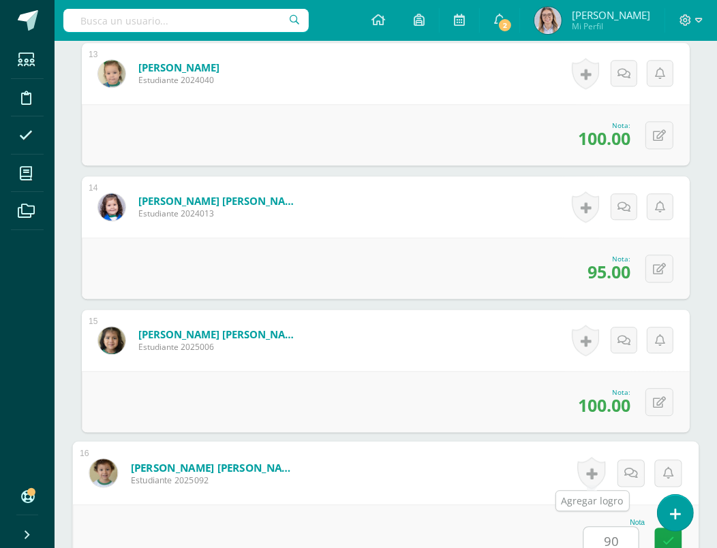
type input "90"
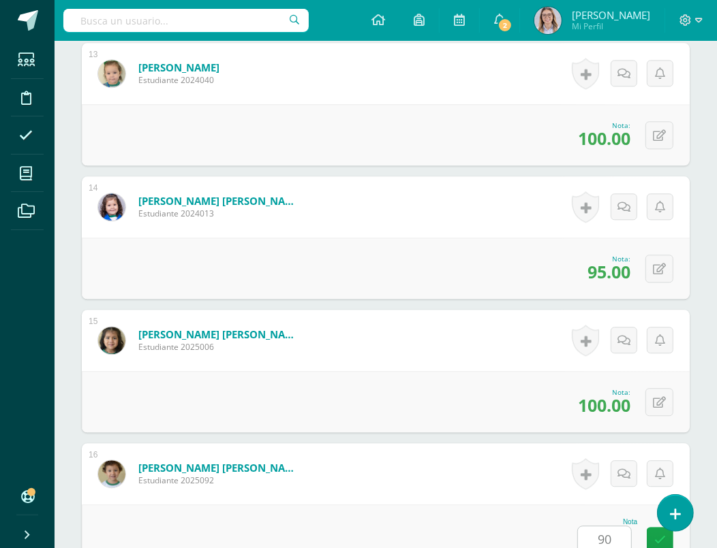
scroll to position [2427, 0]
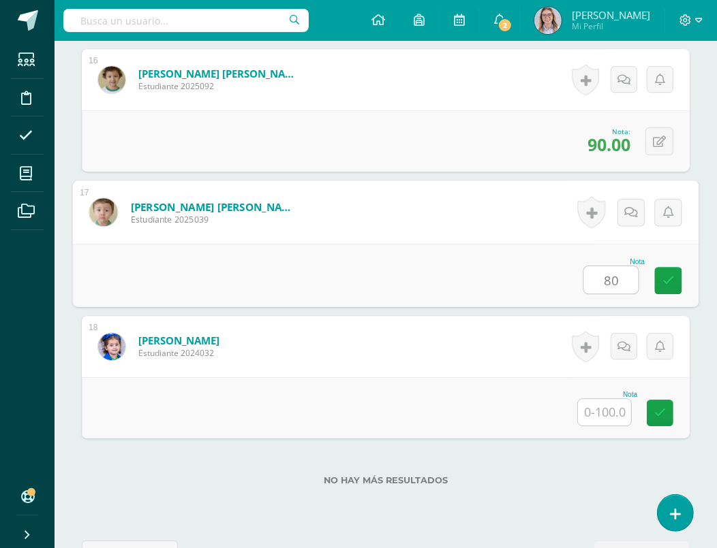
type input "80"
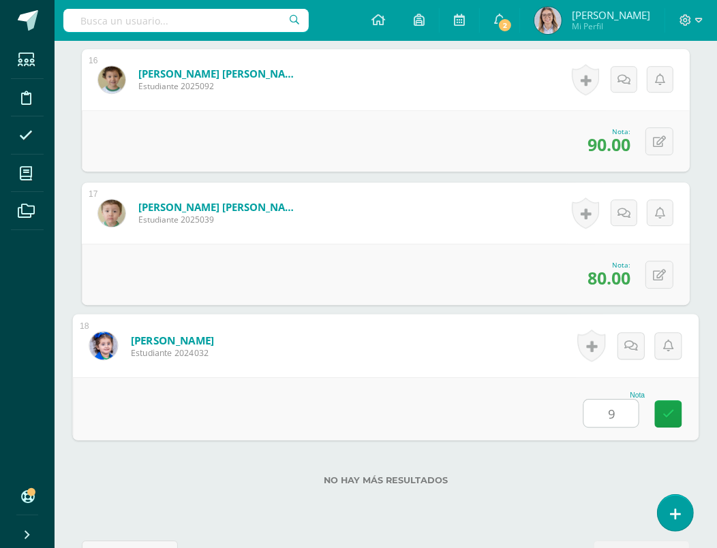
type input "95"
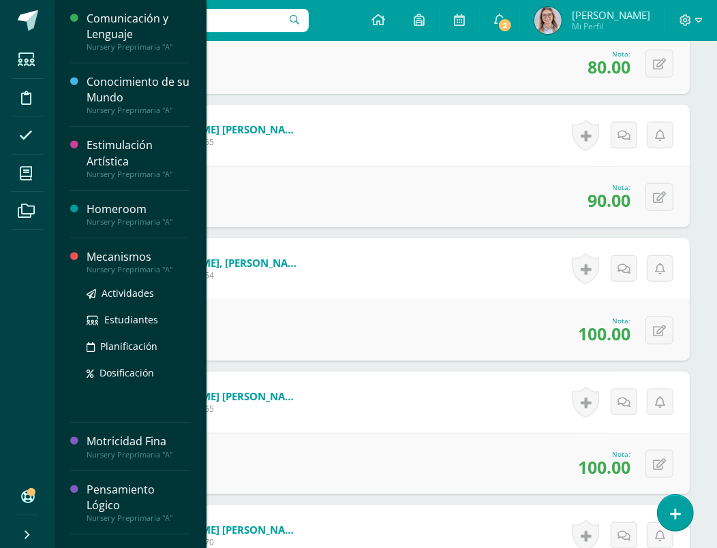
scroll to position [911, 0]
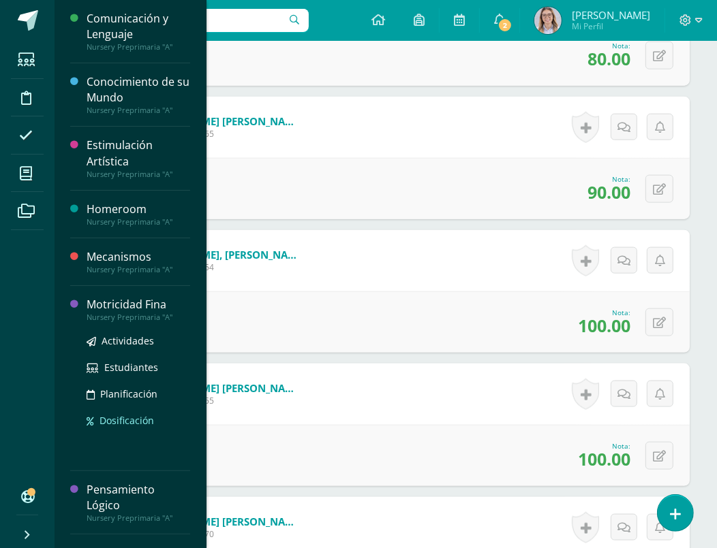
click at [131, 433] on div "Actividades Estudiantes Planificación Dosificación" at bounding box center [139, 391] width 104 height 138
click at [133, 306] on div "Motricidad Fina" at bounding box center [139, 305] width 104 height 16
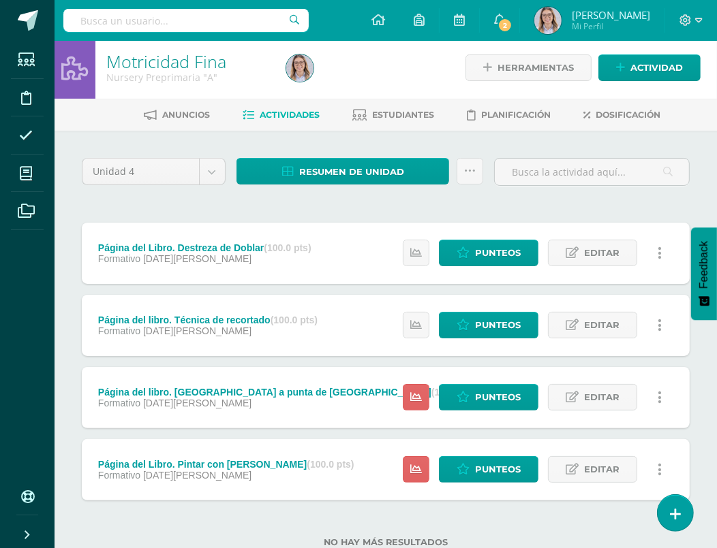
scroll to position [5, 0]
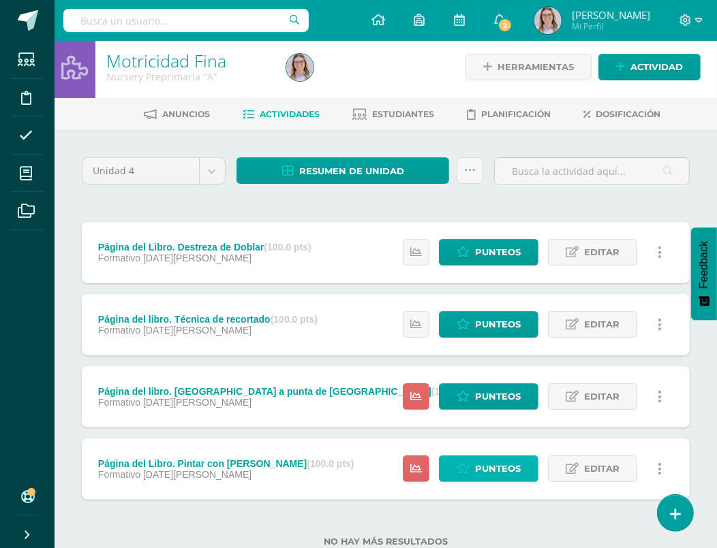
click at [501, 472] on span "Punteos" at bounding box center [498, 468] width 46 height 25
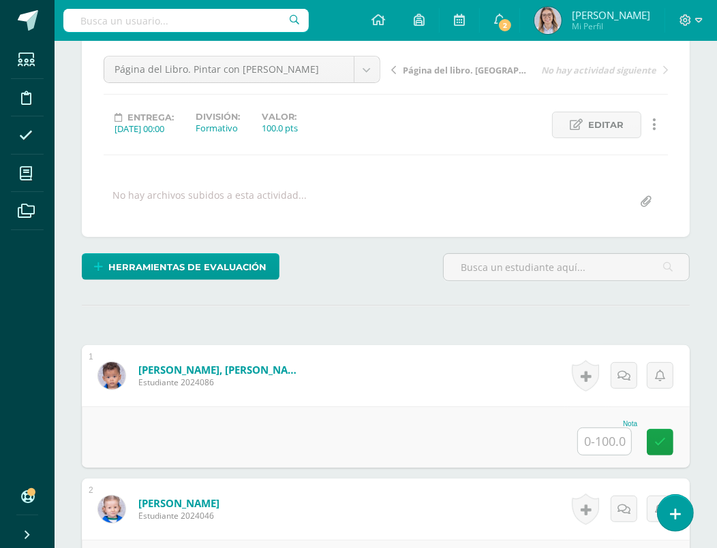
scroll to position [153, 0]
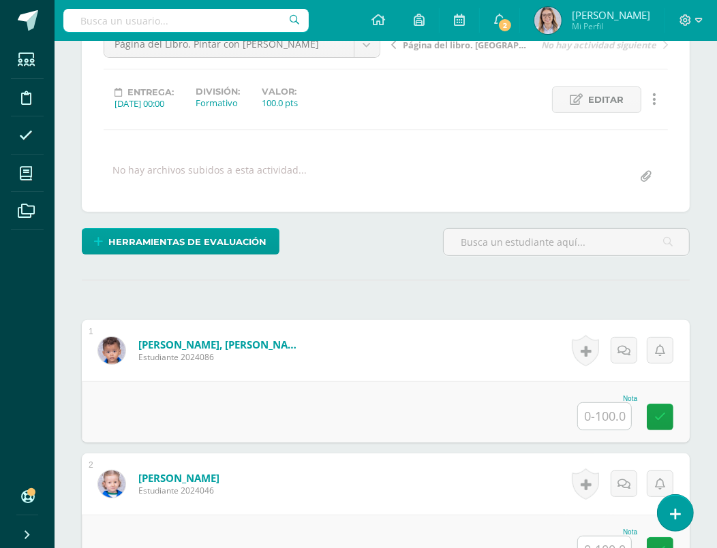
click at [604, 418] on input "text" at bounding box center [604, 416] width 53 height 27
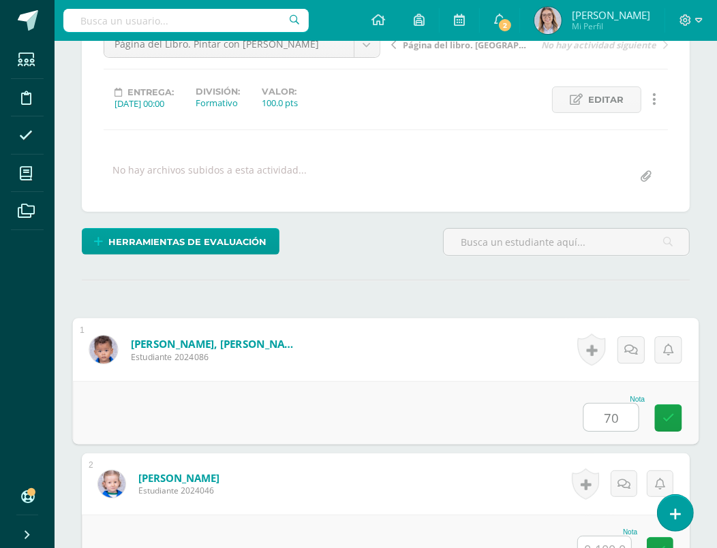
type input "70"
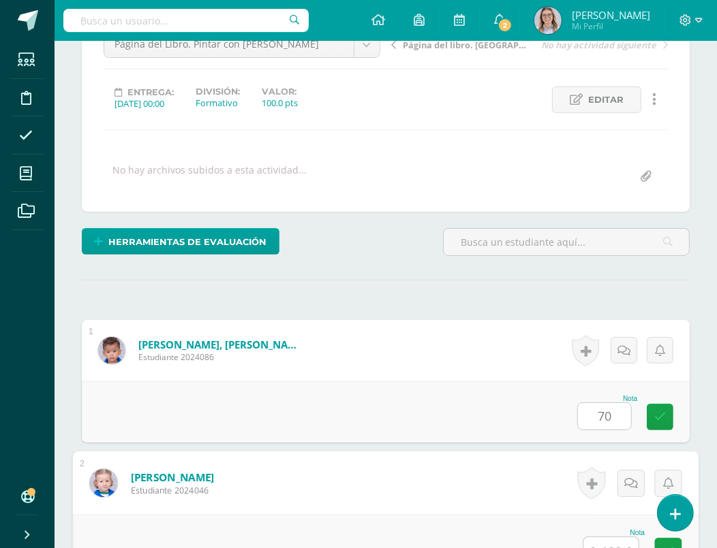
scroll to position [163, 0]
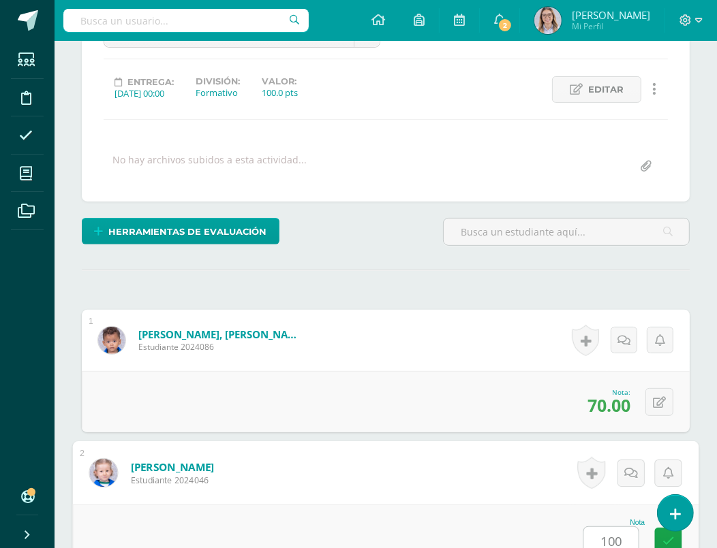
type input "100"
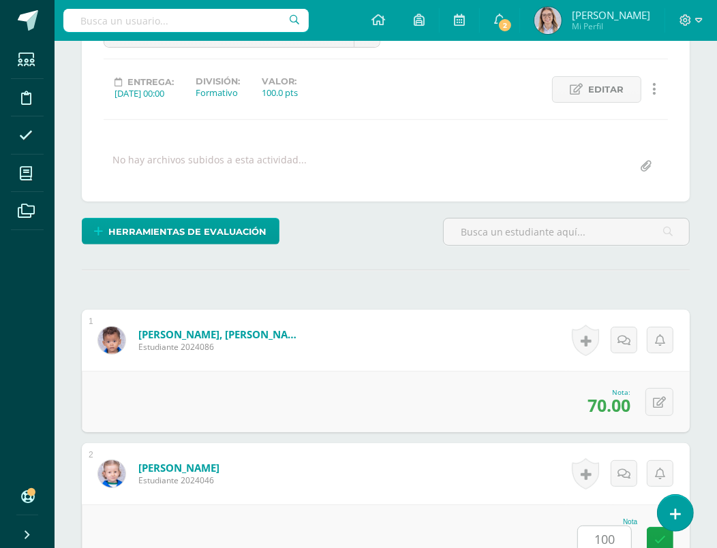
scroll to position [559, 0]
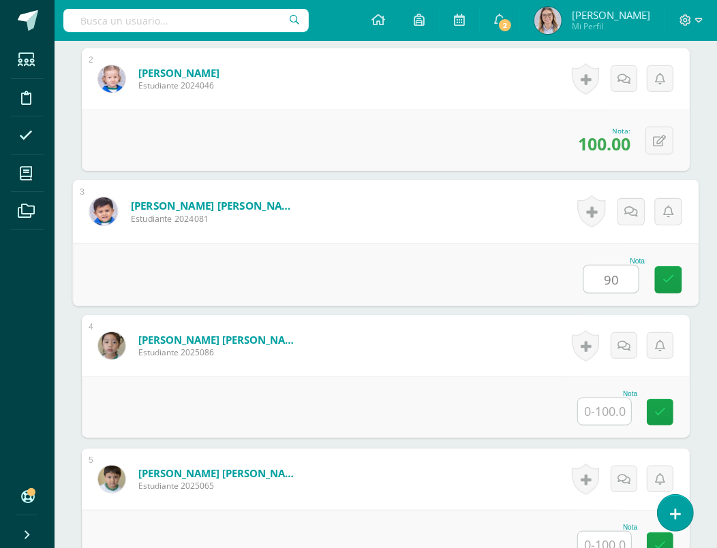
type input "90"
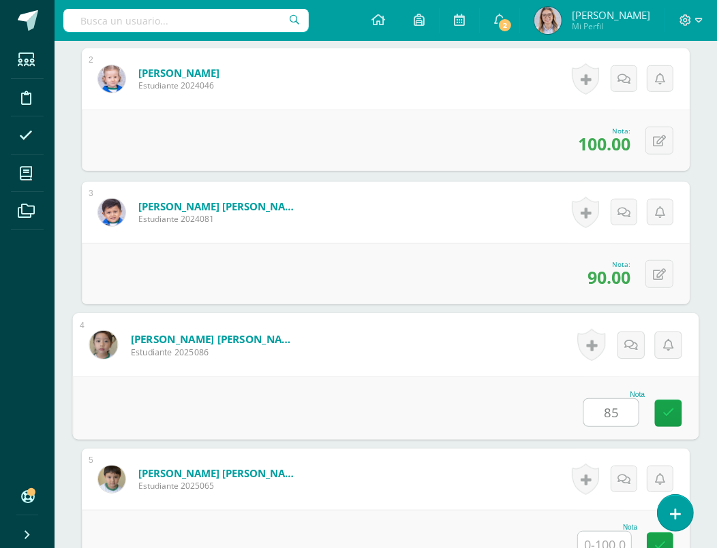
type input "85"
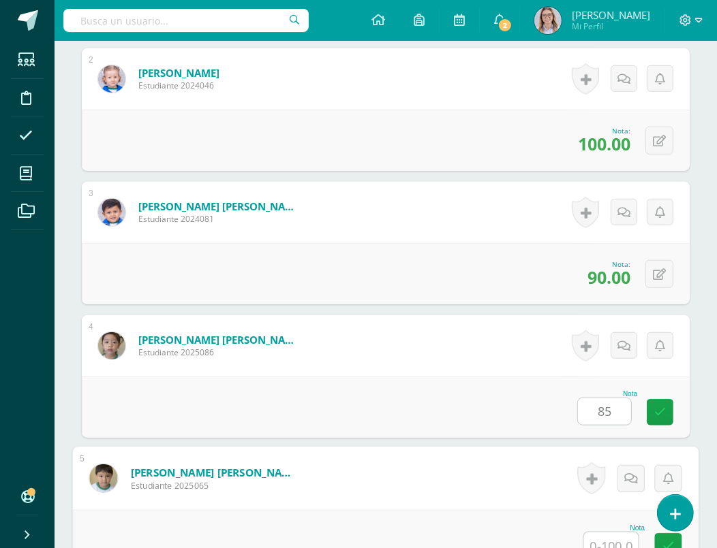
scroll to position [564, 0]
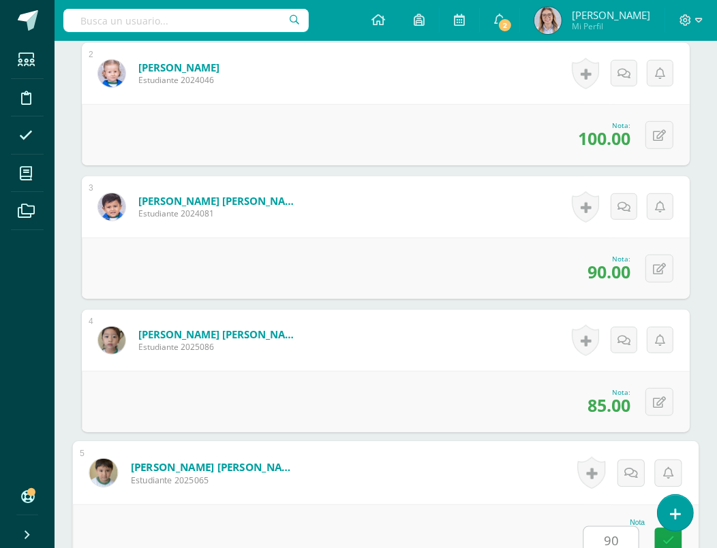
type input "90"
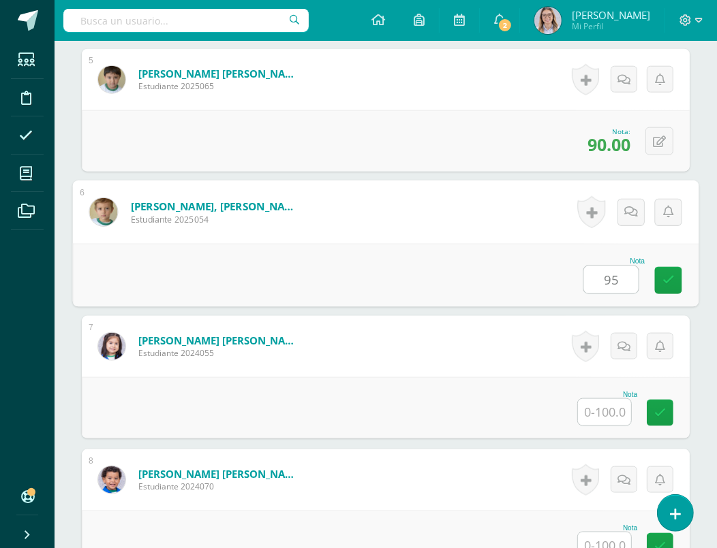
type input "95"
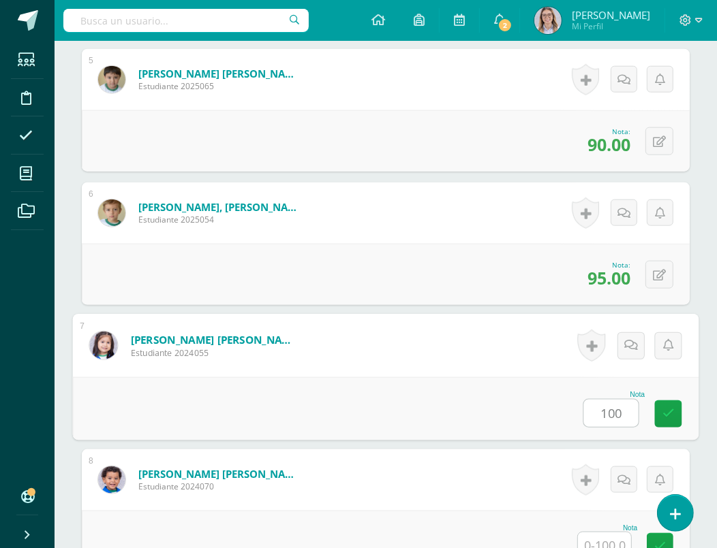
type input "100"
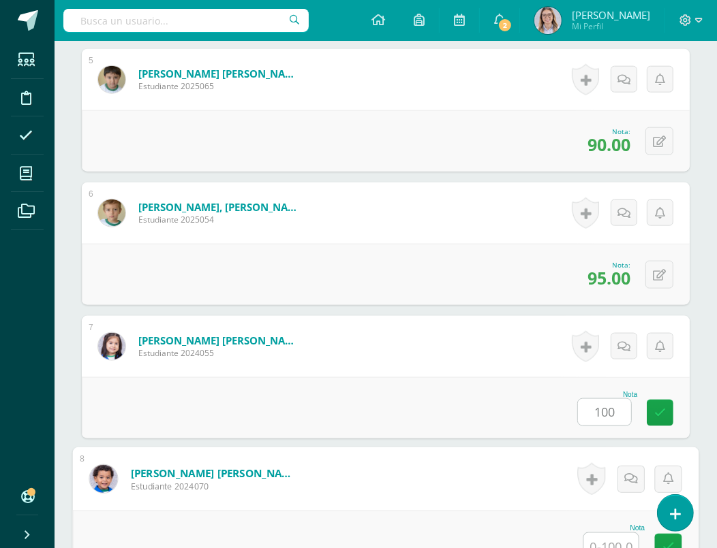
scroll to position [965, 0]
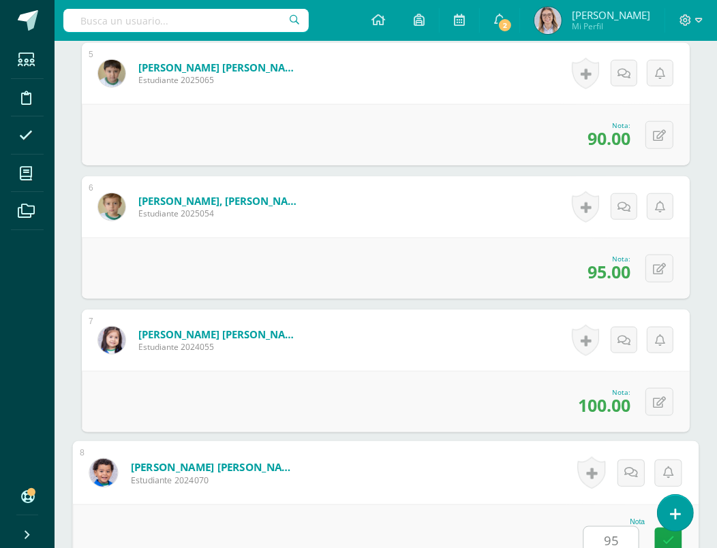
type input "95"
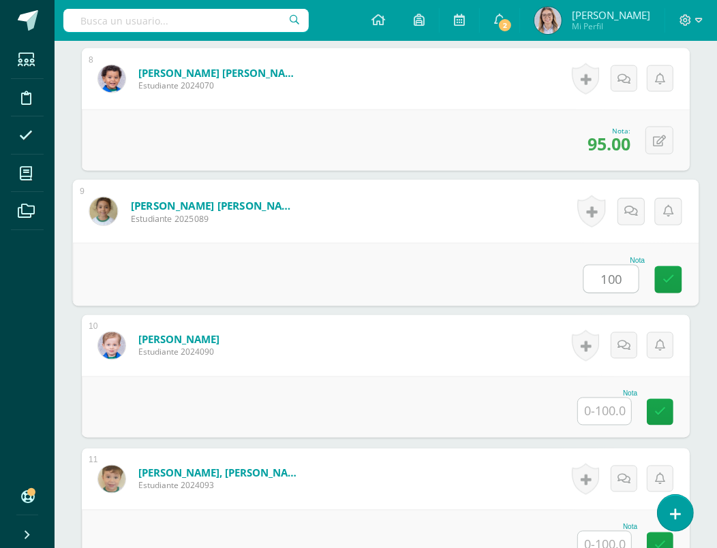
type input "100"
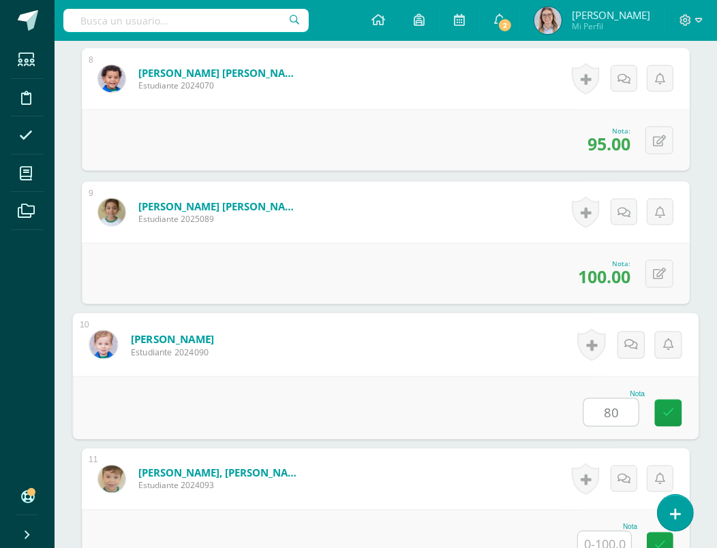
type input "80"
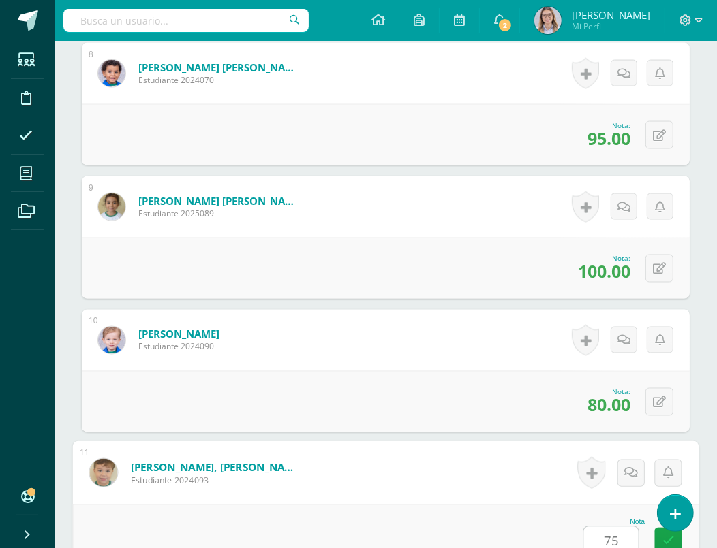
type input "75"
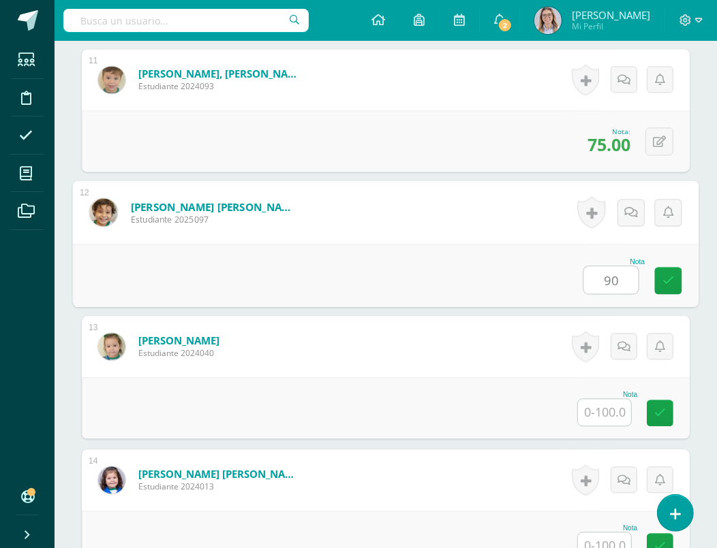
type input "90"
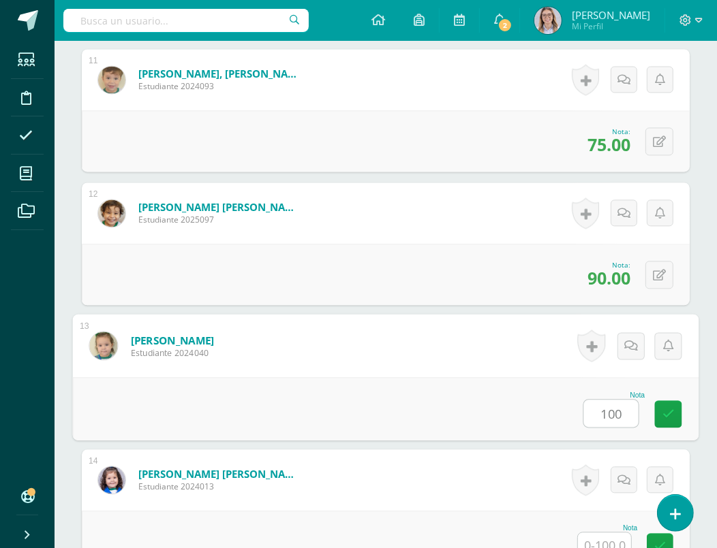
type input "100"
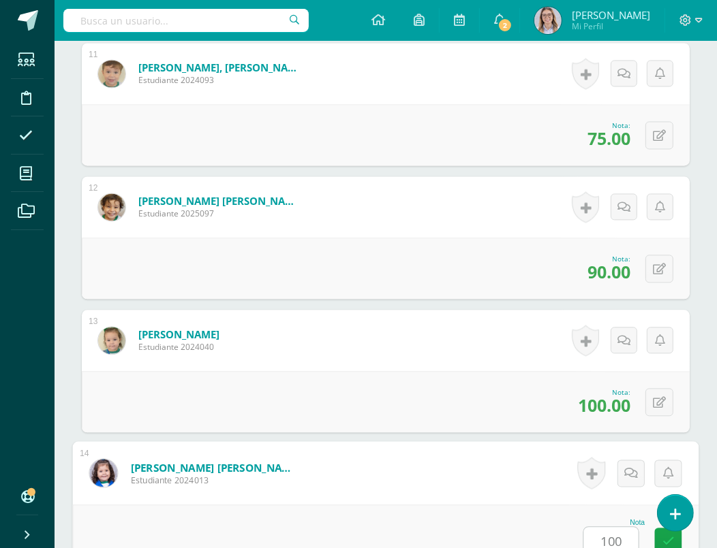
type input "100"
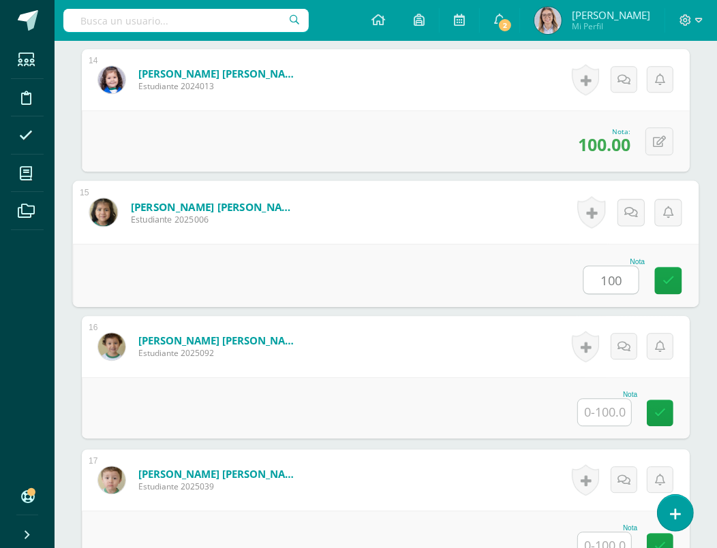
type input "100"
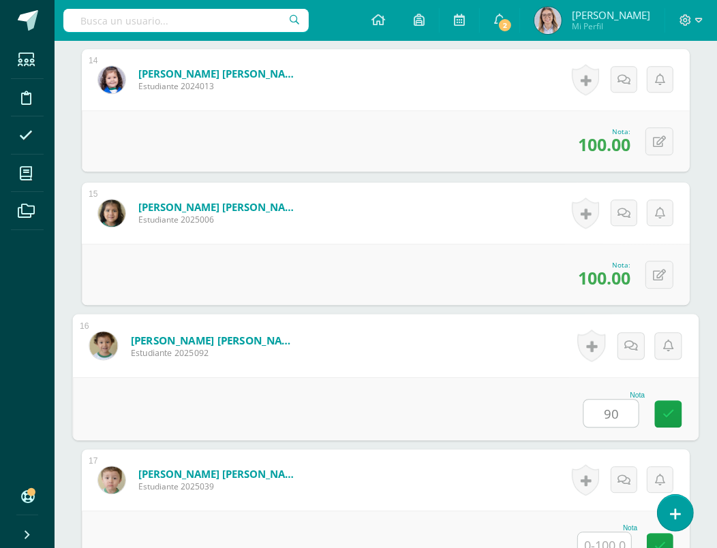
type input "90"
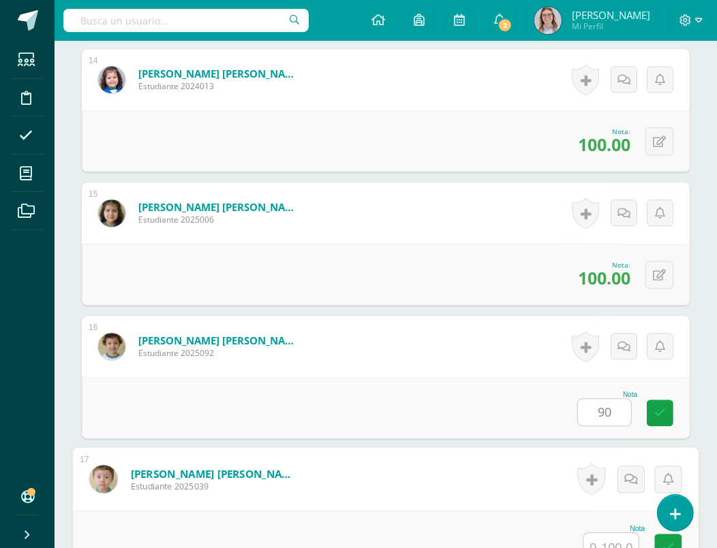
scroll to position [2166, 0]
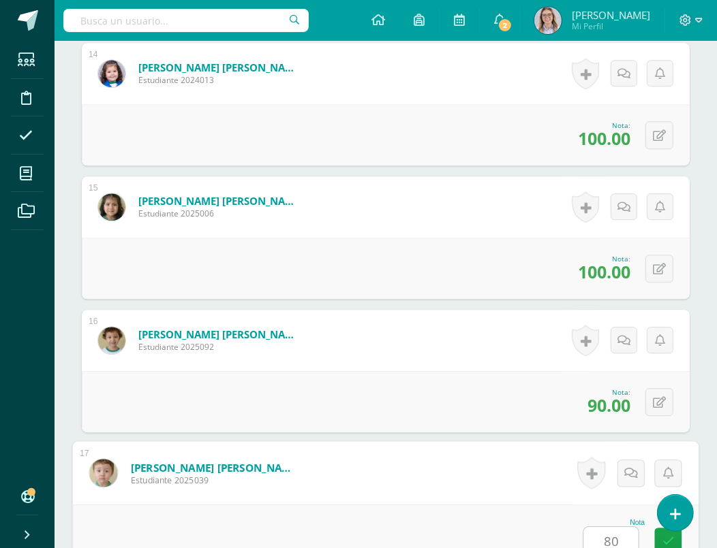
type input "80"
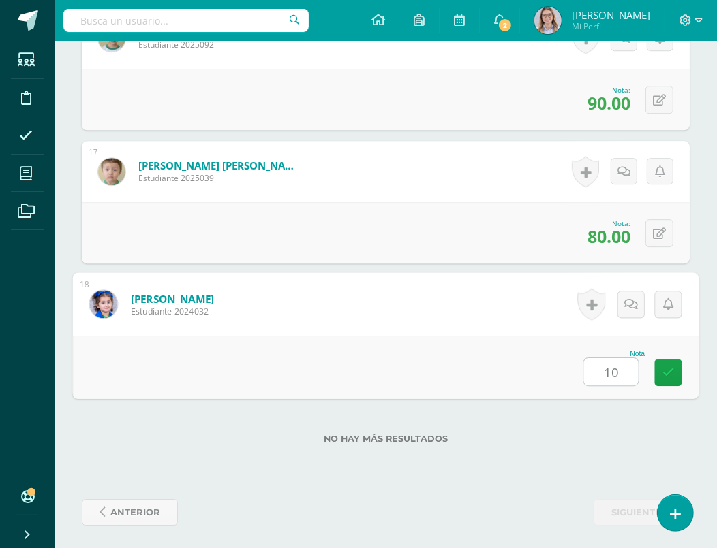
type input "100"
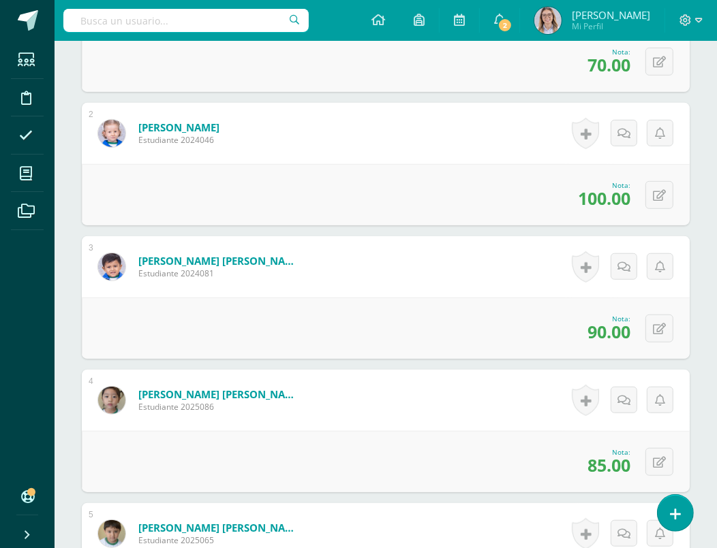
scroll to position [0, 0]
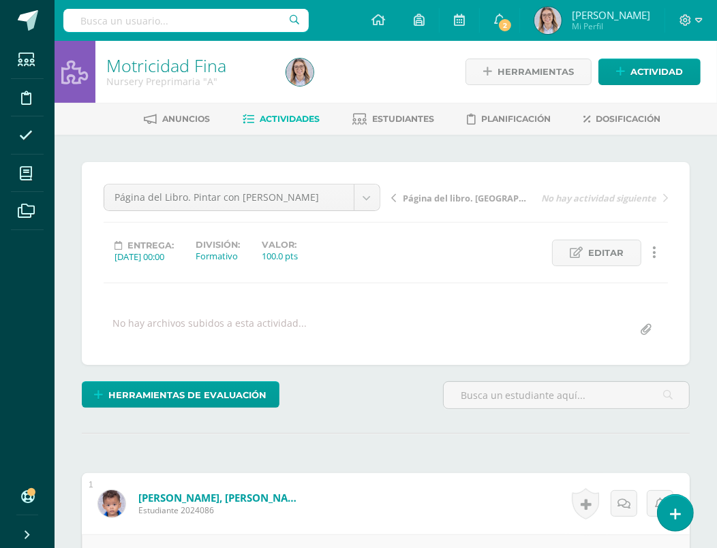
click at [198, 57] on link "Motricidad Fina" at bounding box center [166, 65] width 120 height 23
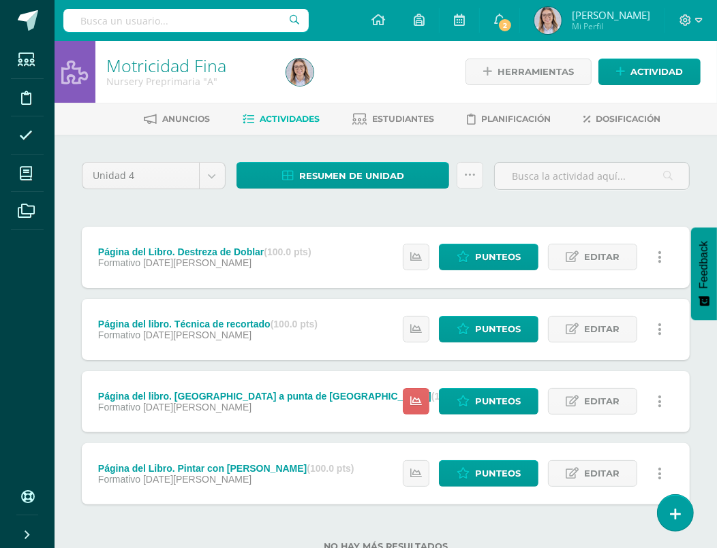
scroll to position [45, 0]
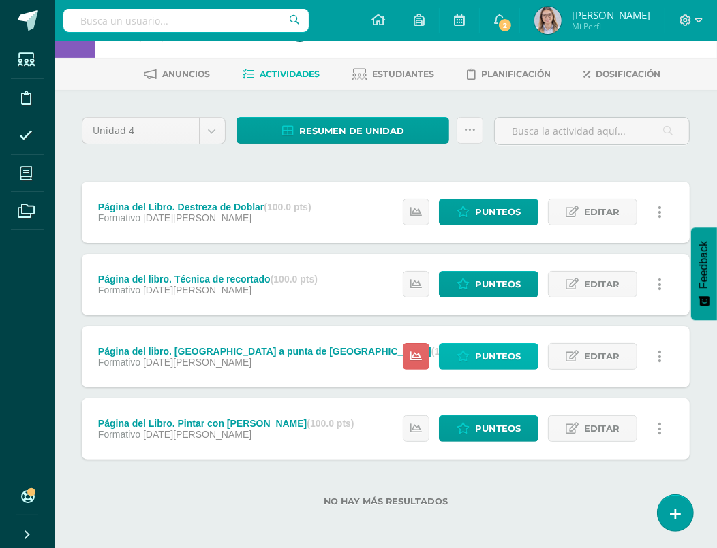
click at [492, 365] on span "Punteos" at bounding box center [498, 356] width 46 height 25
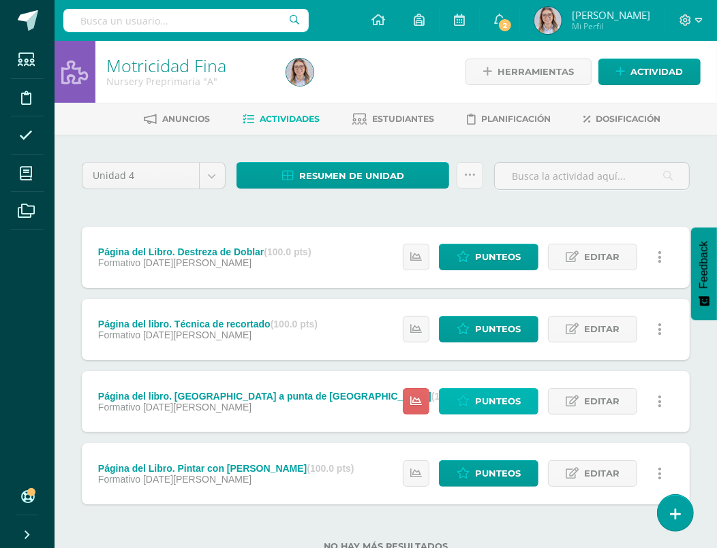
click at [495, 399] on span "Punteos" at bounding box center [498, 401] width 46 height 25
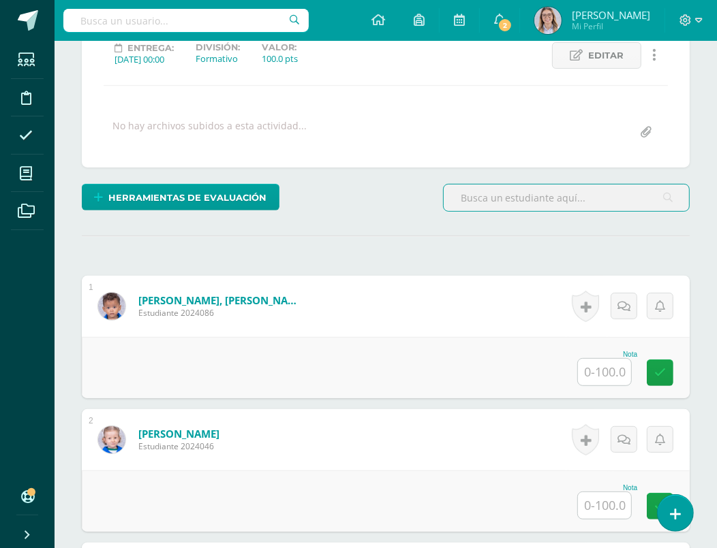
scroll to position [274, 0]
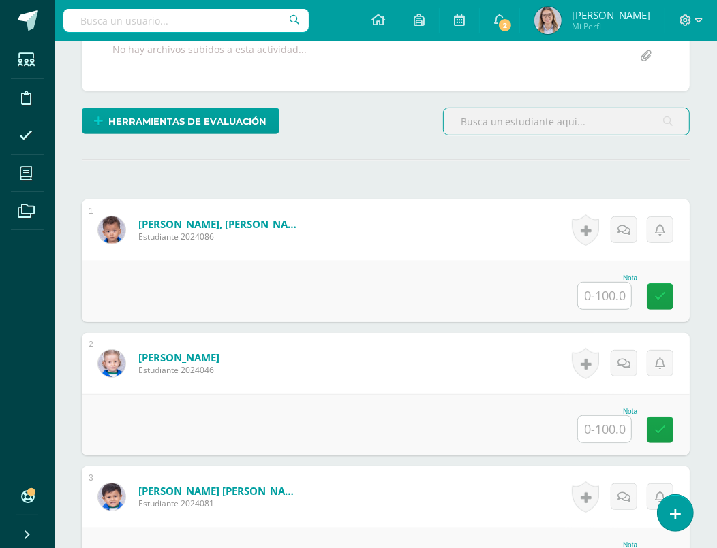
click at [624, 307] on div "Nota" at bounding box center [386, 291] width 608 height 61
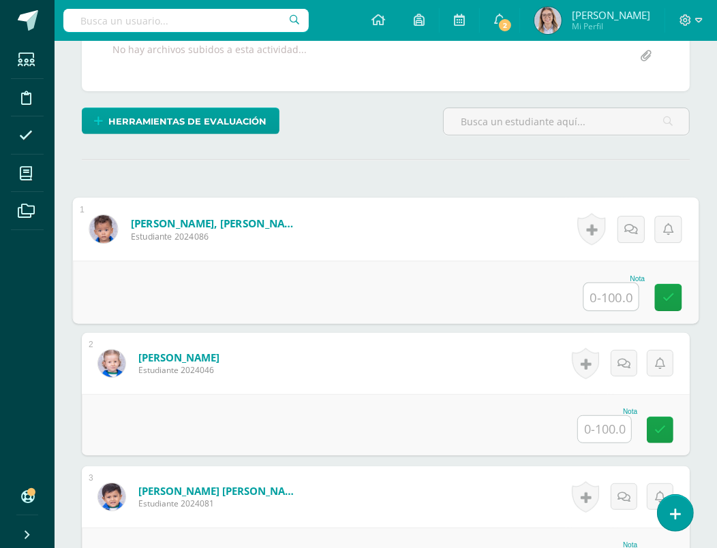
click at [614, 296] on input "text" at bounding box center [611, 296] width 54 height 27
type input "75"
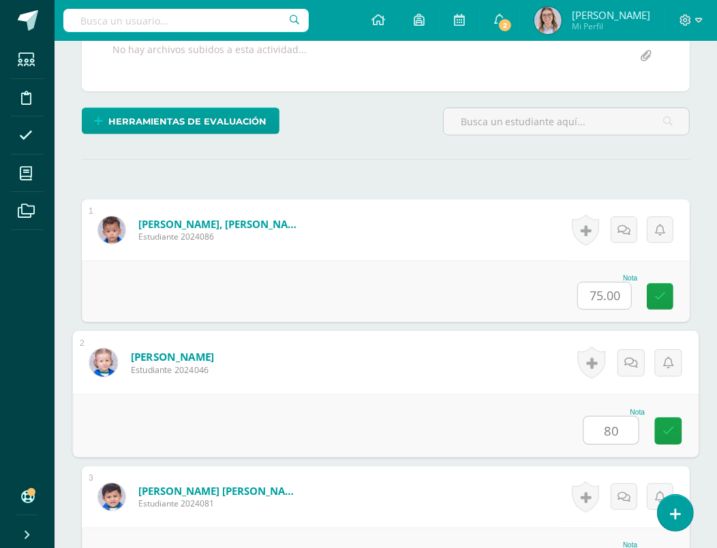
type input "80"
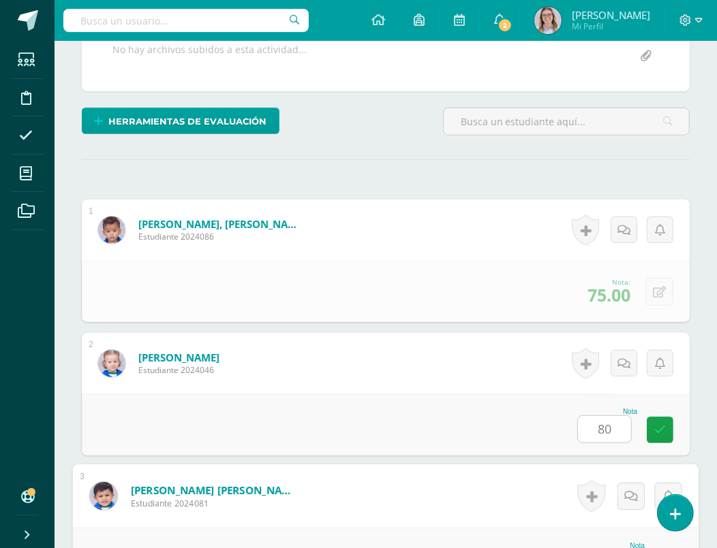
scroll to position [297, 0]
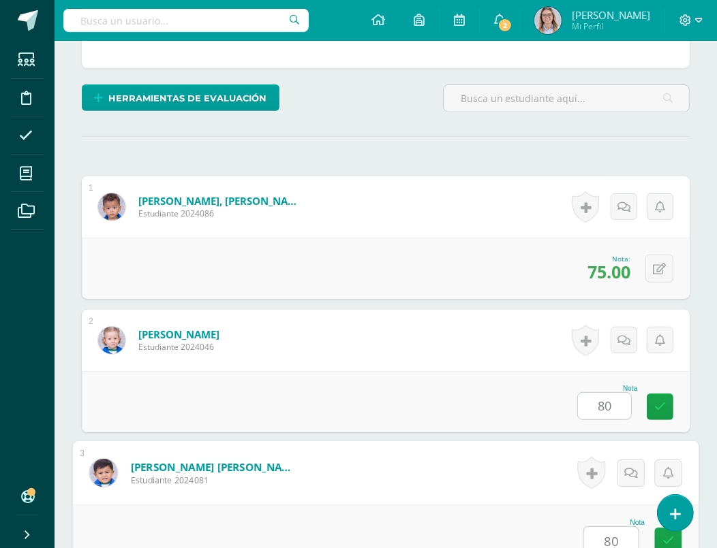
type input "80"
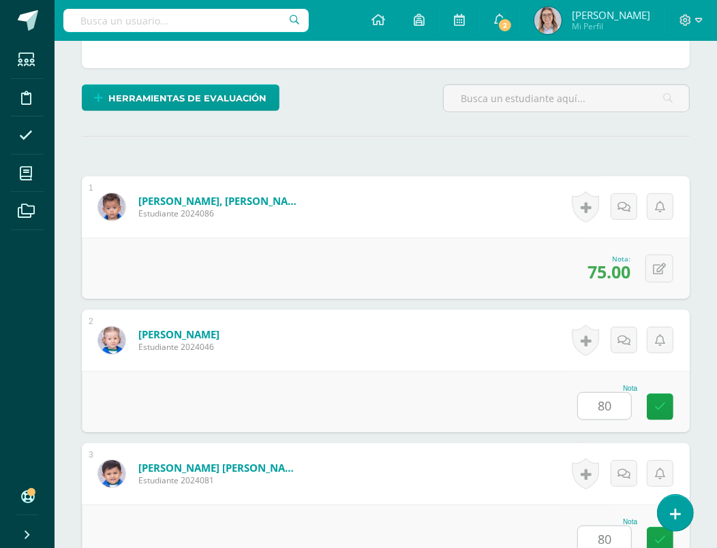
scroll to position [692, 0]
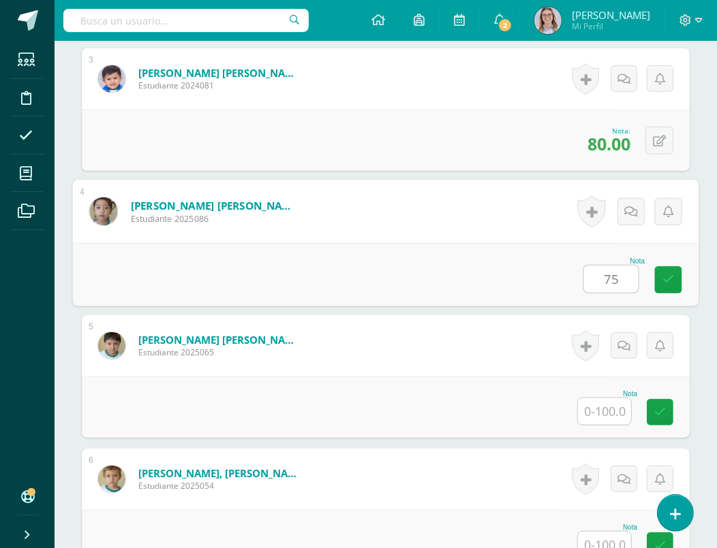
type input "75"
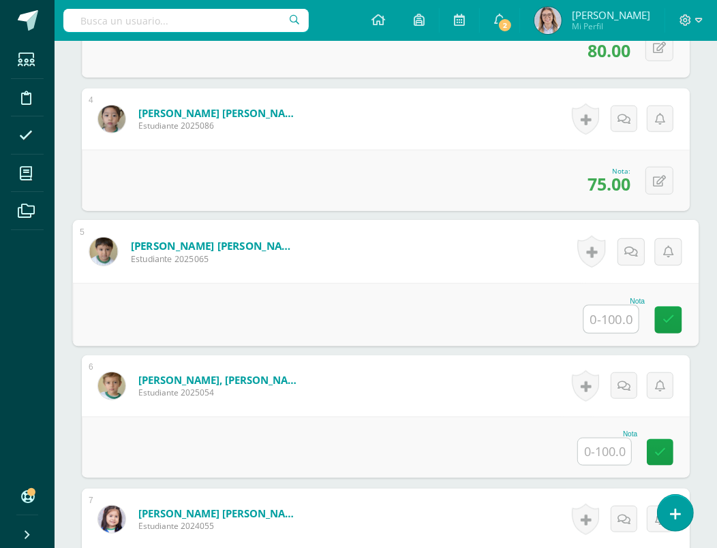
scroll to position [792, 0]
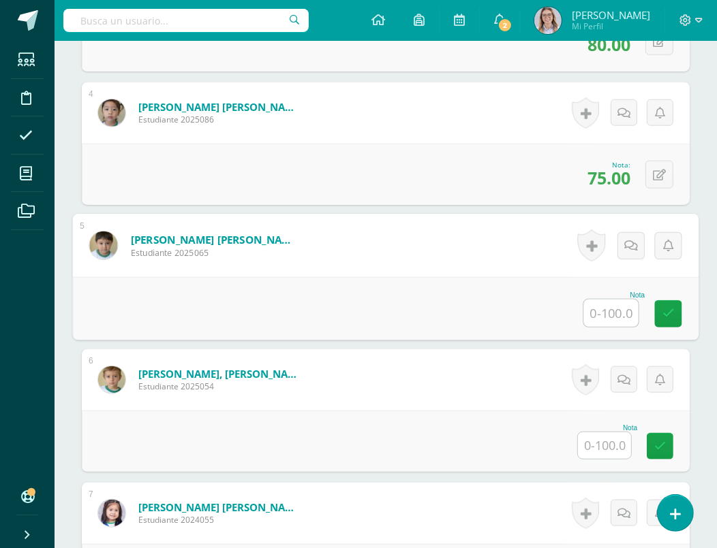
click at [611, 446] on input "text" at bounding box center [604, 446] width 53 height 27
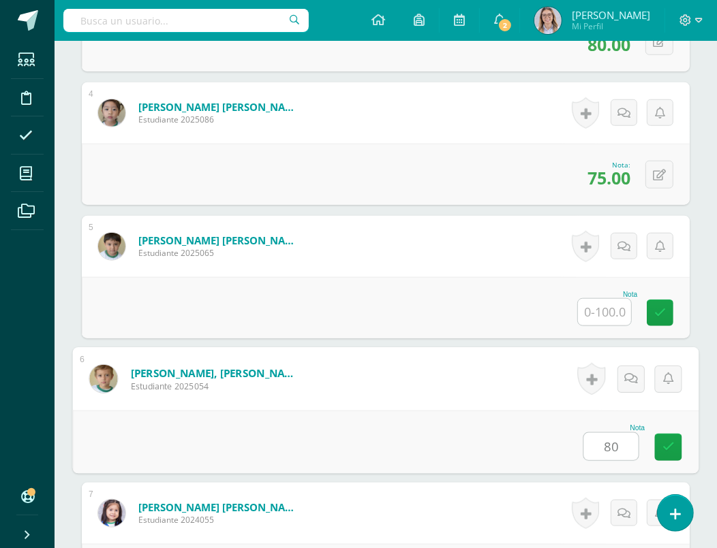
type input "80"
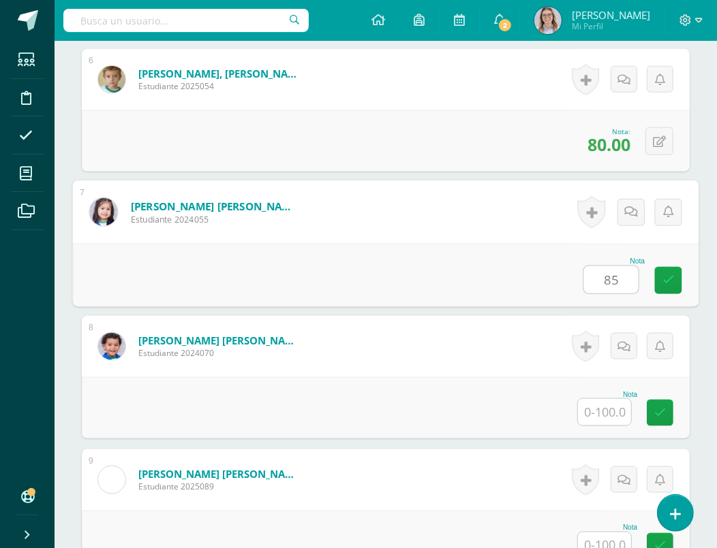
type input "85"
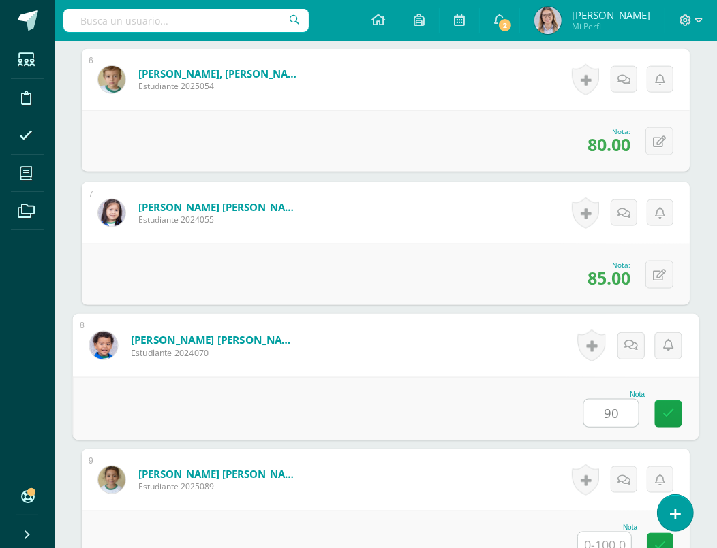
type input "90"
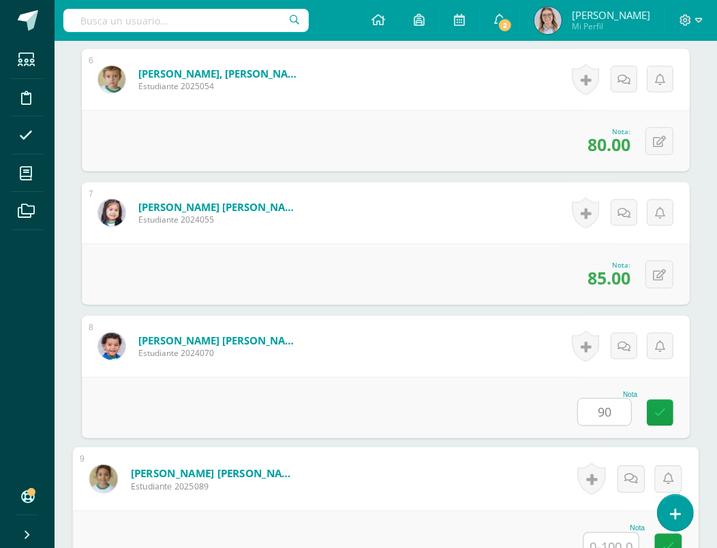
scroll to position [1098, 0]
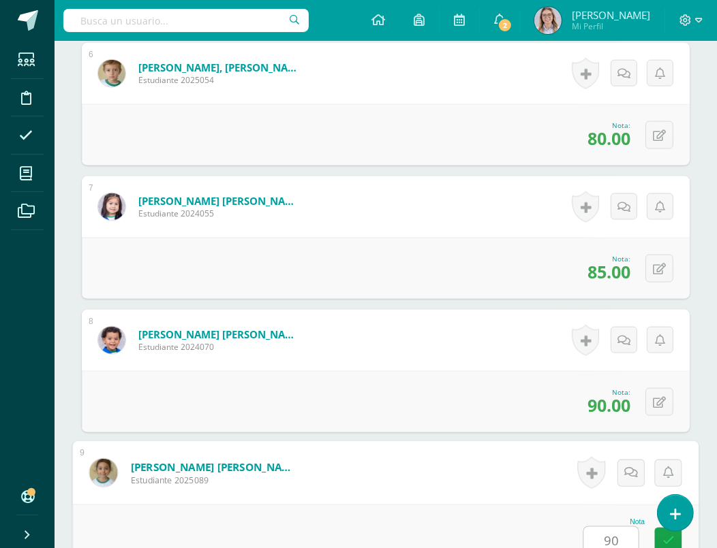
type input "90"
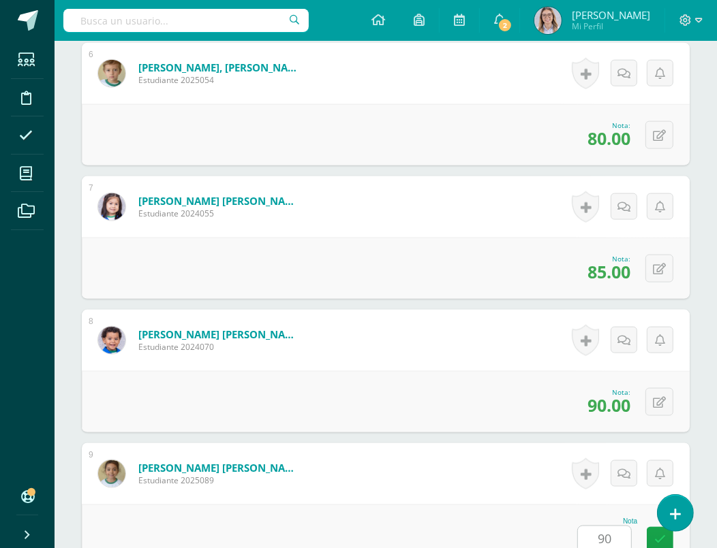
scroll to position [1493, 0]
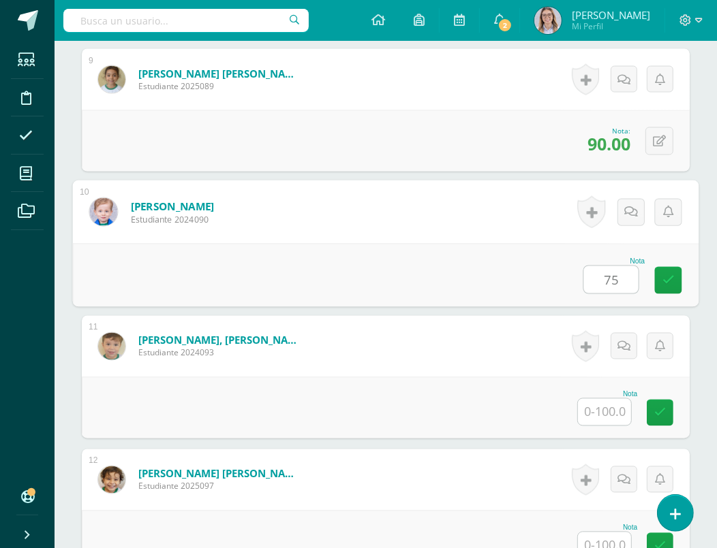
type input "75"
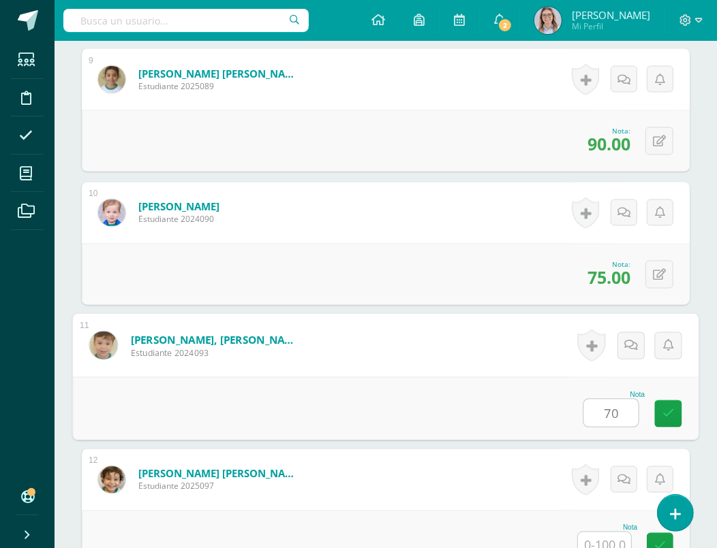
type input "70"
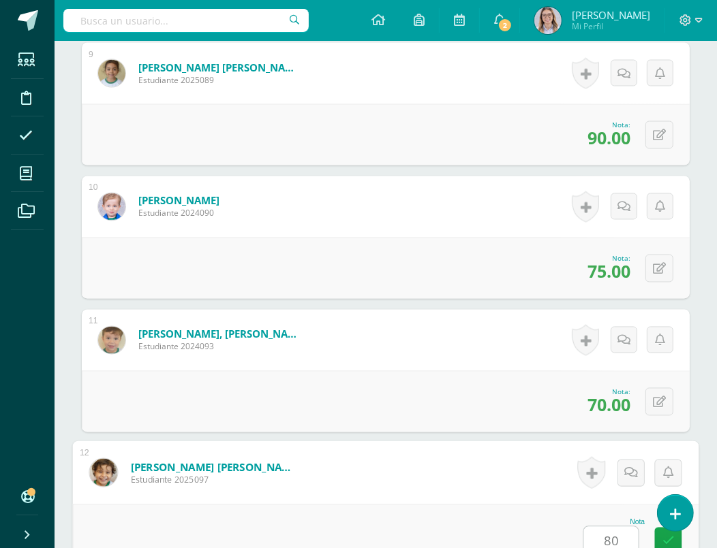
type input "80"
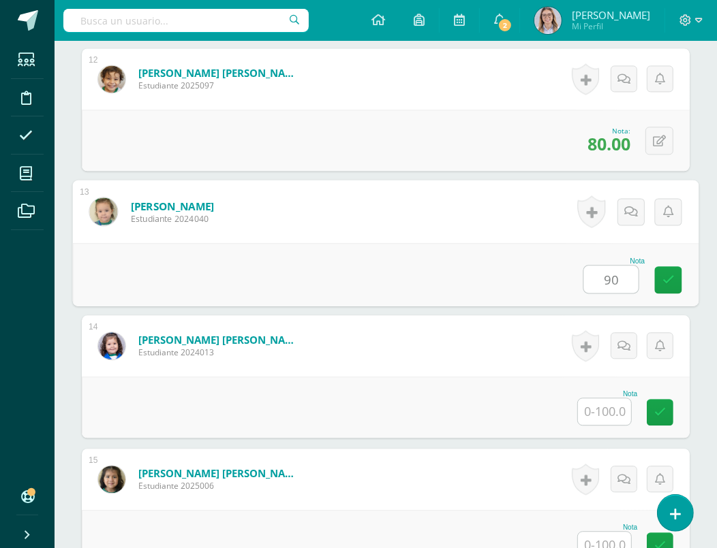
type input "90"
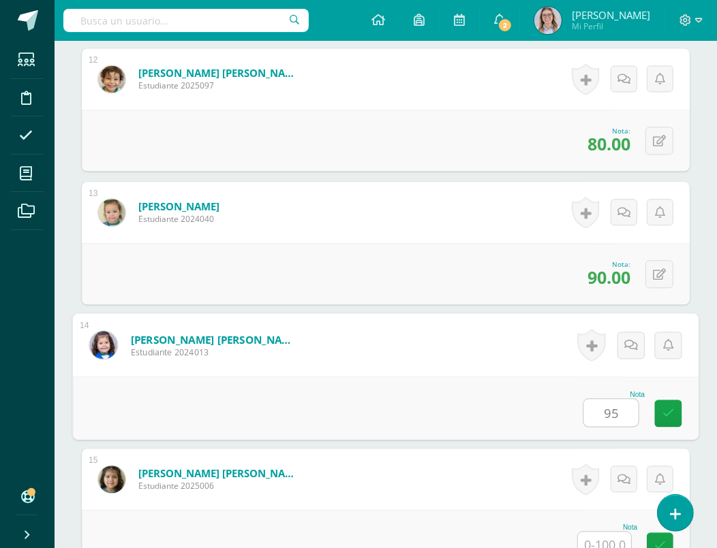
type input "95"
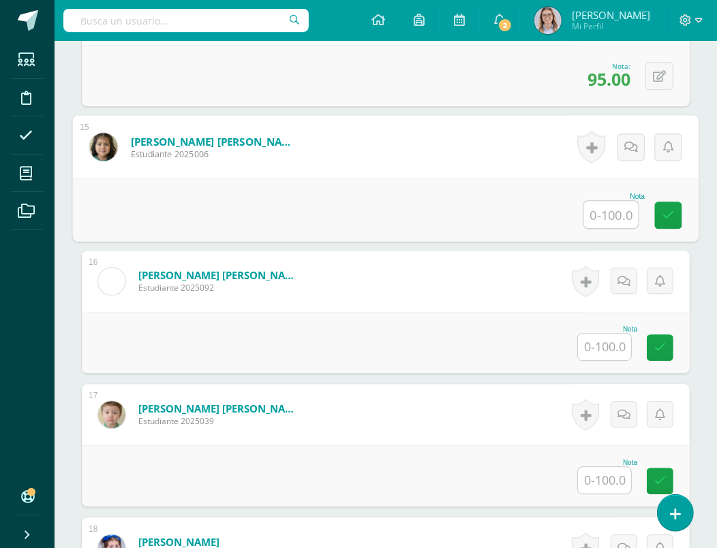
scroll to position [2232, 0]
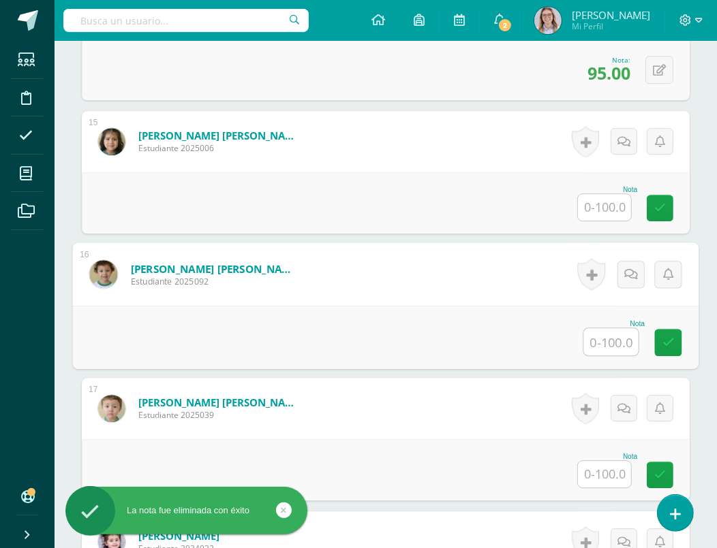
click at [598, 341] on input "text" at bounding box center [611, 341] width 54 height 27
type input "85"
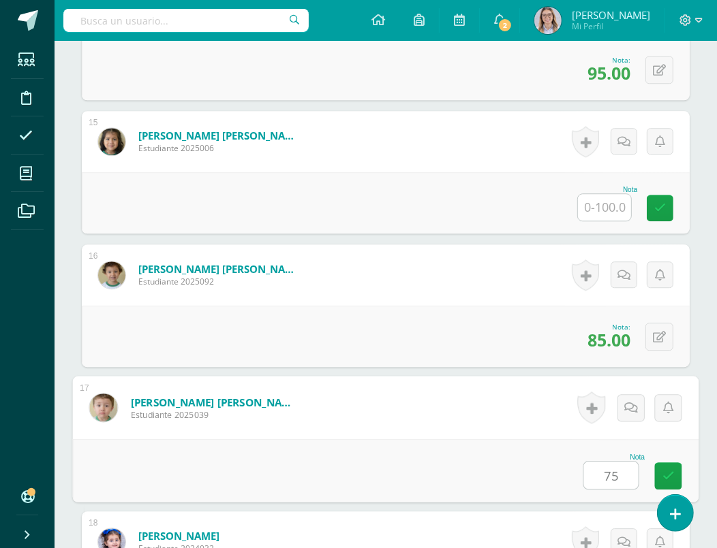
type input "75"
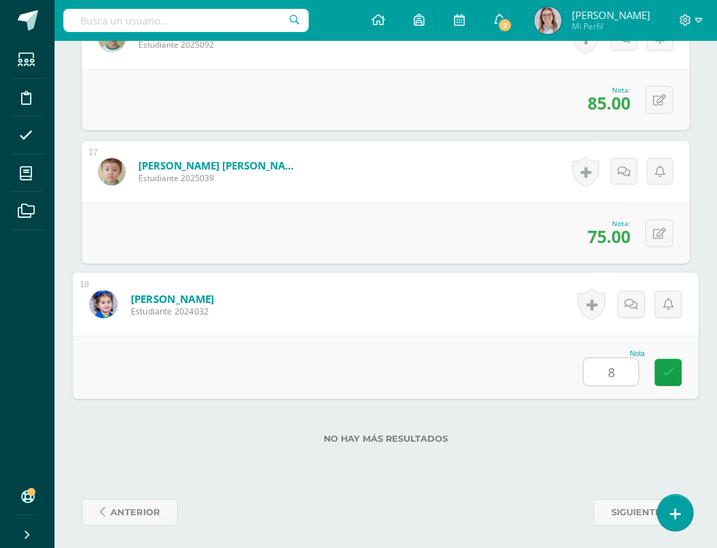
type input "80"
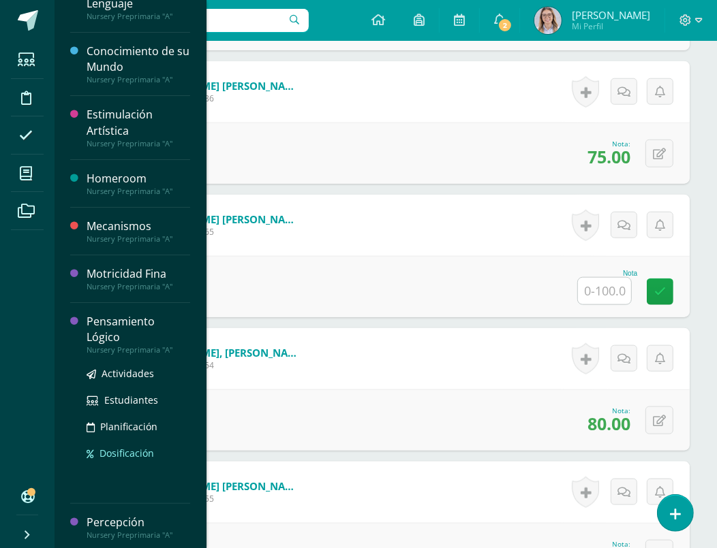
scroll to position [815, 0]
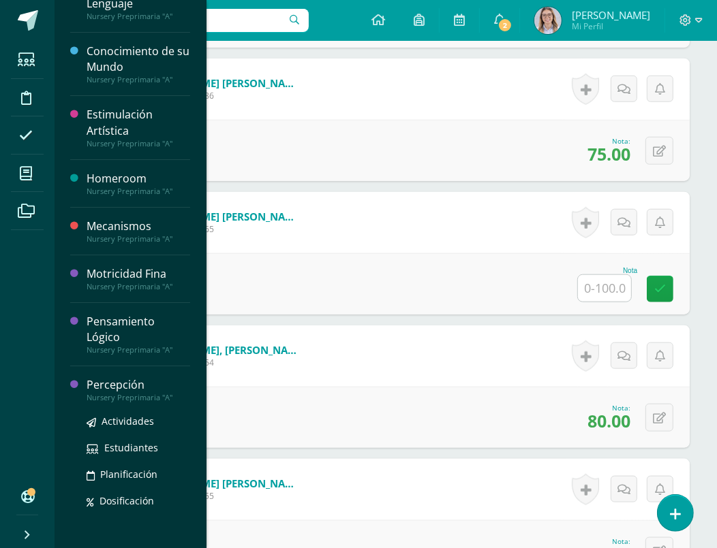
click at [120, 384] on div "Percepción" at bounding box center [139, 385] width 104 height 16
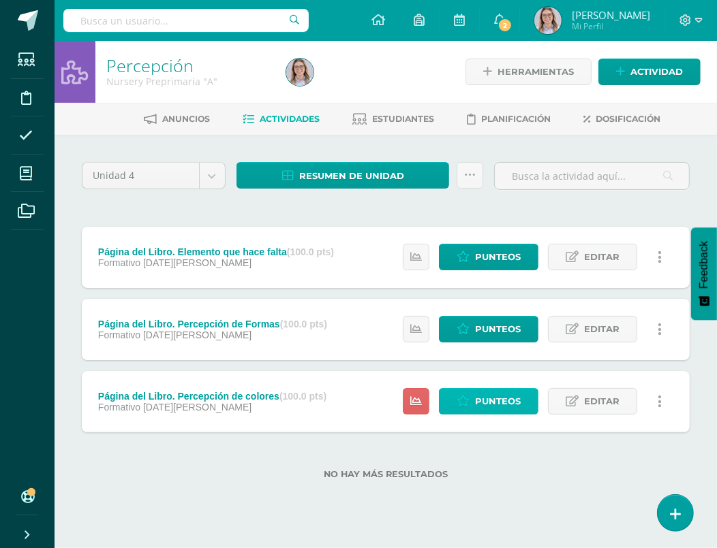
click at [477, 404] on span "Punteos" at bounding box center [498, 401] width 46 height 25
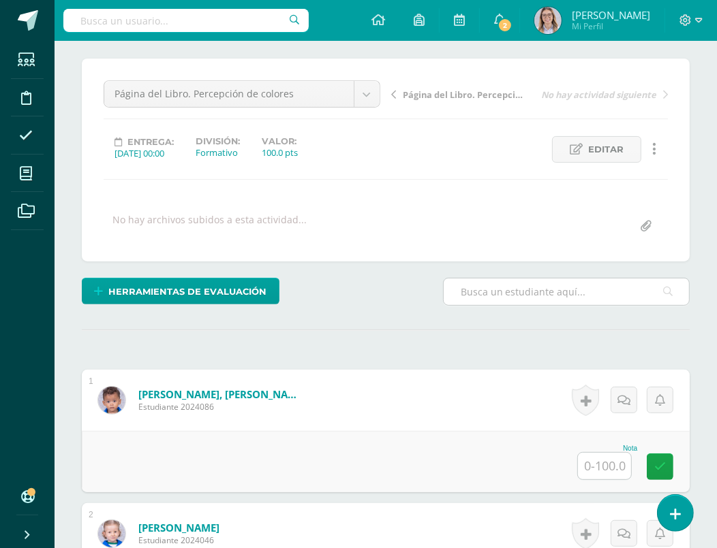
scroll to position [107, 0]
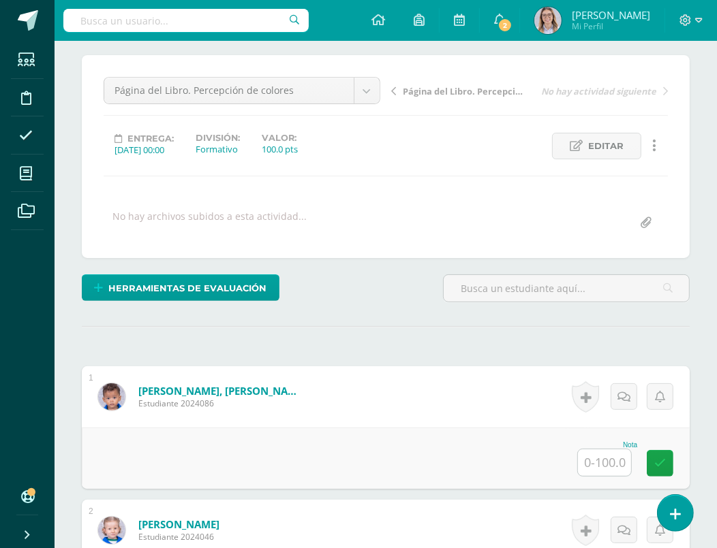
click at [608, 465] on input "text" at bounding box center [604, 463] width 53 height 27
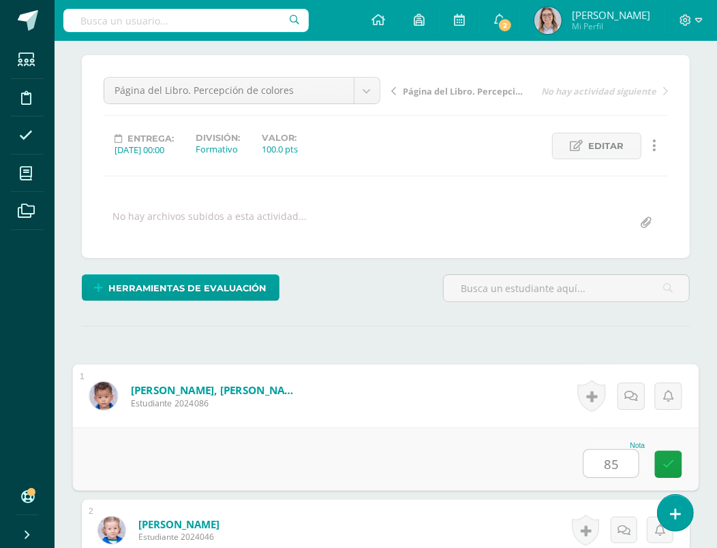
type input "85"
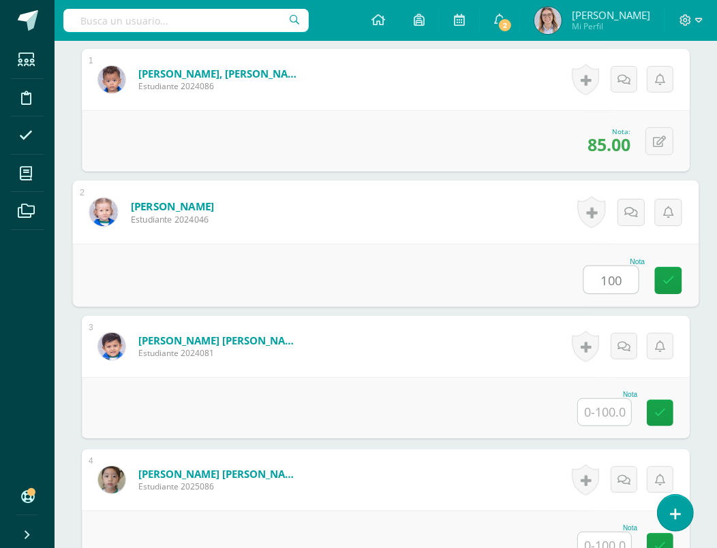
type input "100"
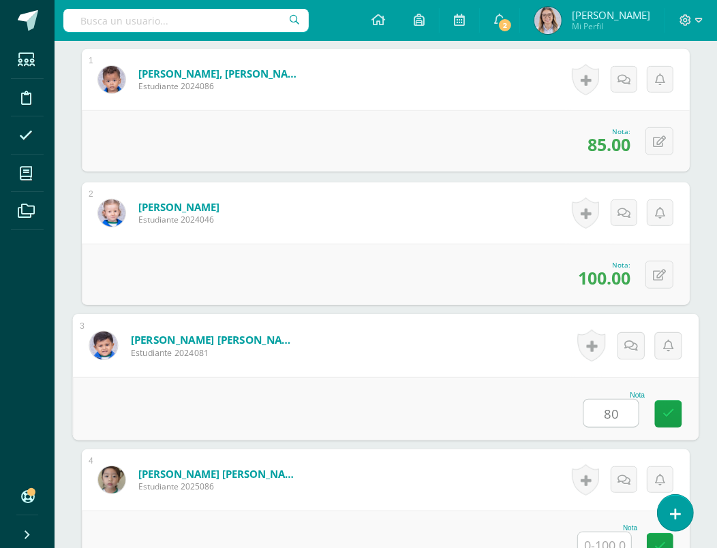
type input "80"
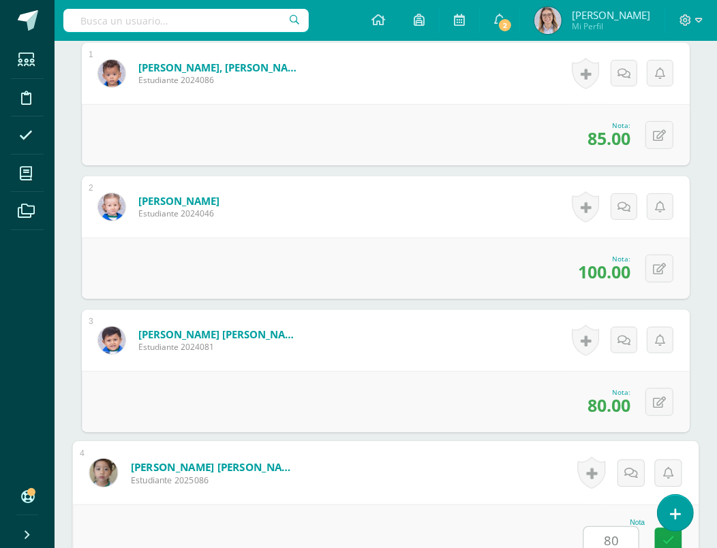
type input "80"
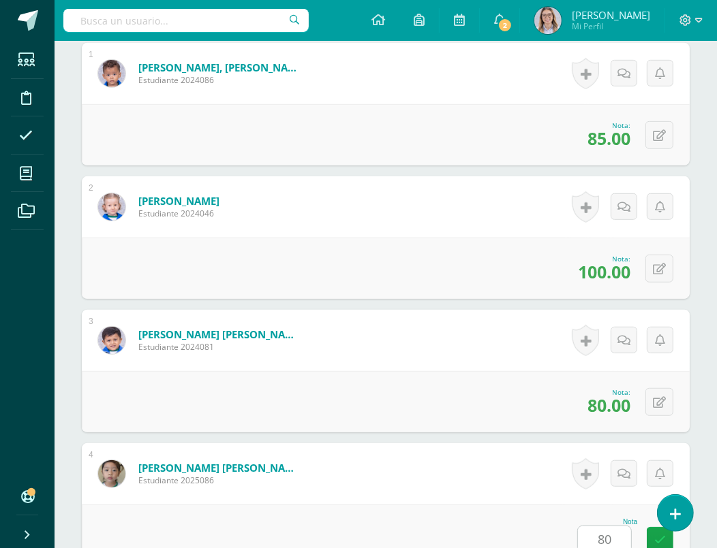
scroll to position [825, 0]
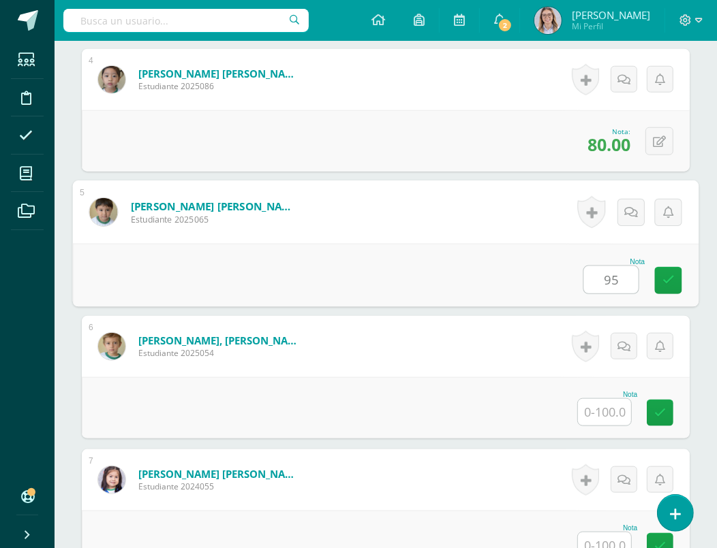
type input "95"
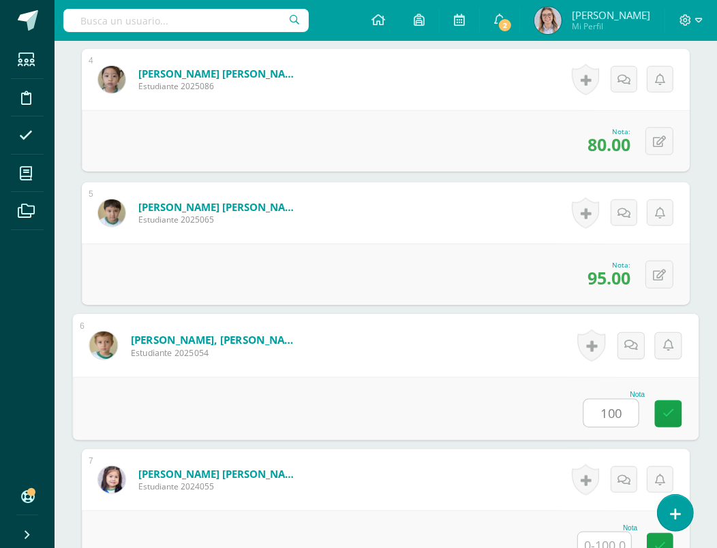
type input "100"
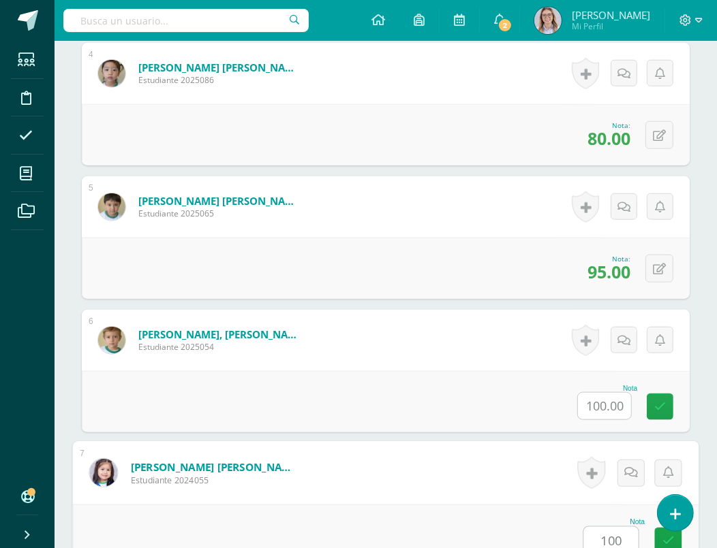
type input "100"
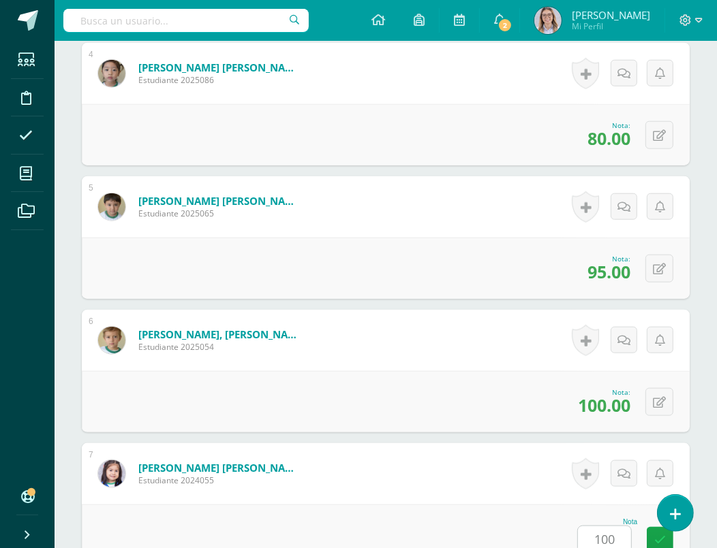
scroll to position [1226, 0]
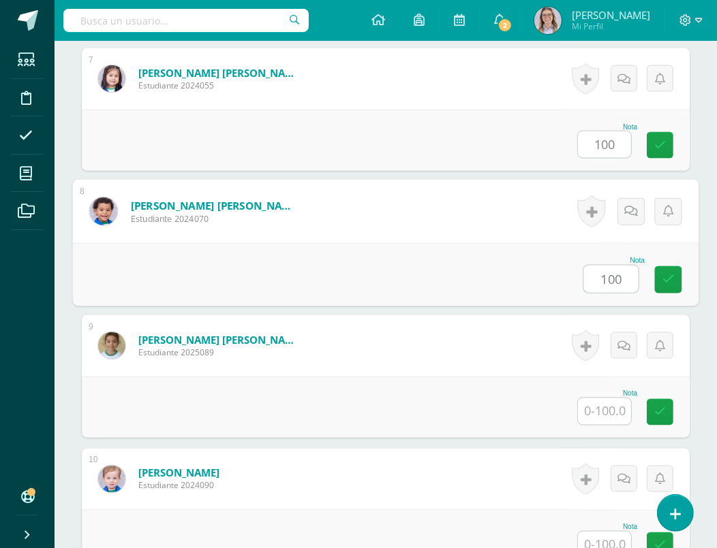
type input "100"
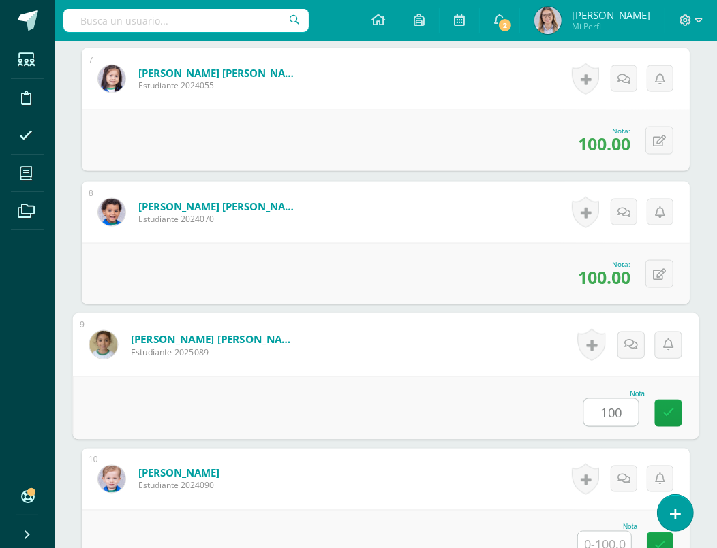
type input "100"
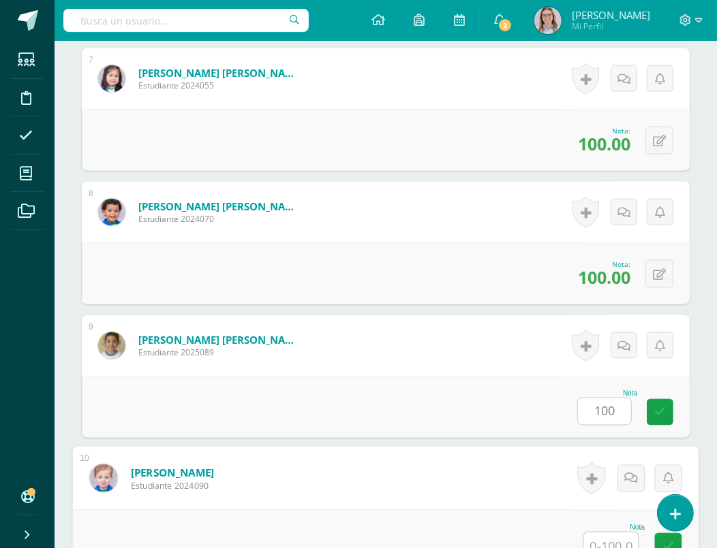
scroll to position [1232, 0]
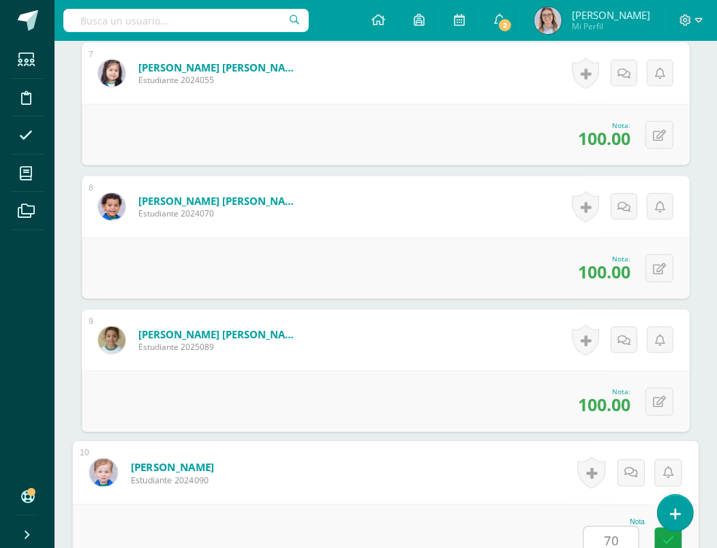
type input "70"
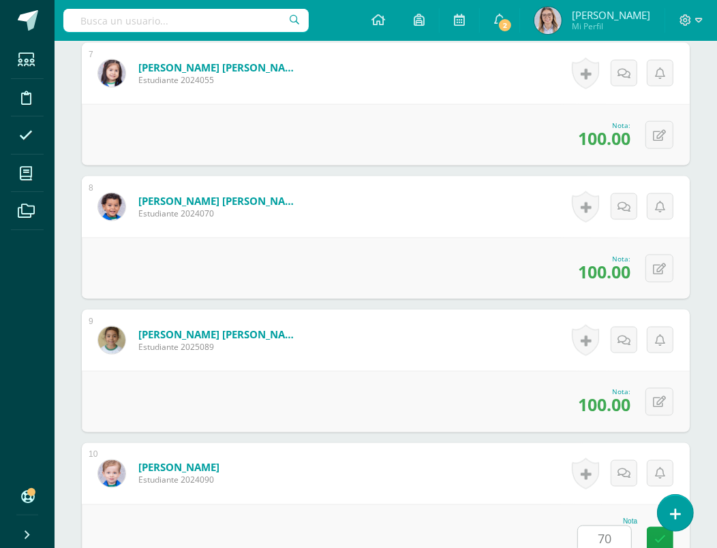
scroll to position [1626, 0]
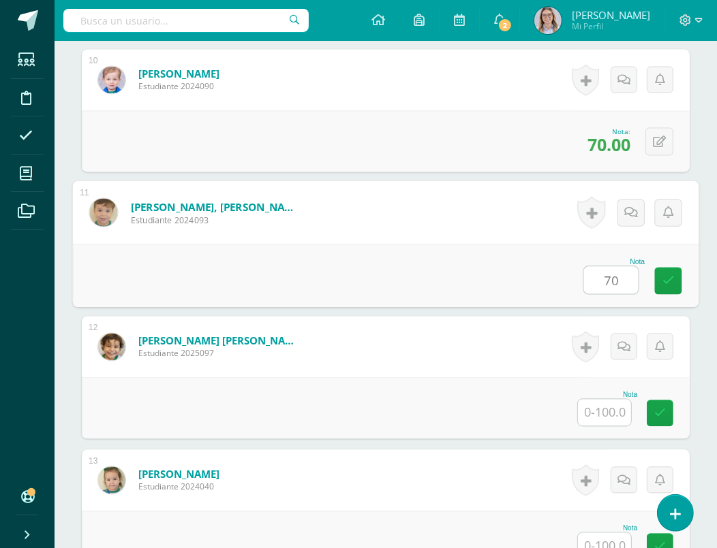
type input "70"
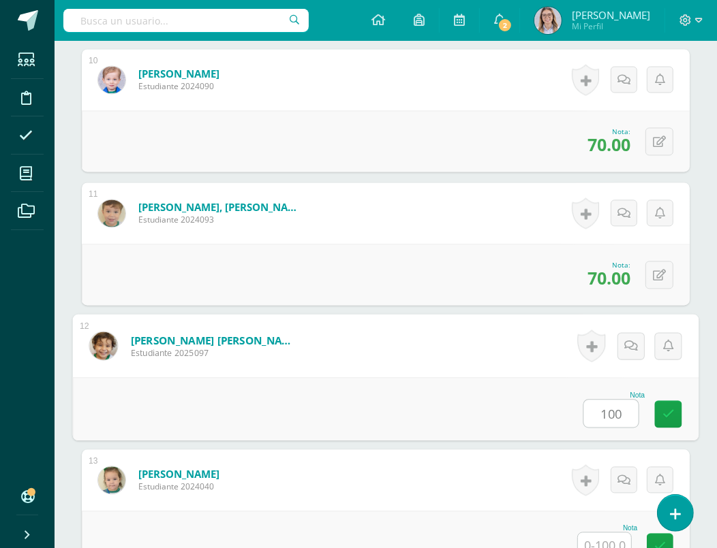
type input "100"
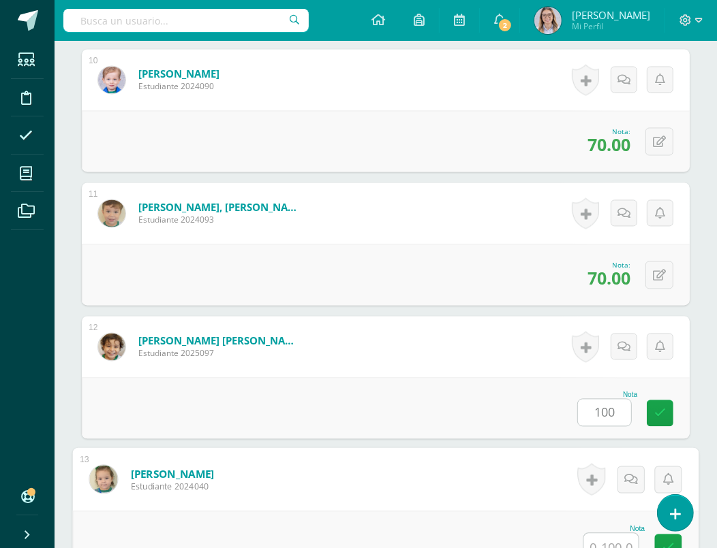
scroll to position [1632, 0]
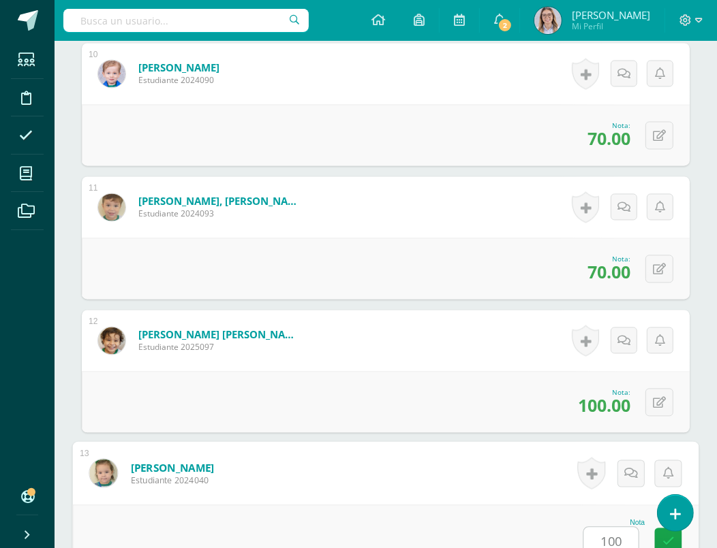
type input "100"
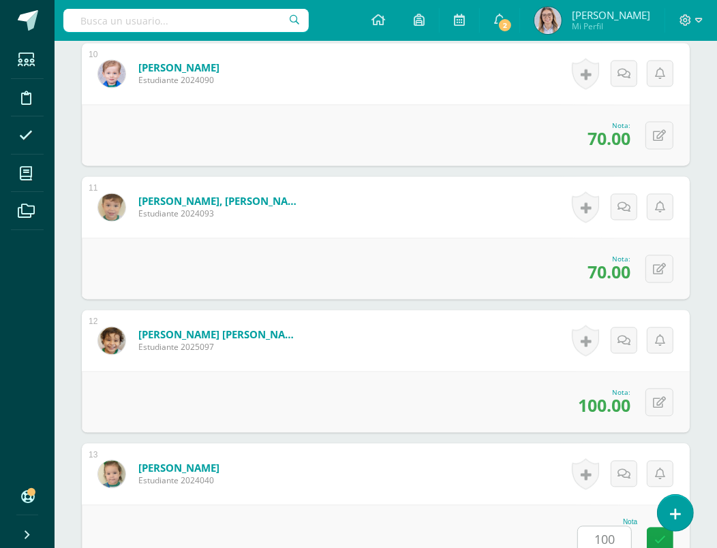
scroll to position [2027, 0]
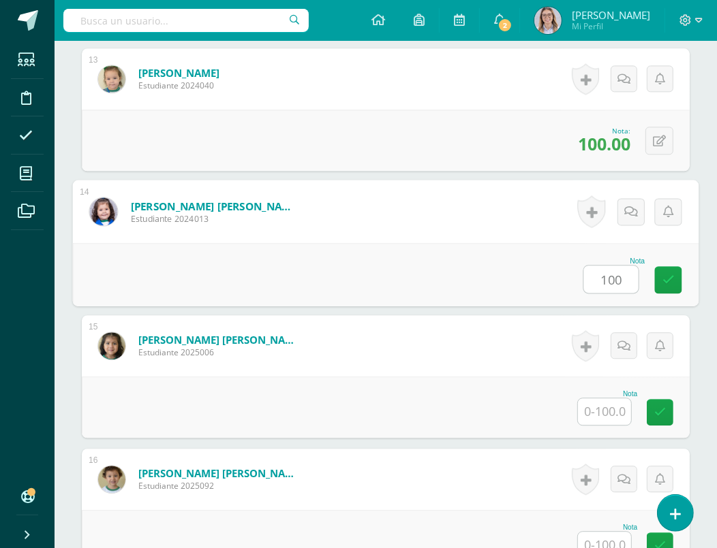
type input "100"
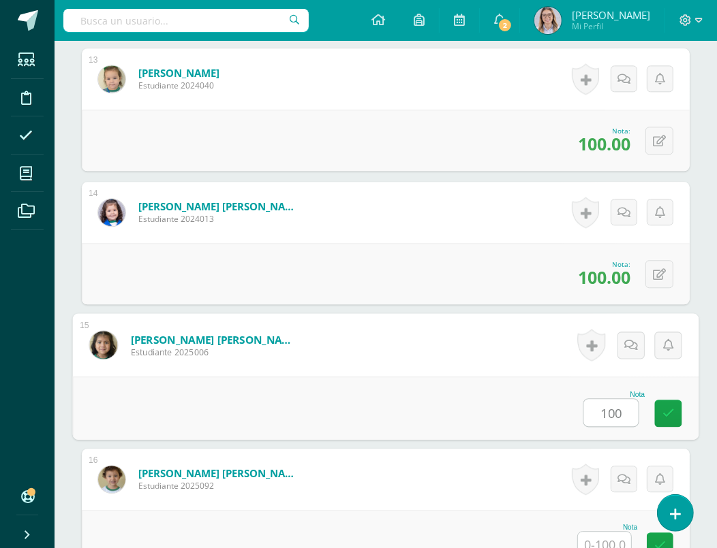
type input "100"
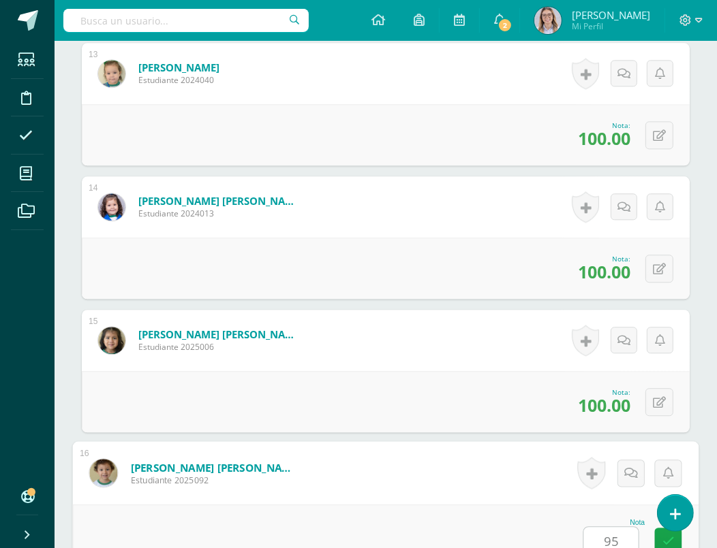
type input "95"
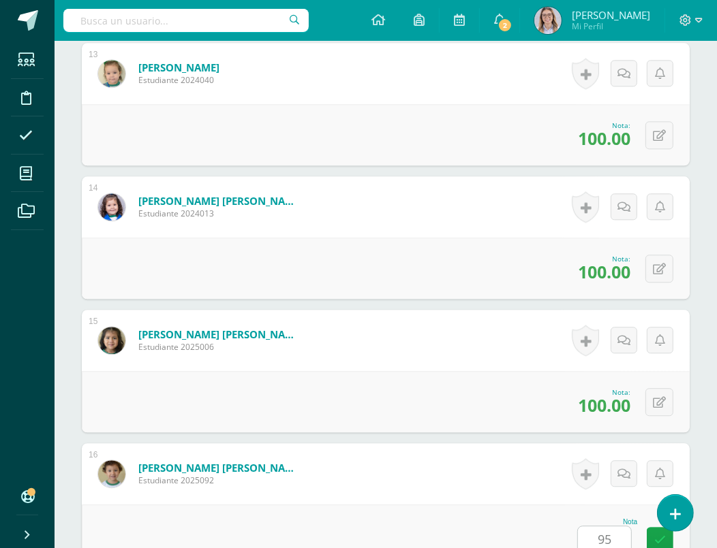
scroll to position [2427, 0]
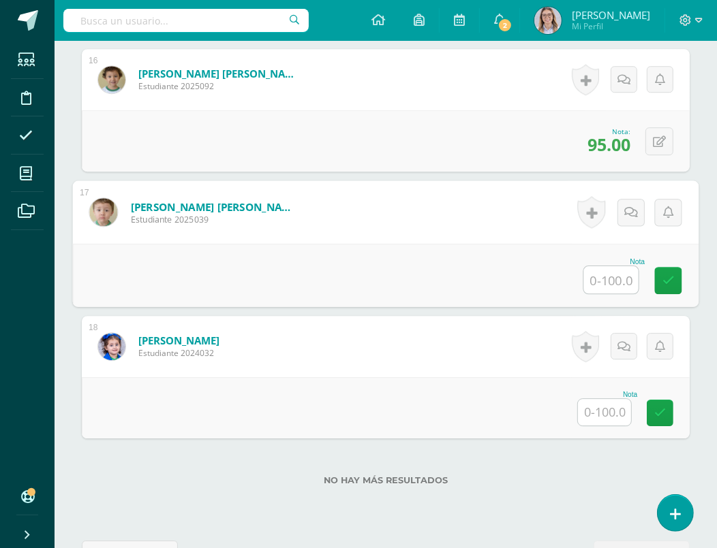
type input "9"
type input "80"
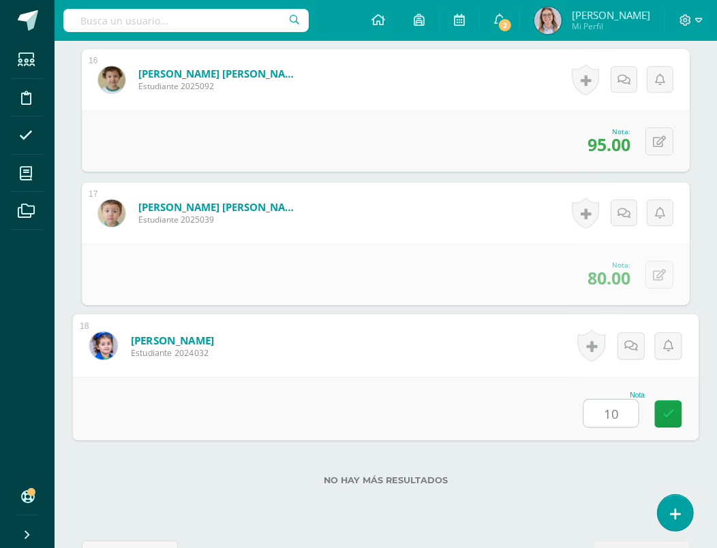
type input "100"
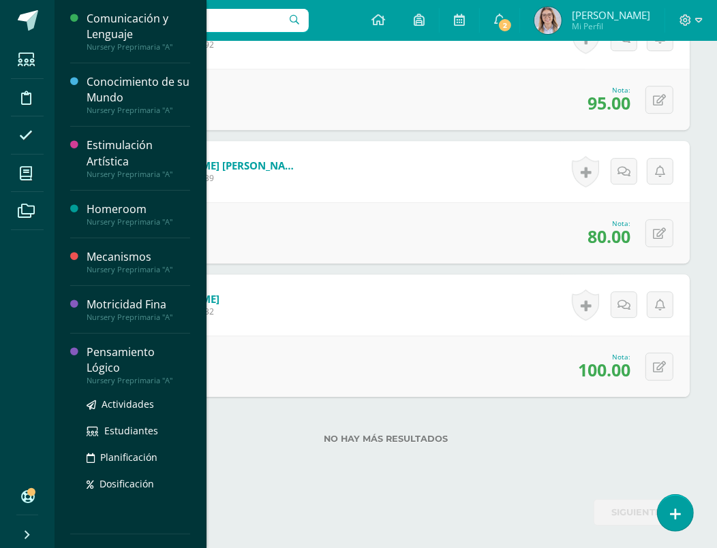
scroll to position [31, 0]
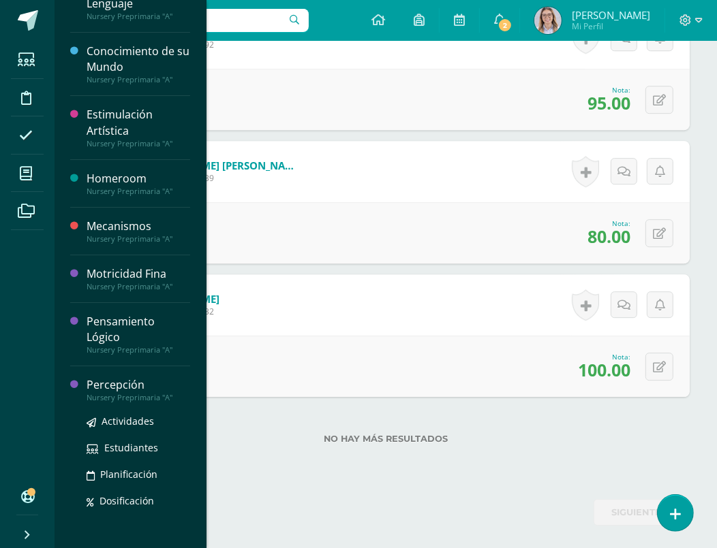
click at [123, 380] on div "Percepción" at bounding box center [139, 385] width 104 height 16
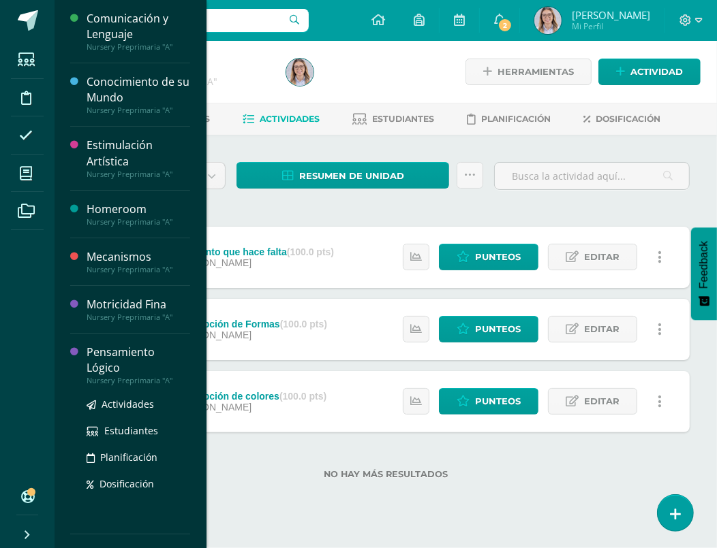
click at [129, 351] on div "Pensamiento Lógico" at bounding box center [139, 360] width 104 height 31
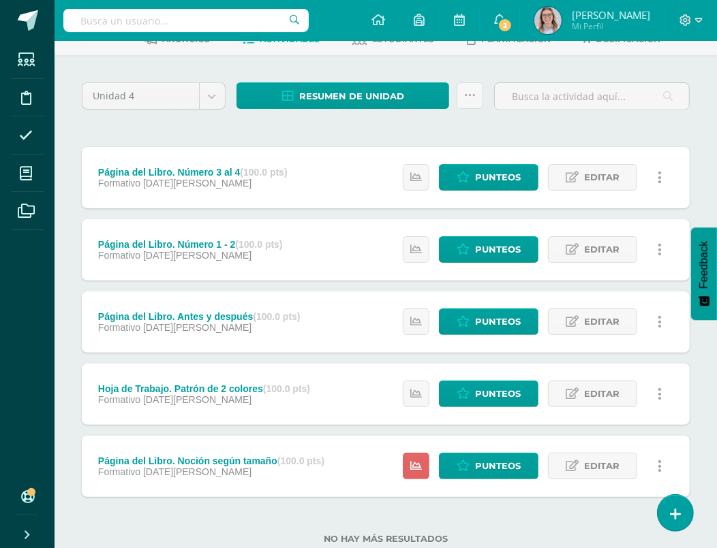
scroll to position [117, 0]
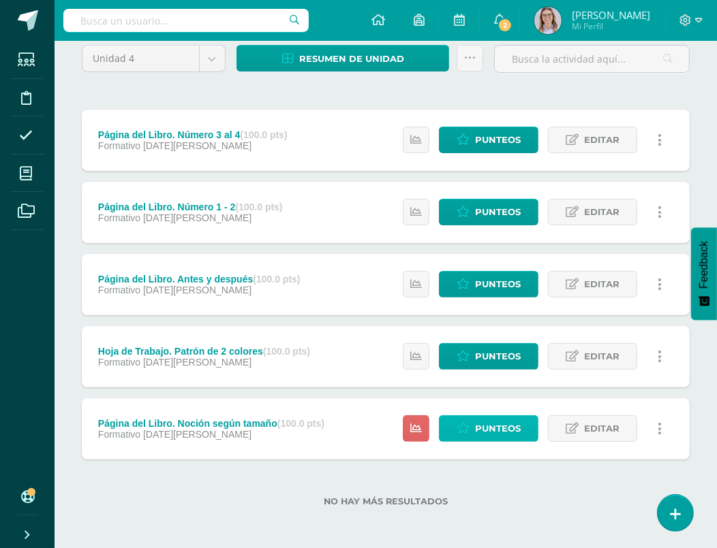
click at [465, 426] on icon at bounding box center [462, 429] width 13 height 12
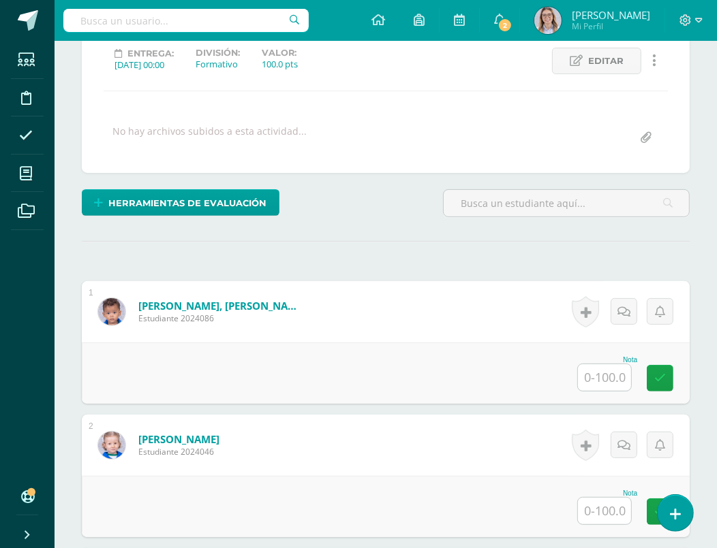
scroll to position [202, 0]
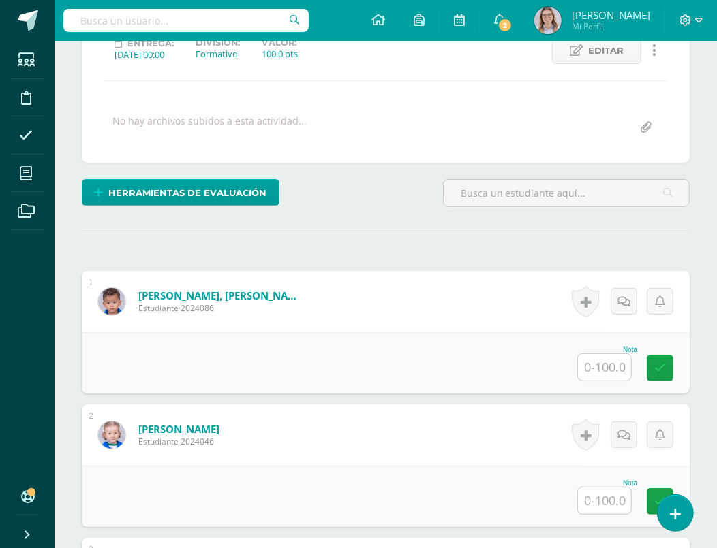
click at [616, 346] on div "Nota" at bounding box center [607, 349] width 60 height 7
click at [616, 354] on input "text" at bounding box center [604, 367] width 53 height 27
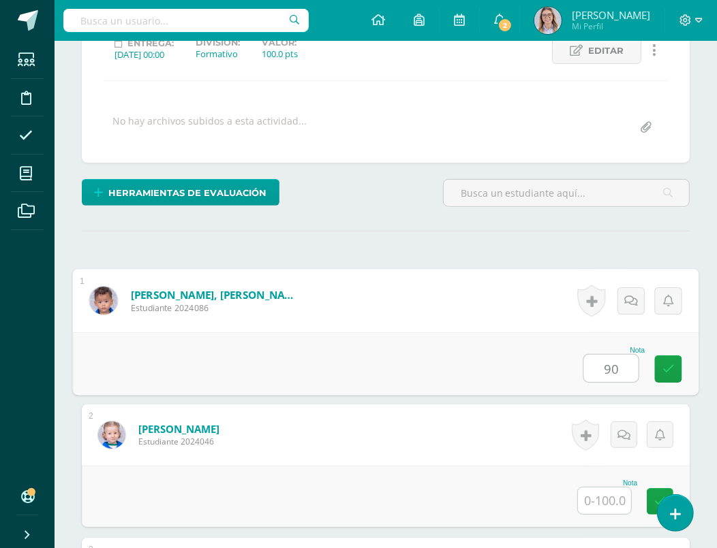
type input "90"
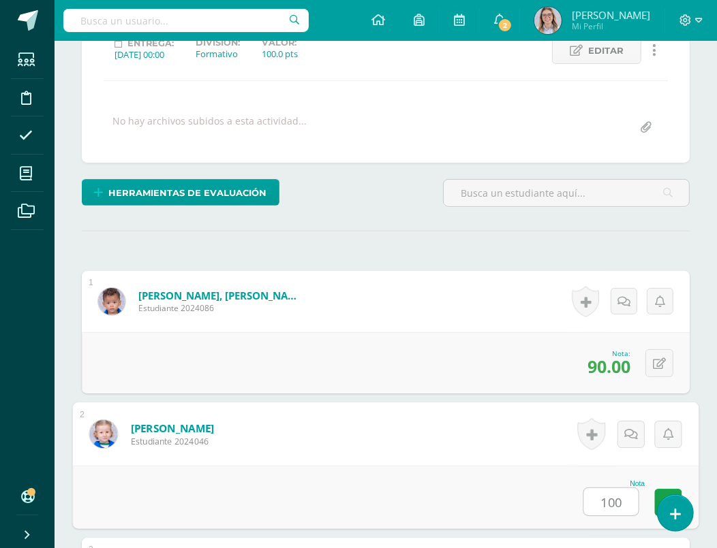
type input "100"
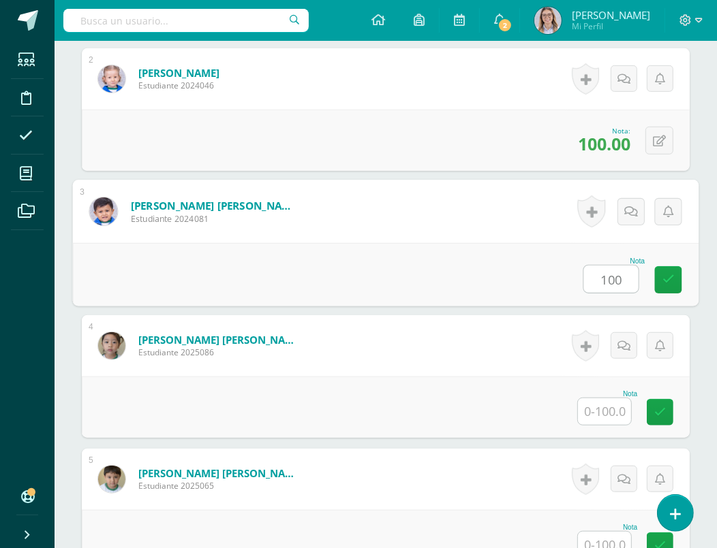
type input "100"
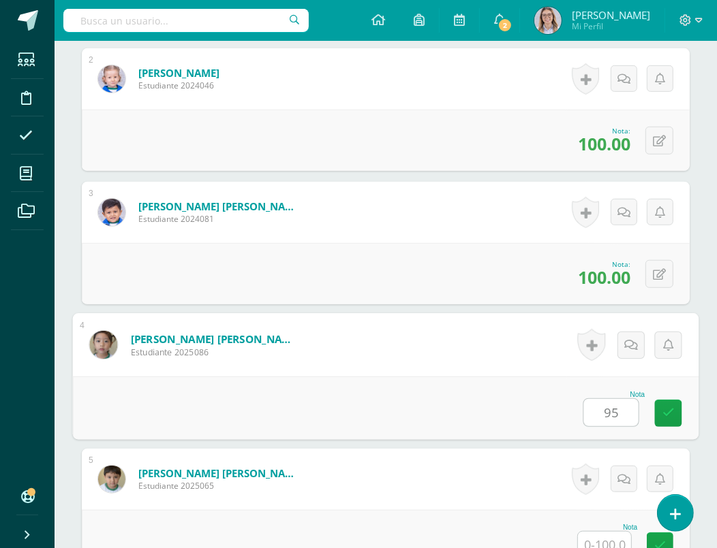
type input "95"
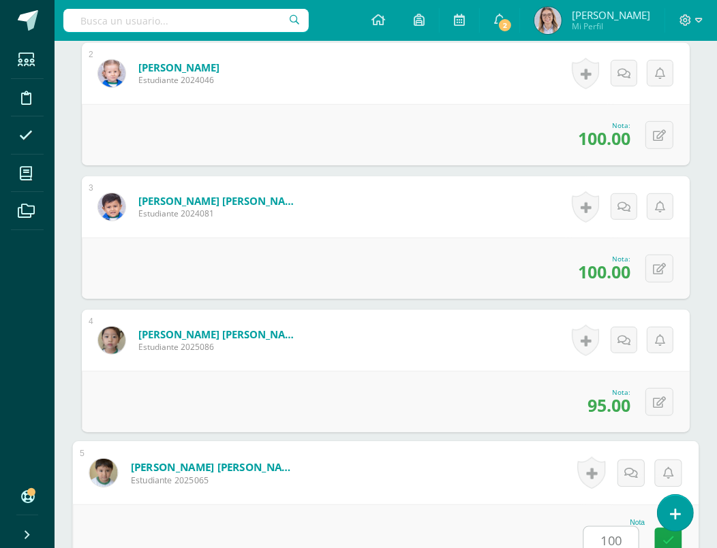
type input "100"
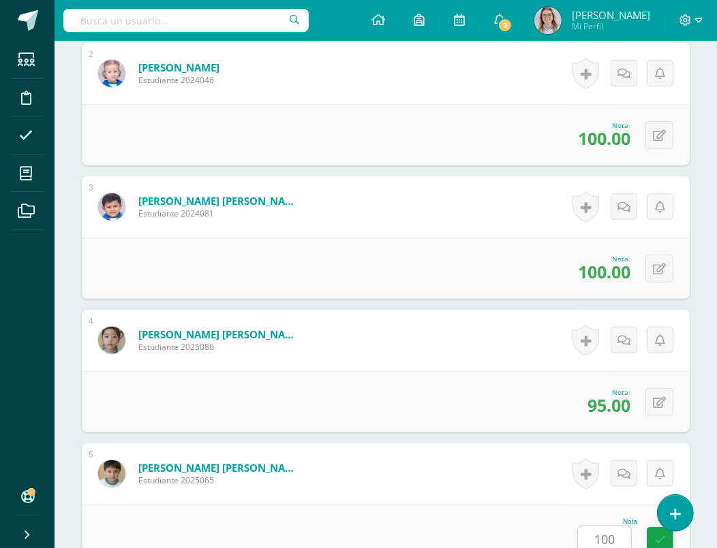
scroll to position [958, 0]
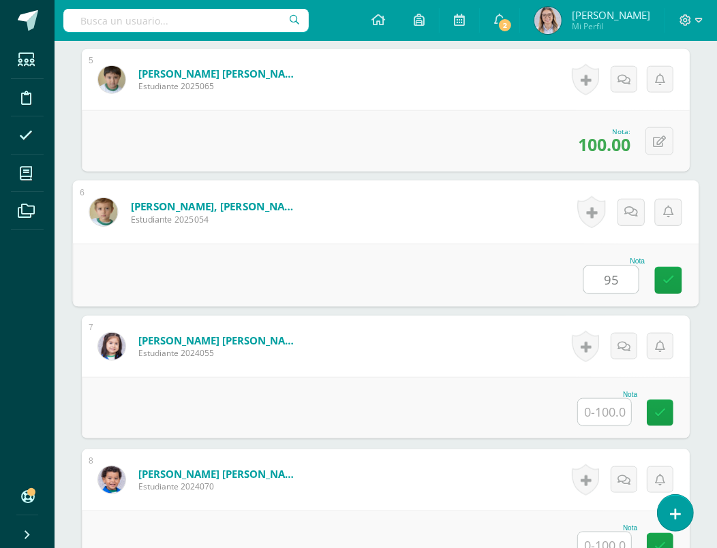
type input "95"
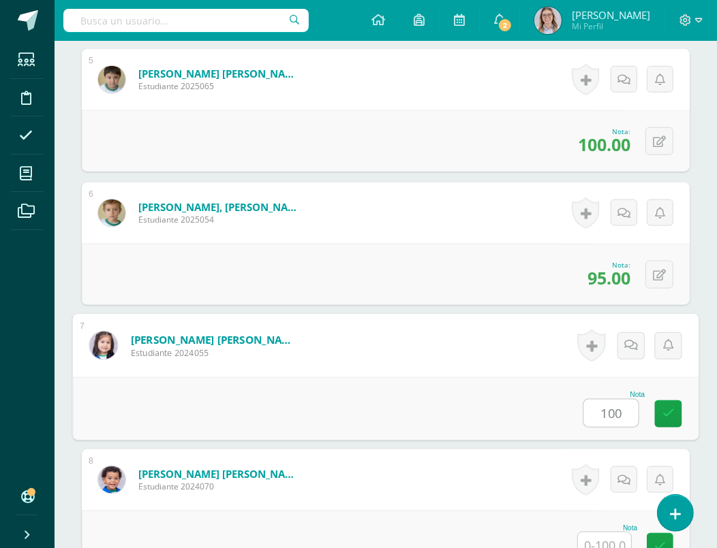
type input "100"
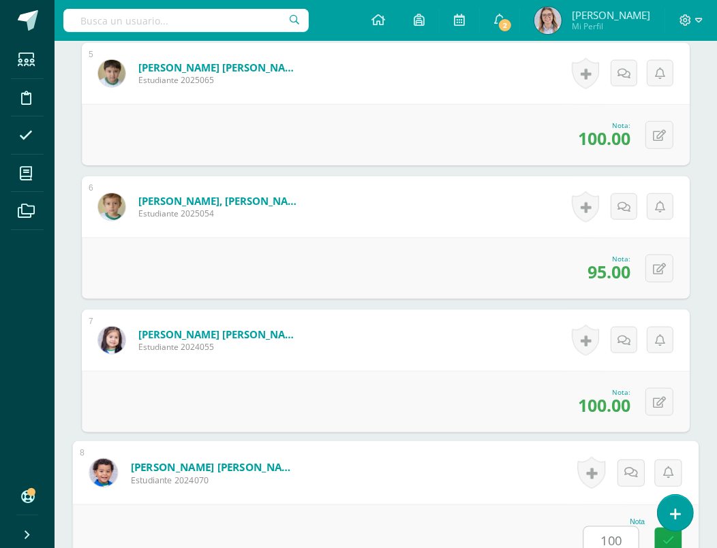
type input "100"
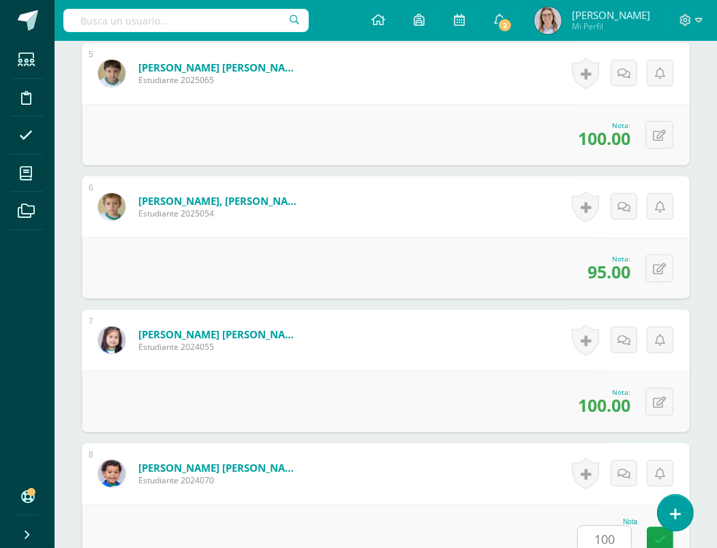
scroll to position [1360, 0]
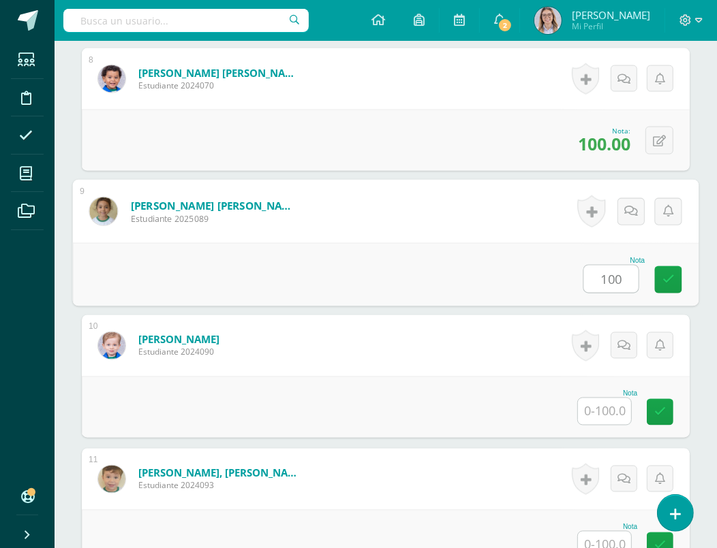
type input "100"
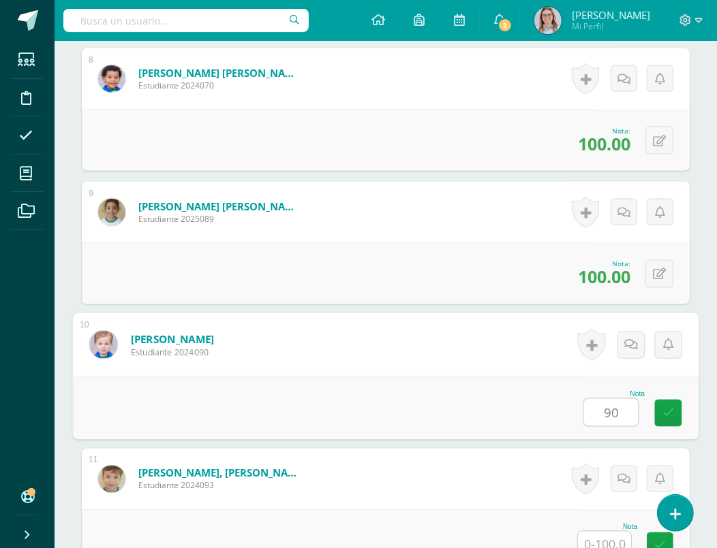
type input "90"
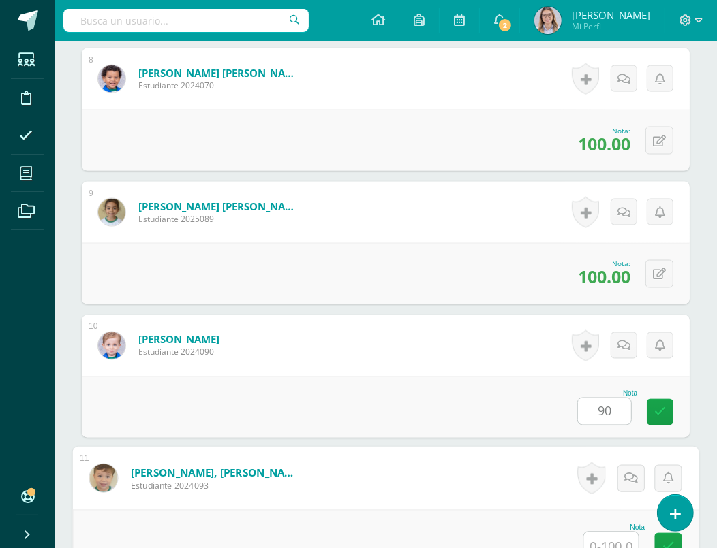
scroll to position [1365, 0]
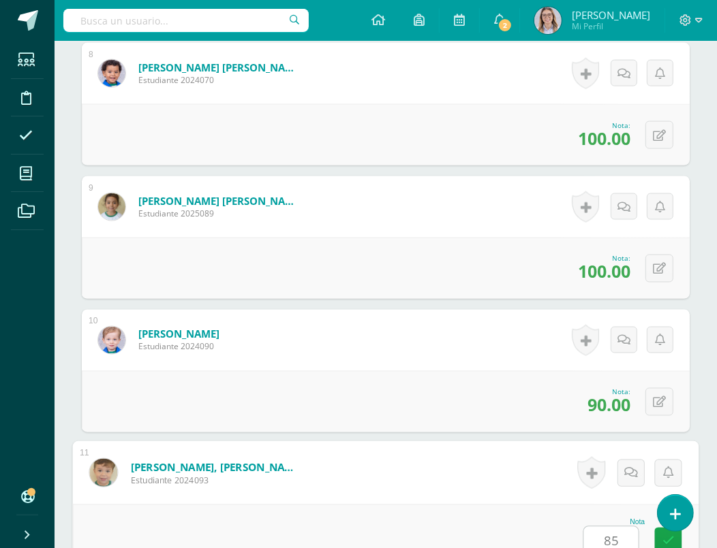
type input "85"
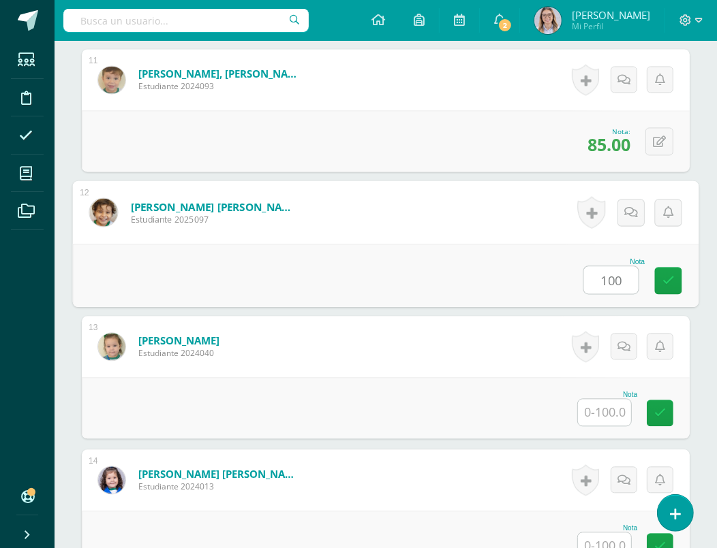
type input "100"
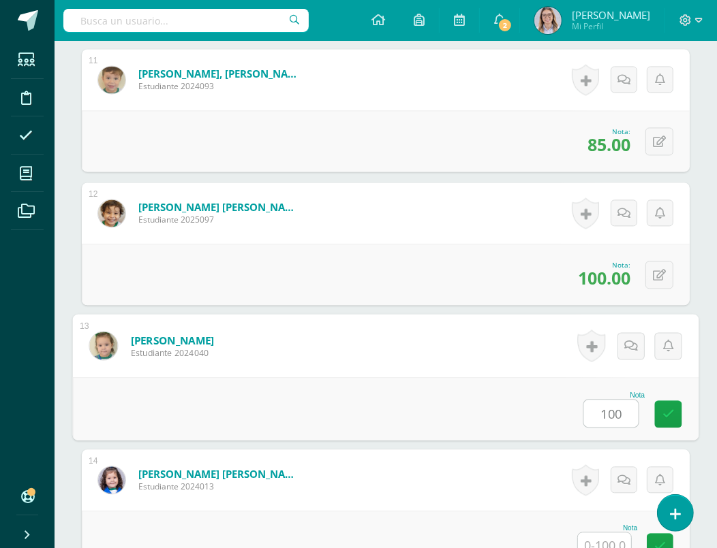
type input "100"
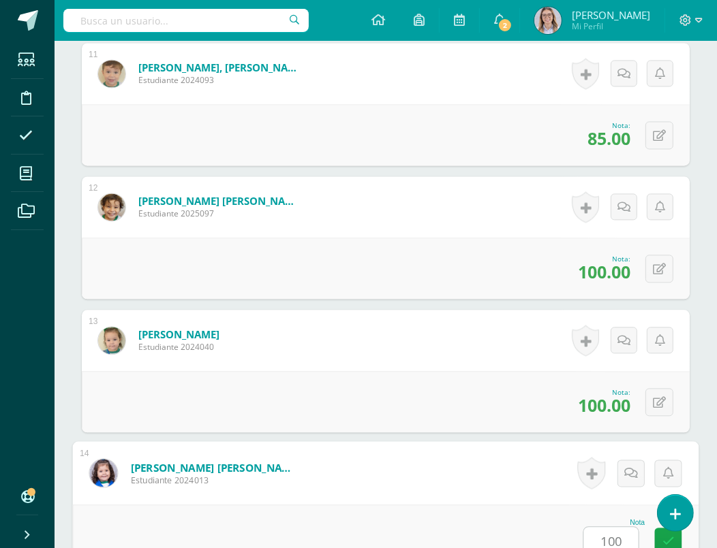
type input "100"
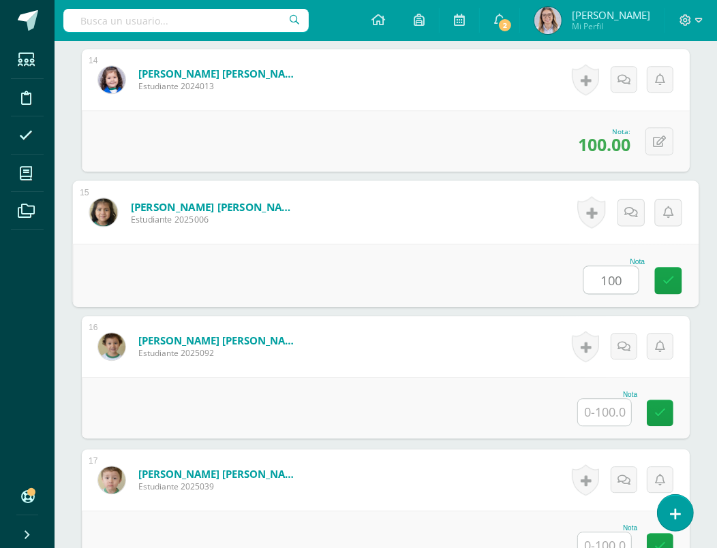
type input "100"
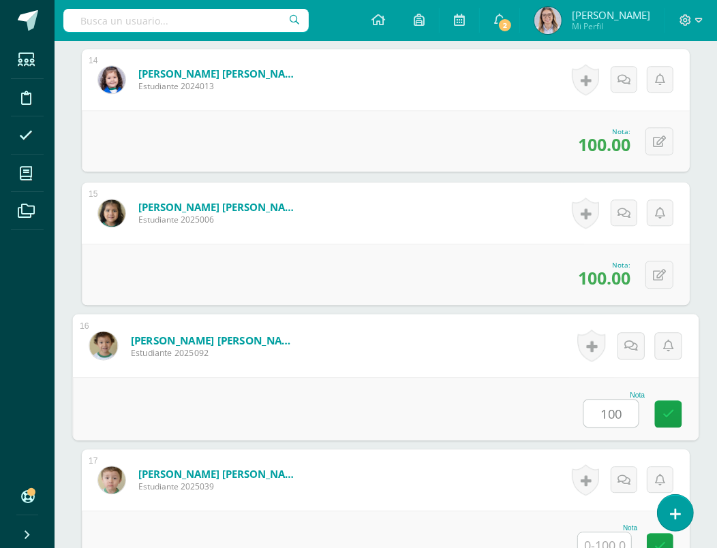
type input "100"
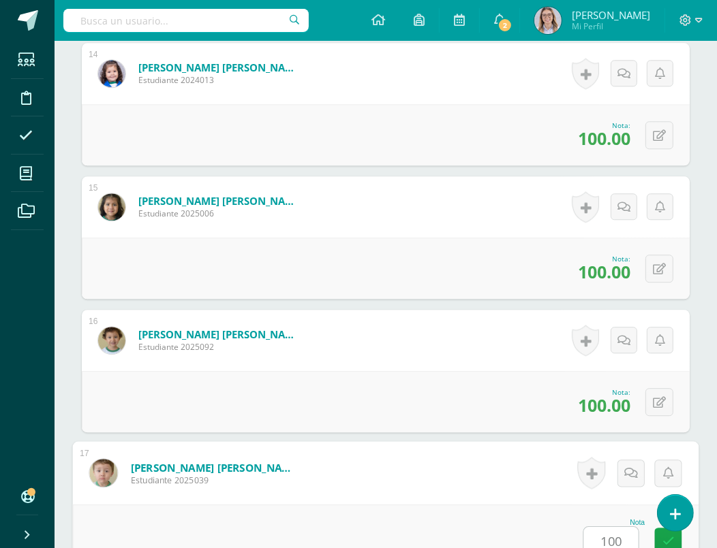
type input "100"
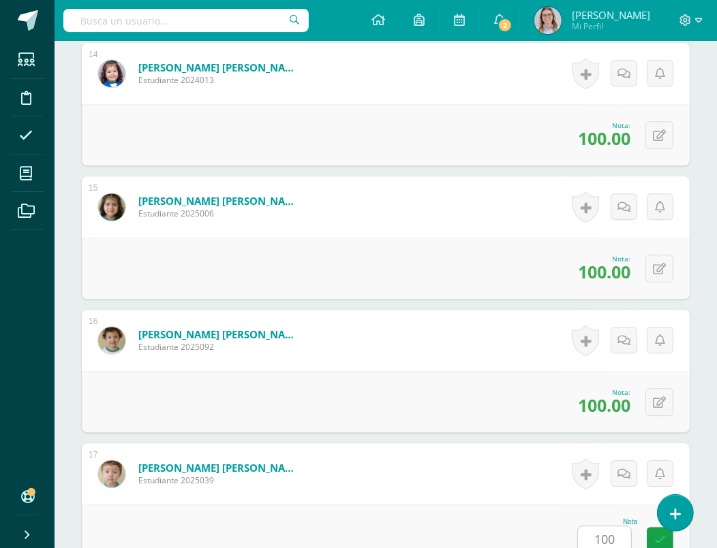
scroll to position [2469, 0]
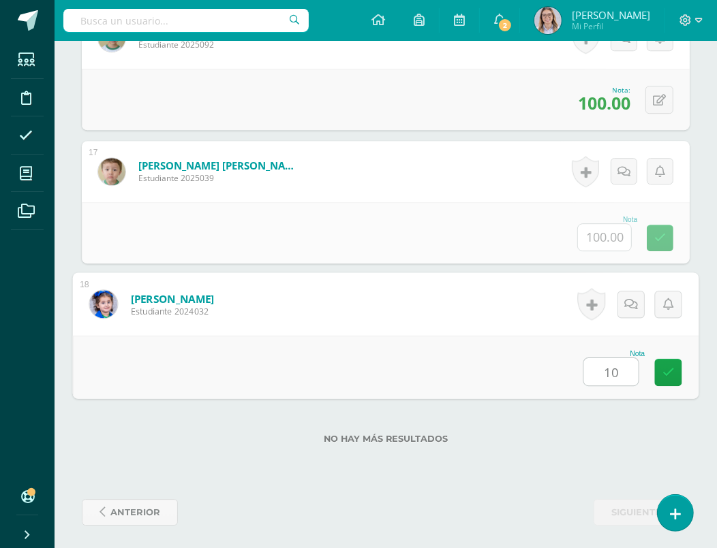
type input "100"
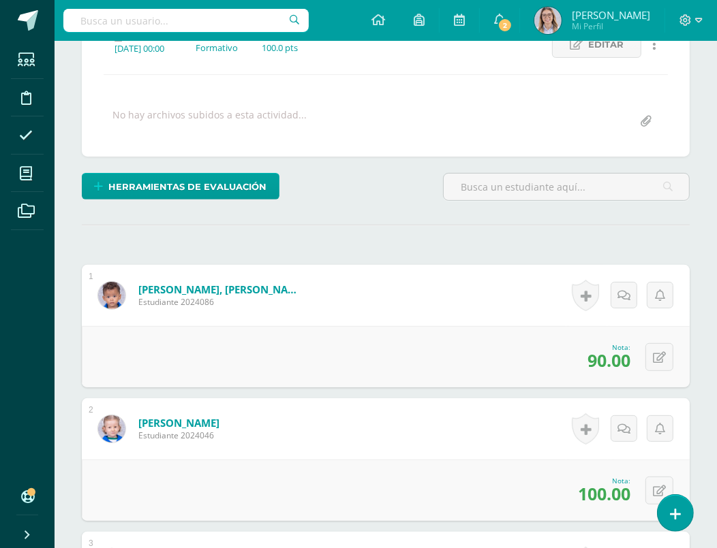
scroll to position [0, 0]
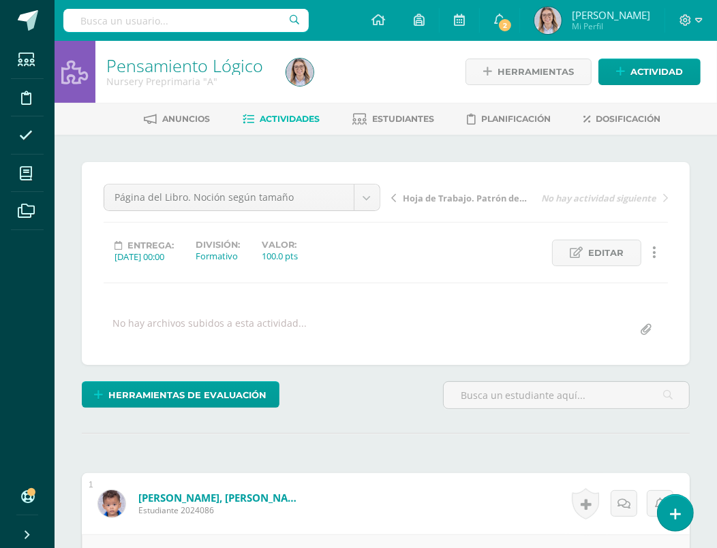
click at [199, 65] on link "Pensamiento Lógico" at bounding box center [184, 65] width 157 height 23
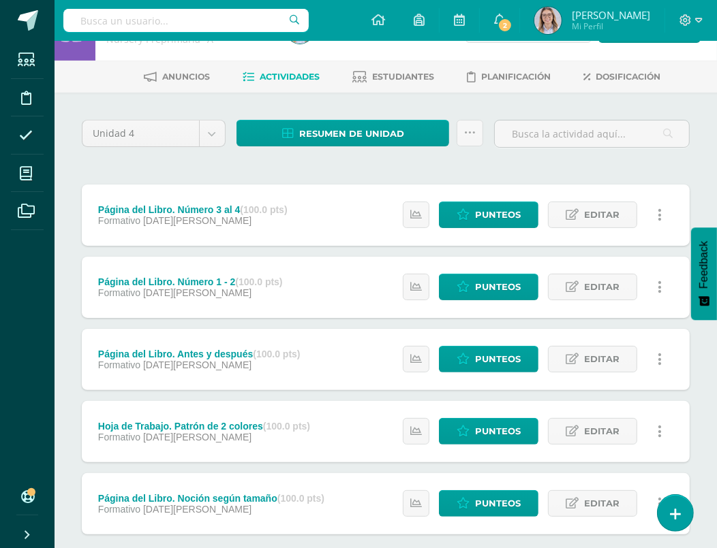
scroll to position [117, 0]
